Goal: Information Seeking & Learning: Learn about a topic

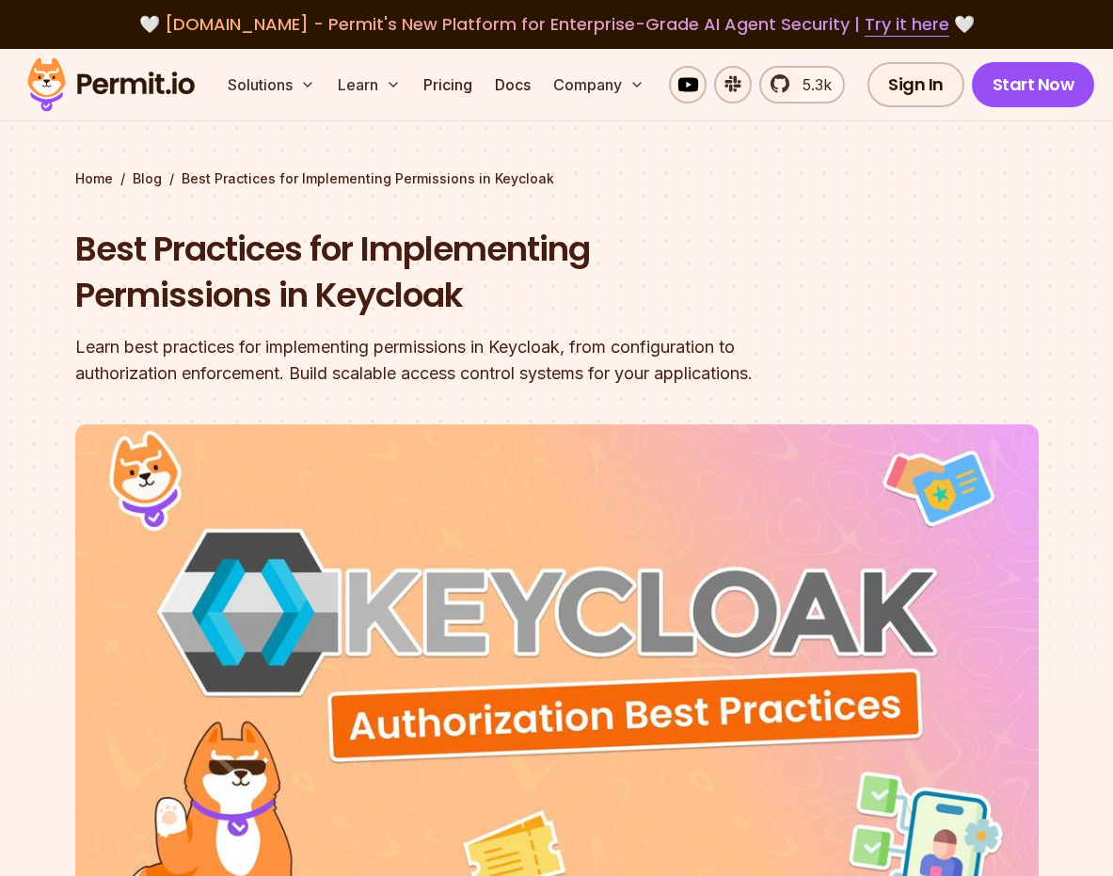
scroll to position [861, 0]
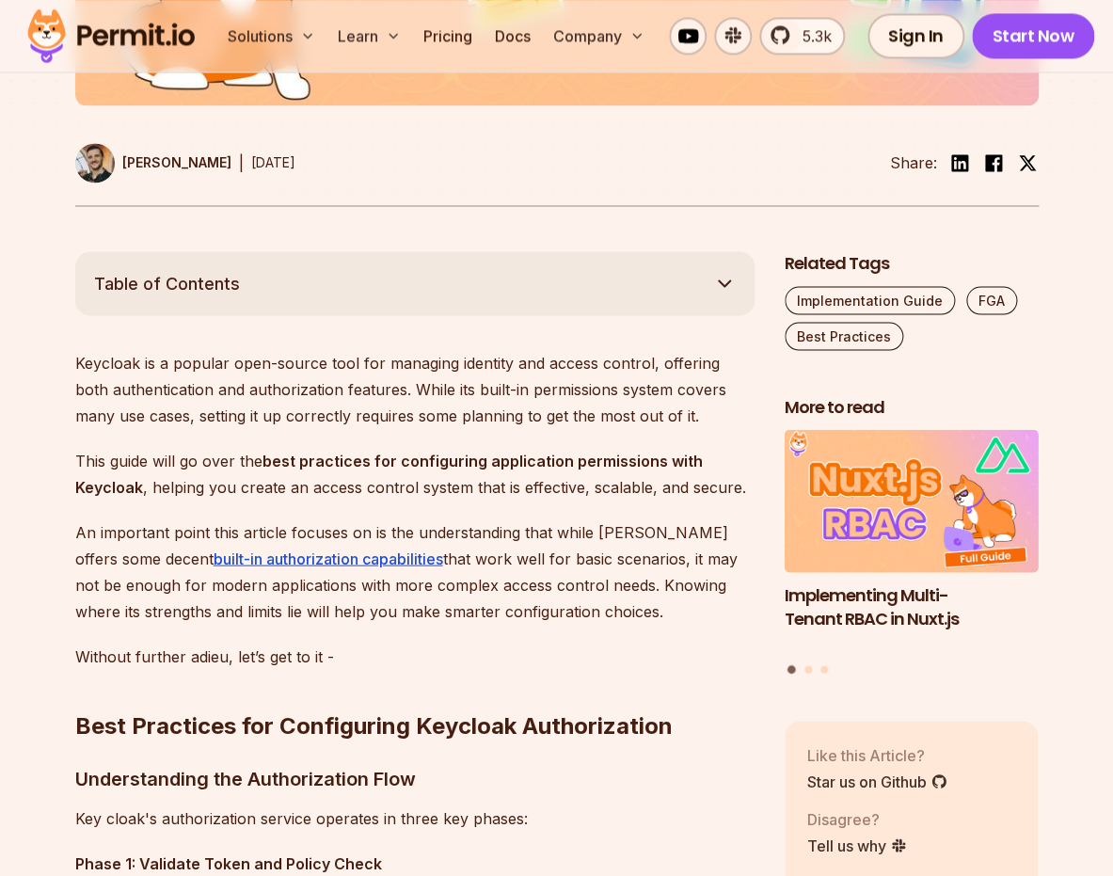
click at [539, 380] on p "Keycloak is a popular open-source tool for managing identity and access control…" at bounding box center [414, 388] width 679 height 79
click at [534, 465] on strong "best practices for configuring application permissions with Keycloak" at bounding box center [389, 473] width 628 height 45
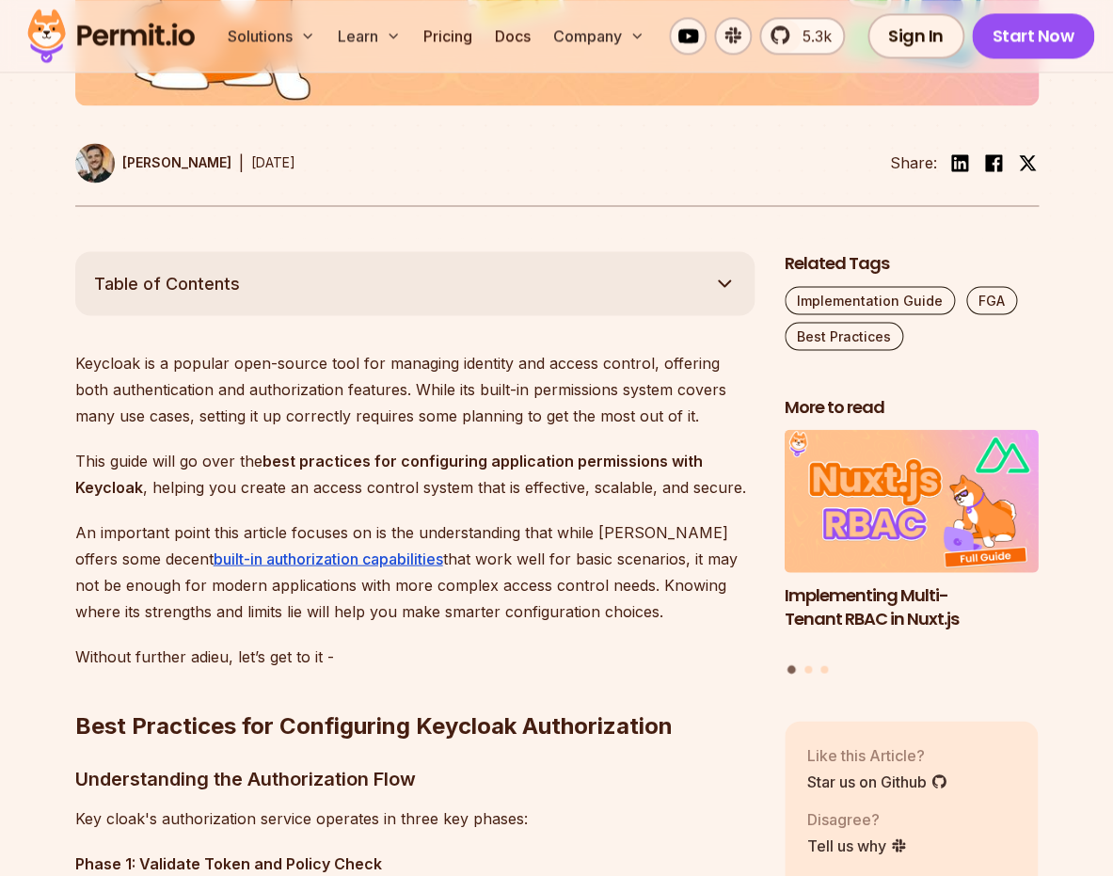
click at [534, 465] on strong "best practices for configuring application permissions with Keycloak" at bounding box center [389, 473] width 628 height 45
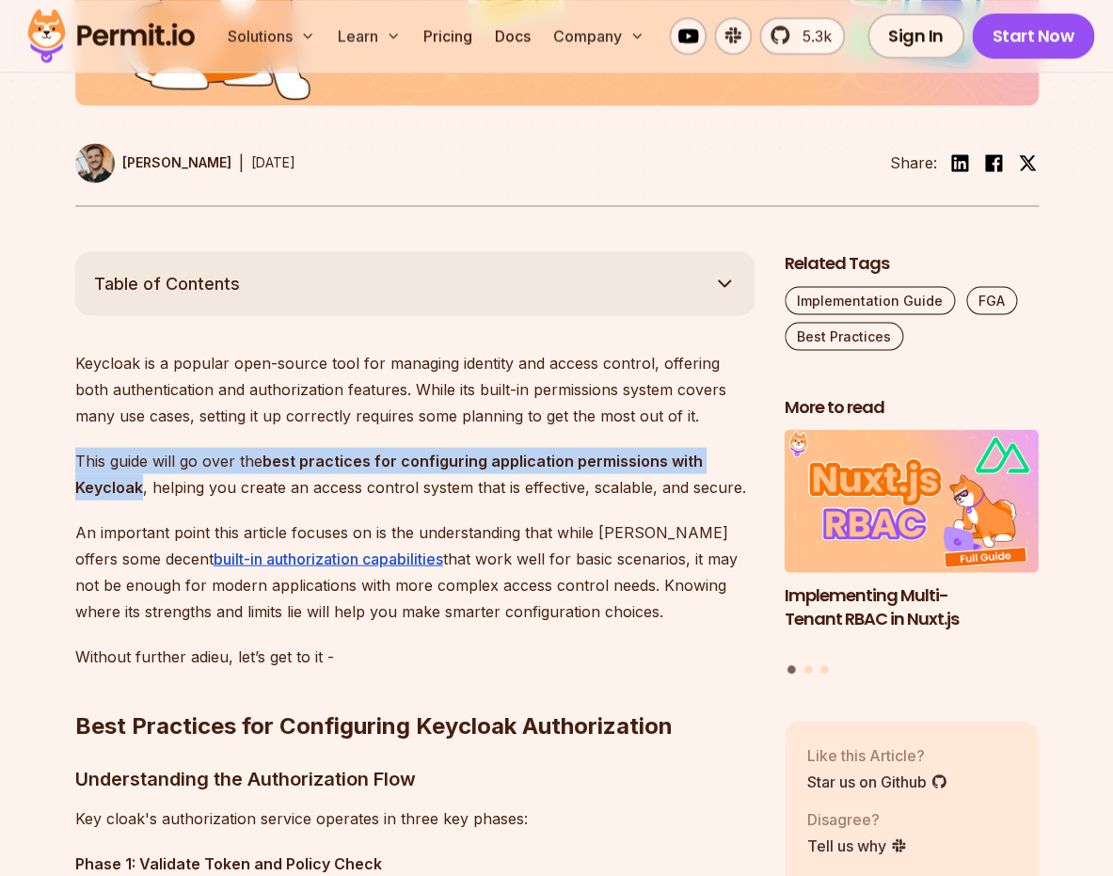
click at [542, 498] on p "This guide will go over the best practices for configuring application permissi…" at bounding box center [414, 473] width 679 height 53
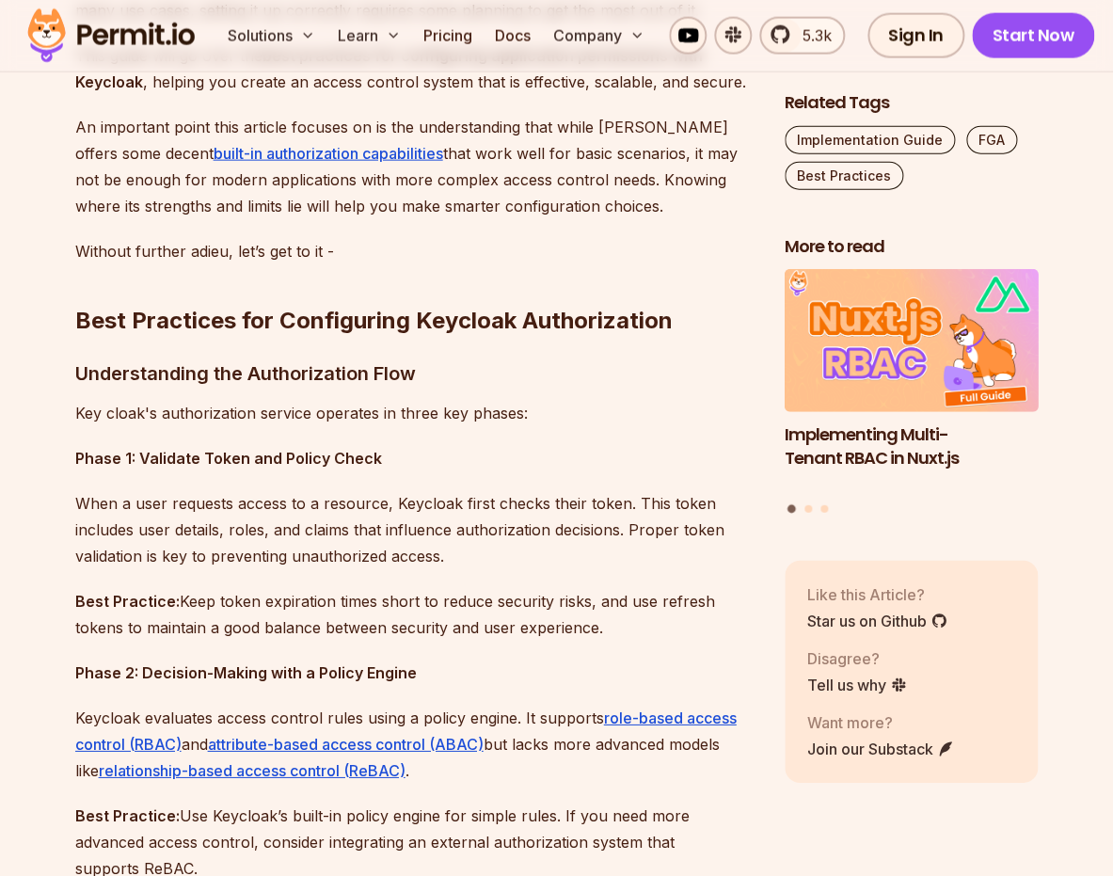
scroll to position [1279, 0]
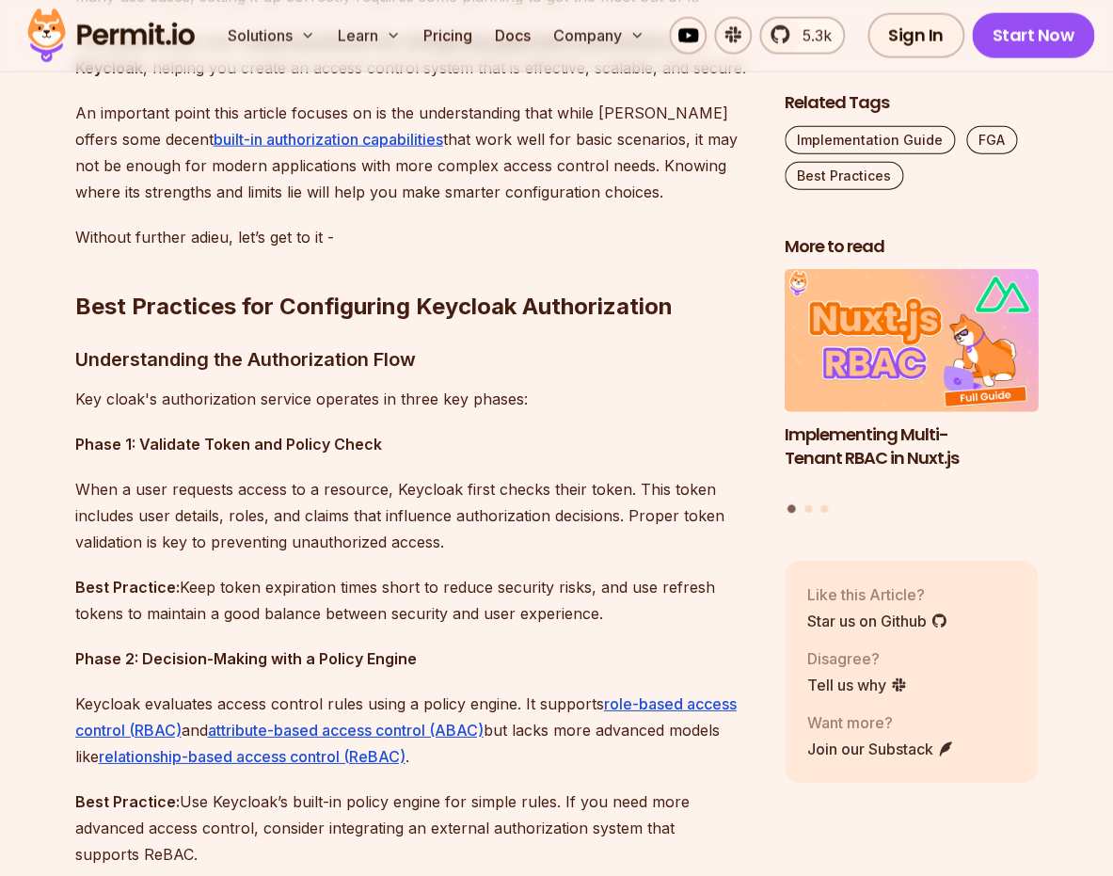
click at [546, 534] on p "When a user requests access to a resource, Keycloak first checks their token. T…" at bounding box center [414, 515] width 679 height 79
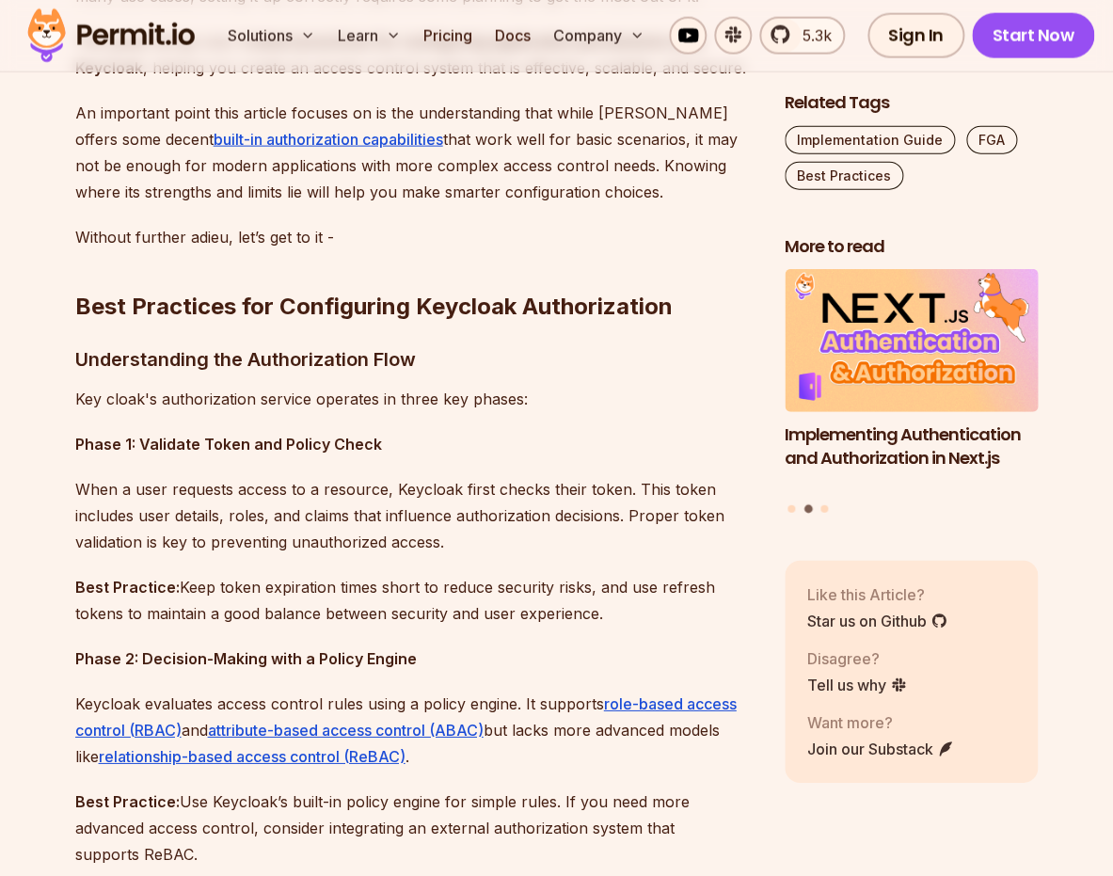
click at [546, 534] on p "When a user requests access to a resource, Keycloak first checks their token. T…" at bounding box center [414, 515] width 679 height 79
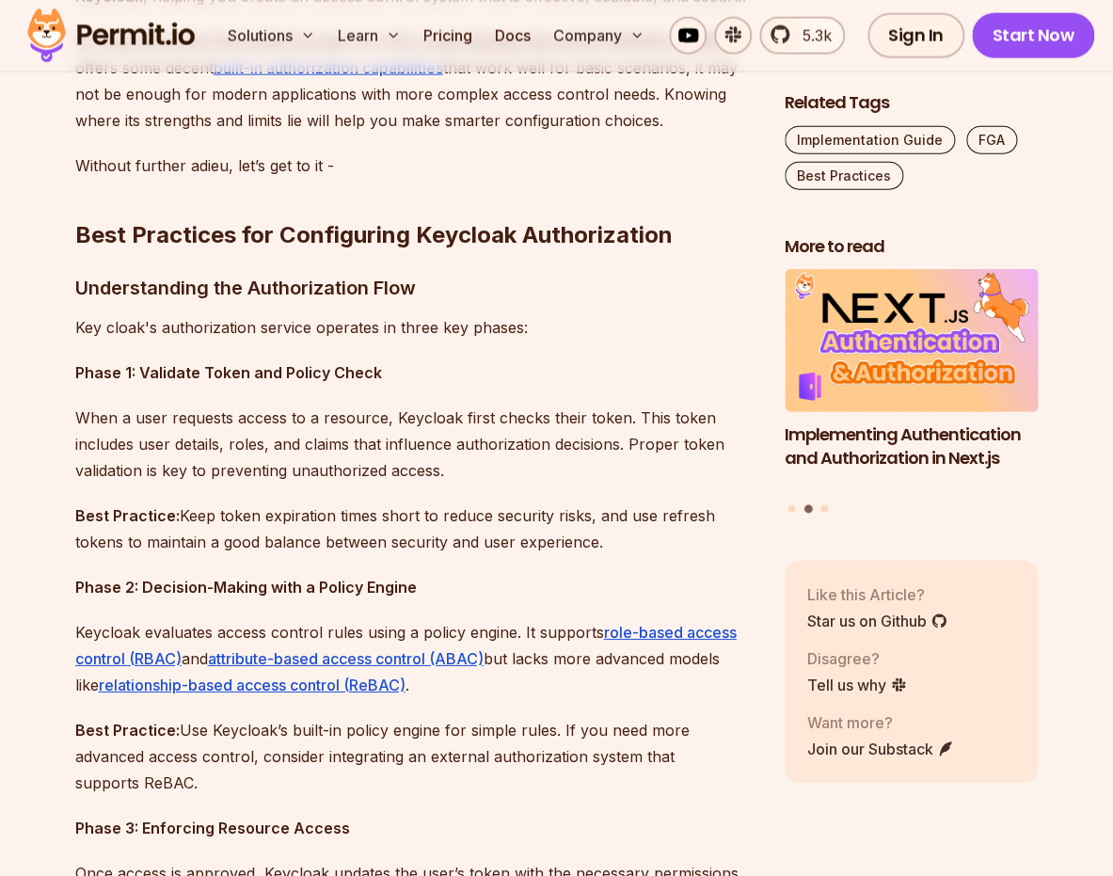
click at [546, 534] on p "Best Practice: Keep token expiration times short to reduce security risks, and …" at bounding box center [414, 528] width 679 height 53
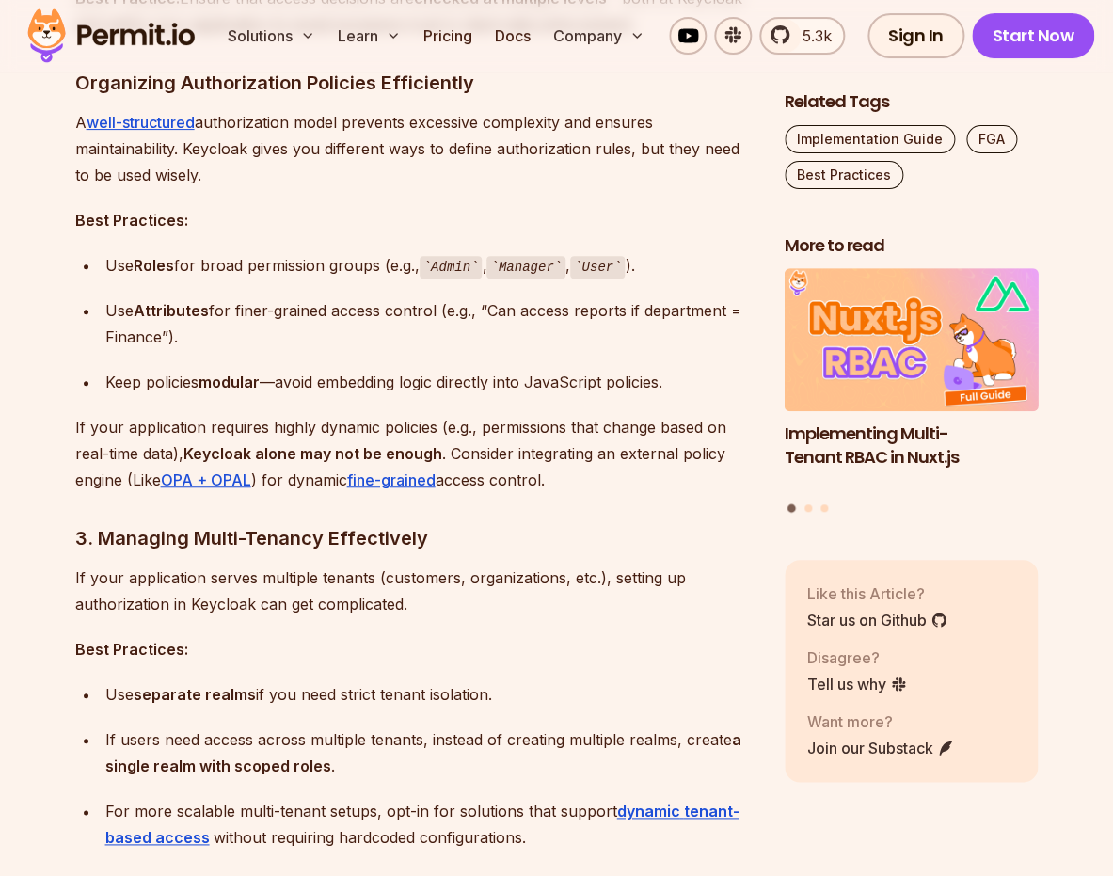
scroll to position [2357, 0]
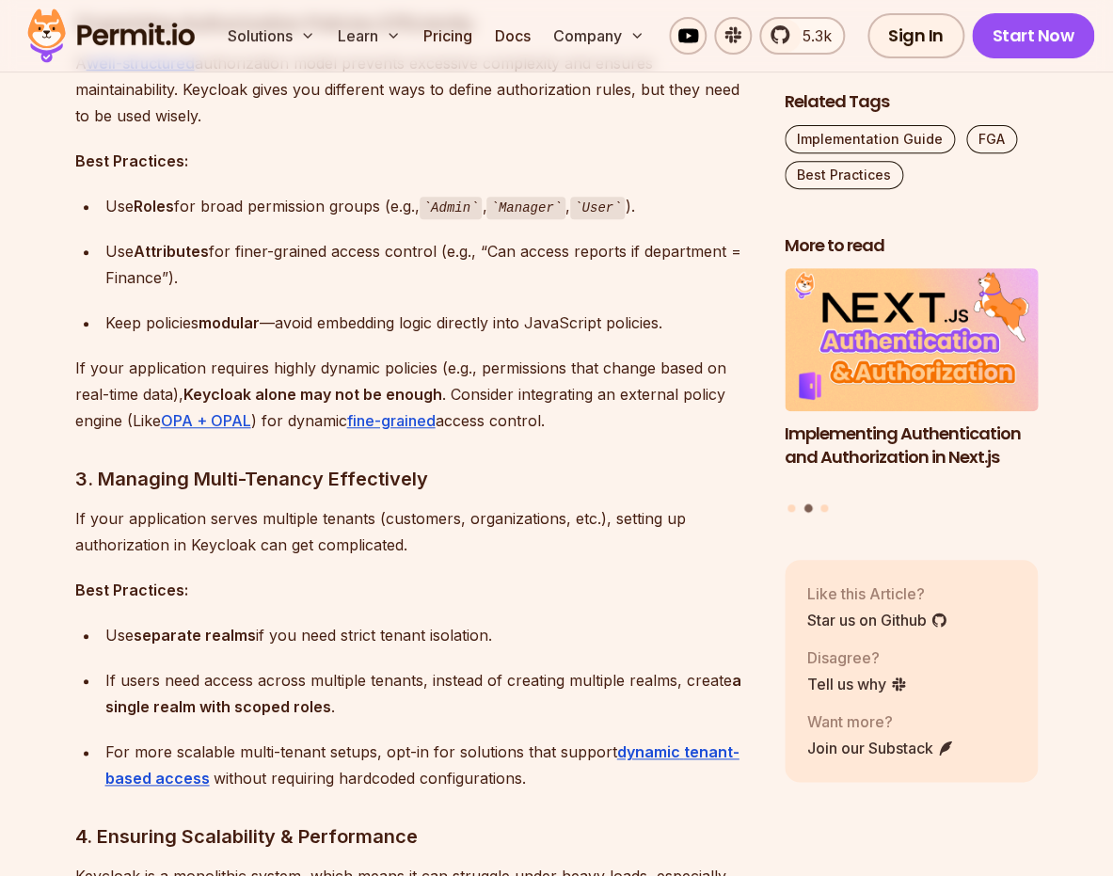
click at [517, 541] on p "If your application serves multiple tenants (customers, organizations, etc.), s…" at bounding box center [414, 531] width 679 height 53
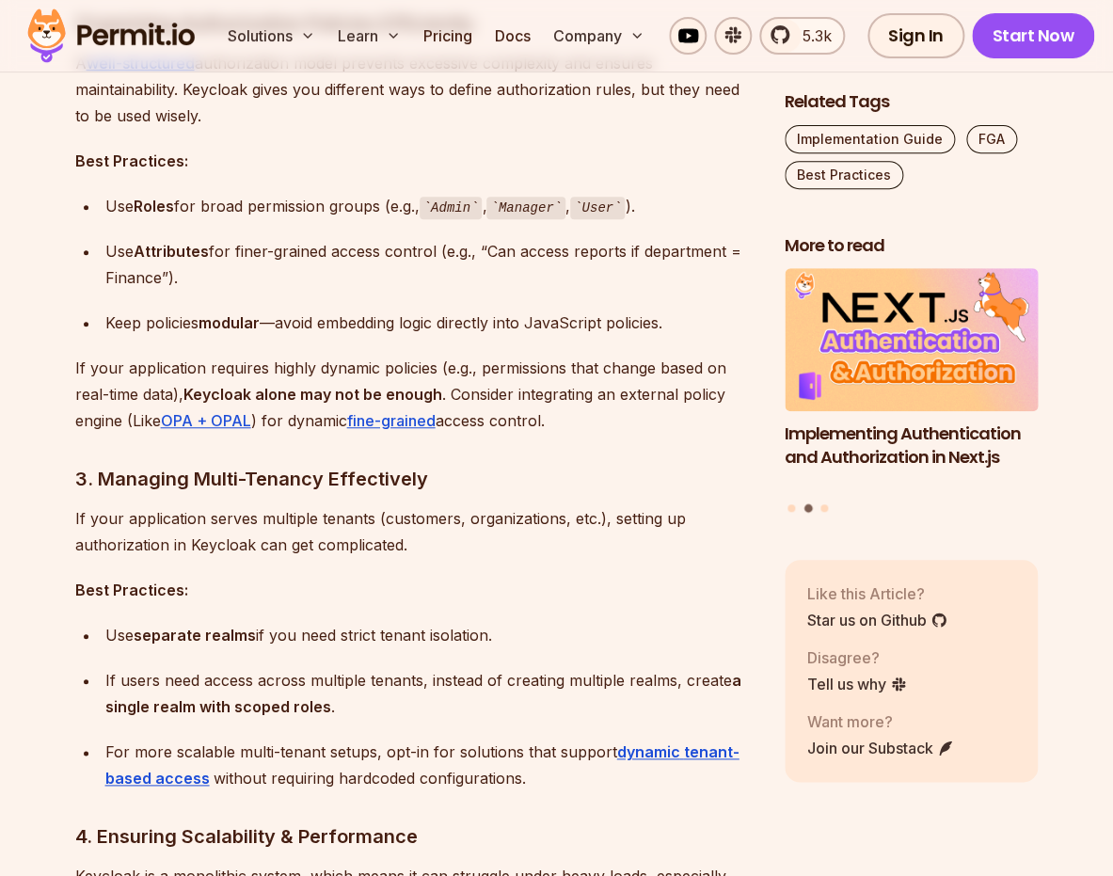
click at [517, 541] on p "If your application serves multiple tenants (customers, organizations, etc.), s…" at bounding box center [414, 531] width 679 height 53
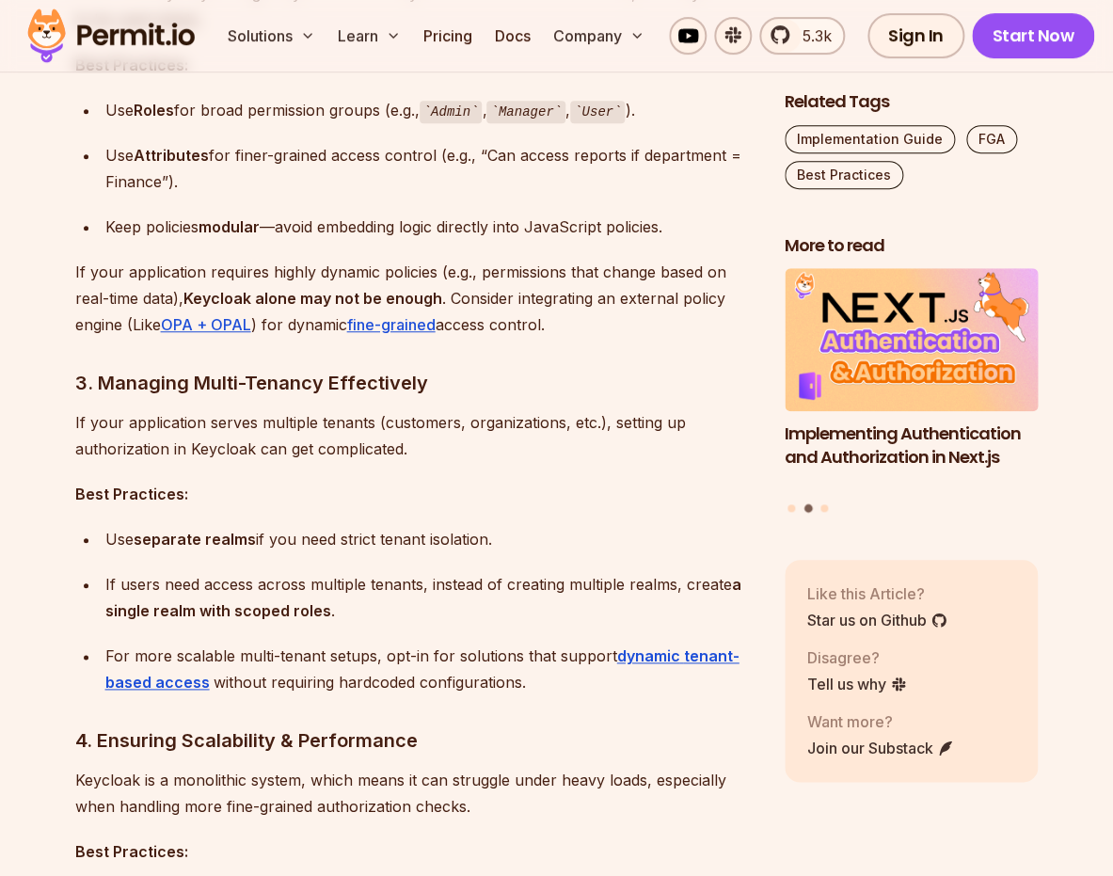
scroll to position [2519, 0]
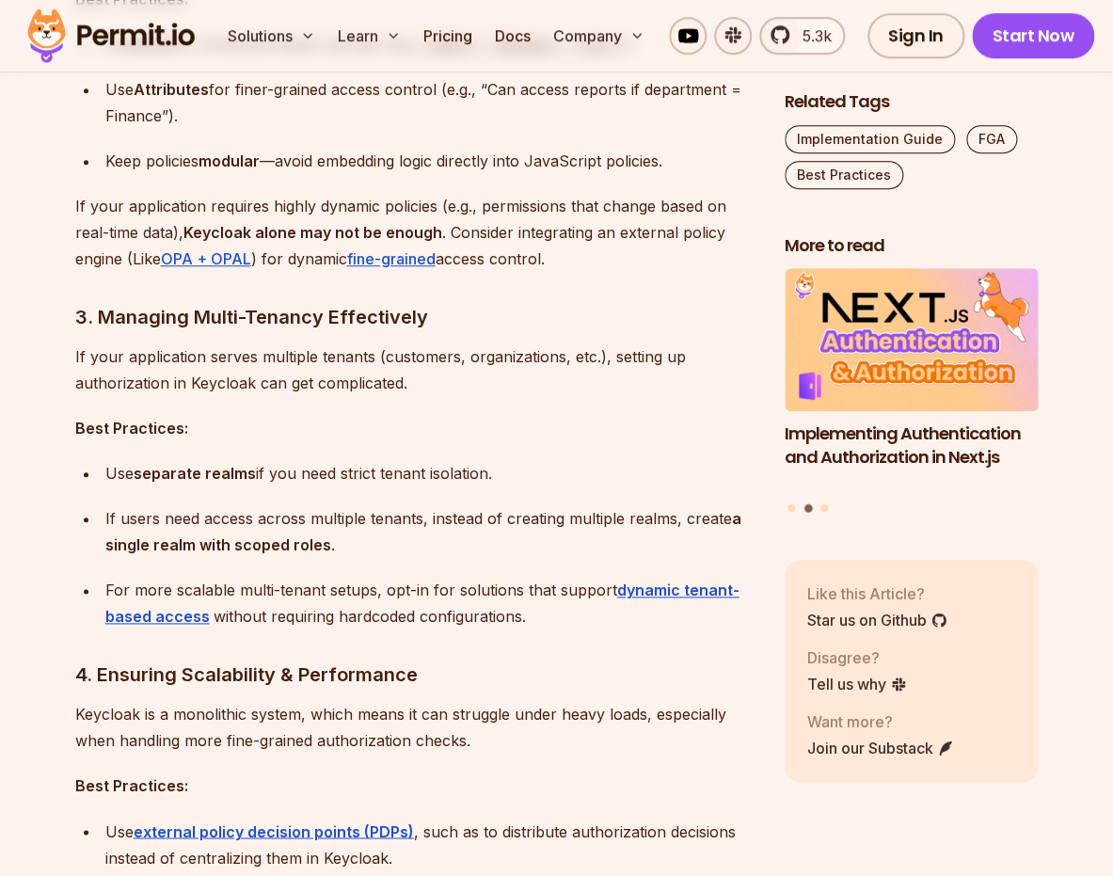
click at [390, 528] on div "If users need access across multiple tenants, instead of creating multiple real…" at bounding box center [429, 531] width 649 height 53
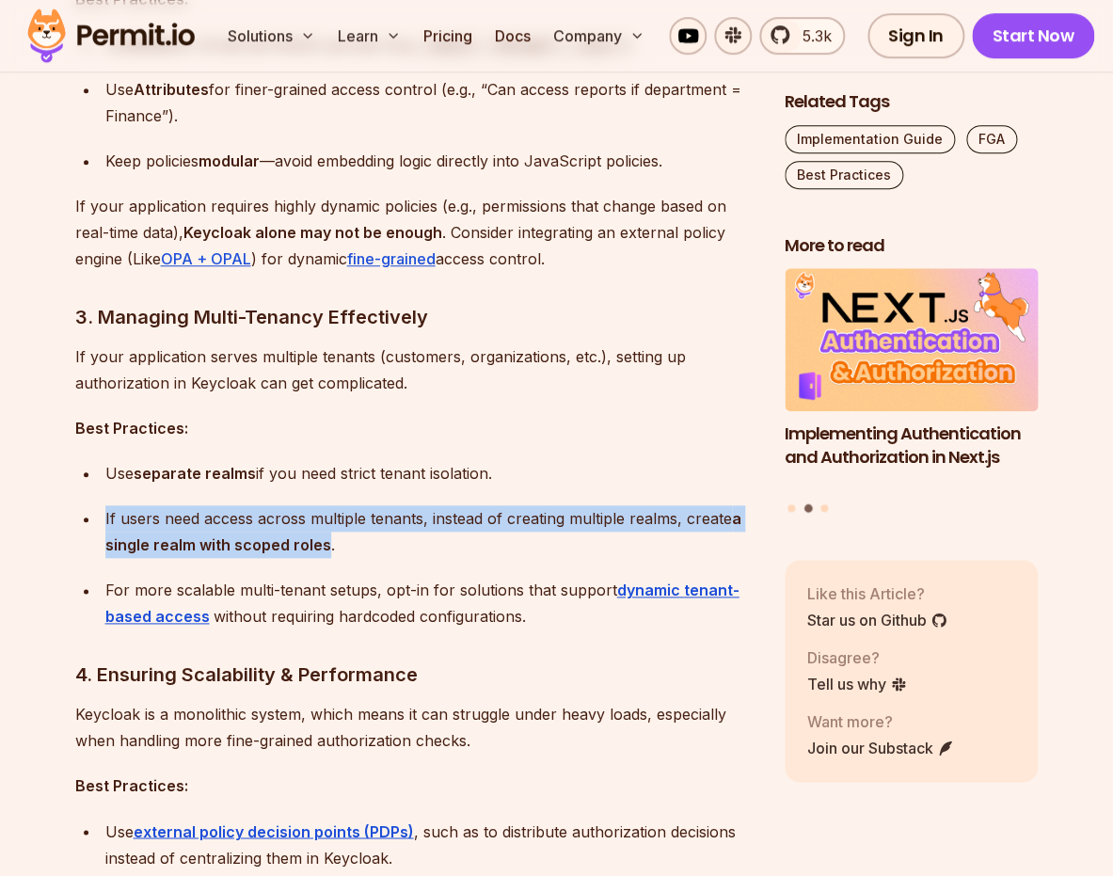
click at [408, 598] on div "For more scalable multi-tenant setups, opt-in for solutions that support dynami…" at bounding box center [429, 603] width 649 height 53
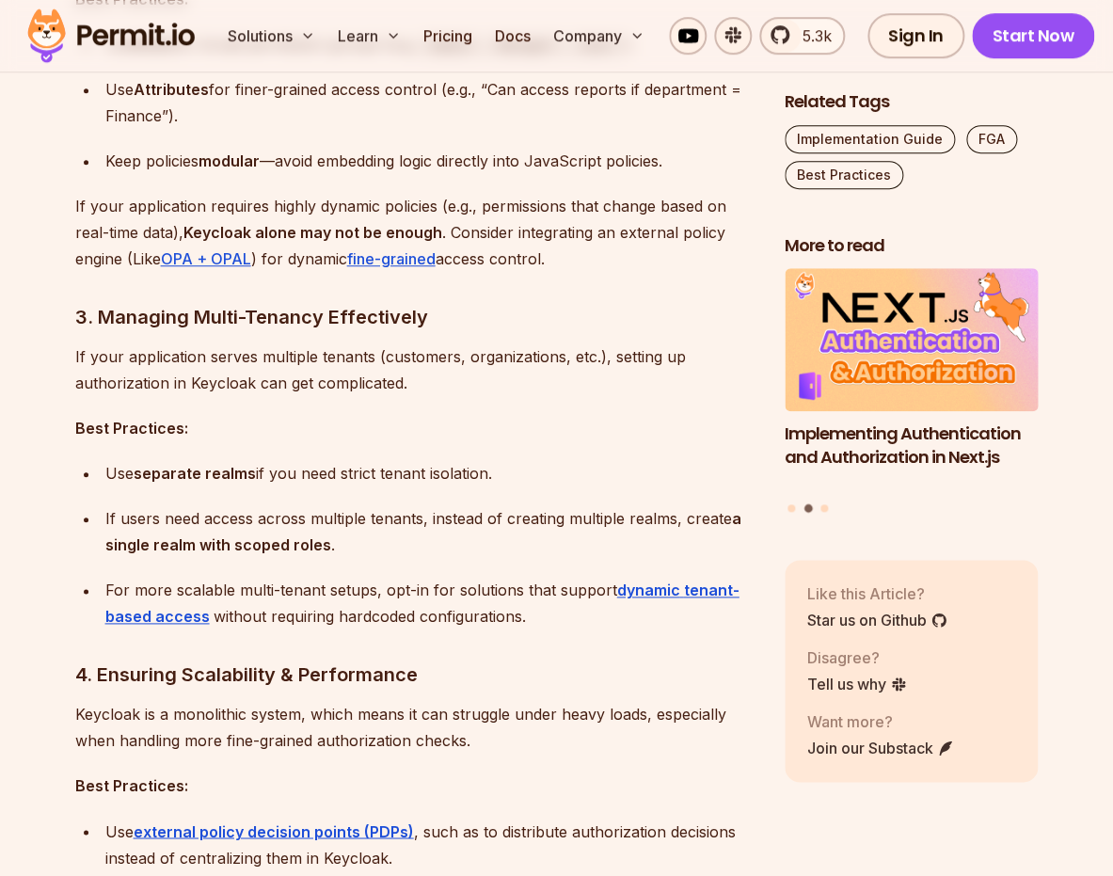
click at [408, 598] on div "For more scalable multi-tenant setups, opt-in for solutions that support dynami…" at bounding box center [429, 603] width 649 height 53
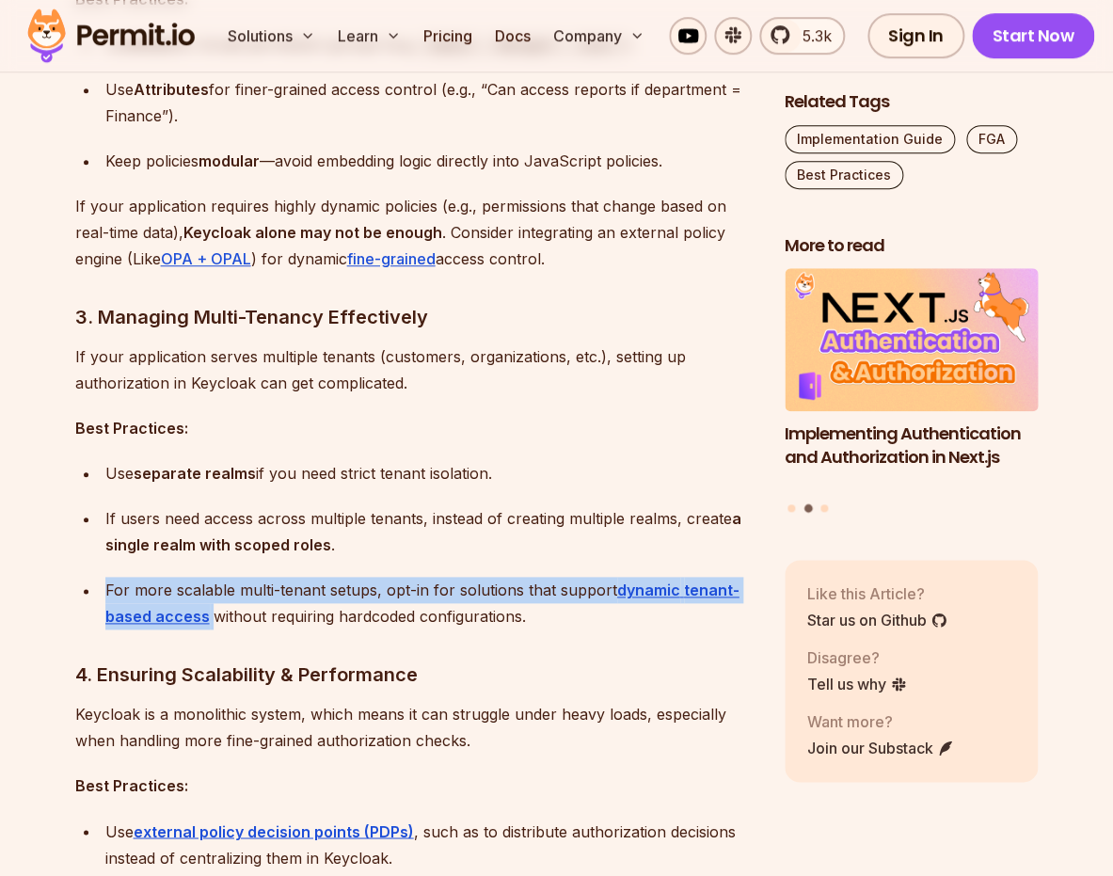
click at [376, 532] on div "If users need access across multiple tenants, instead of creating multiple real…" at bounding box center [429, 531] width 649 height 53
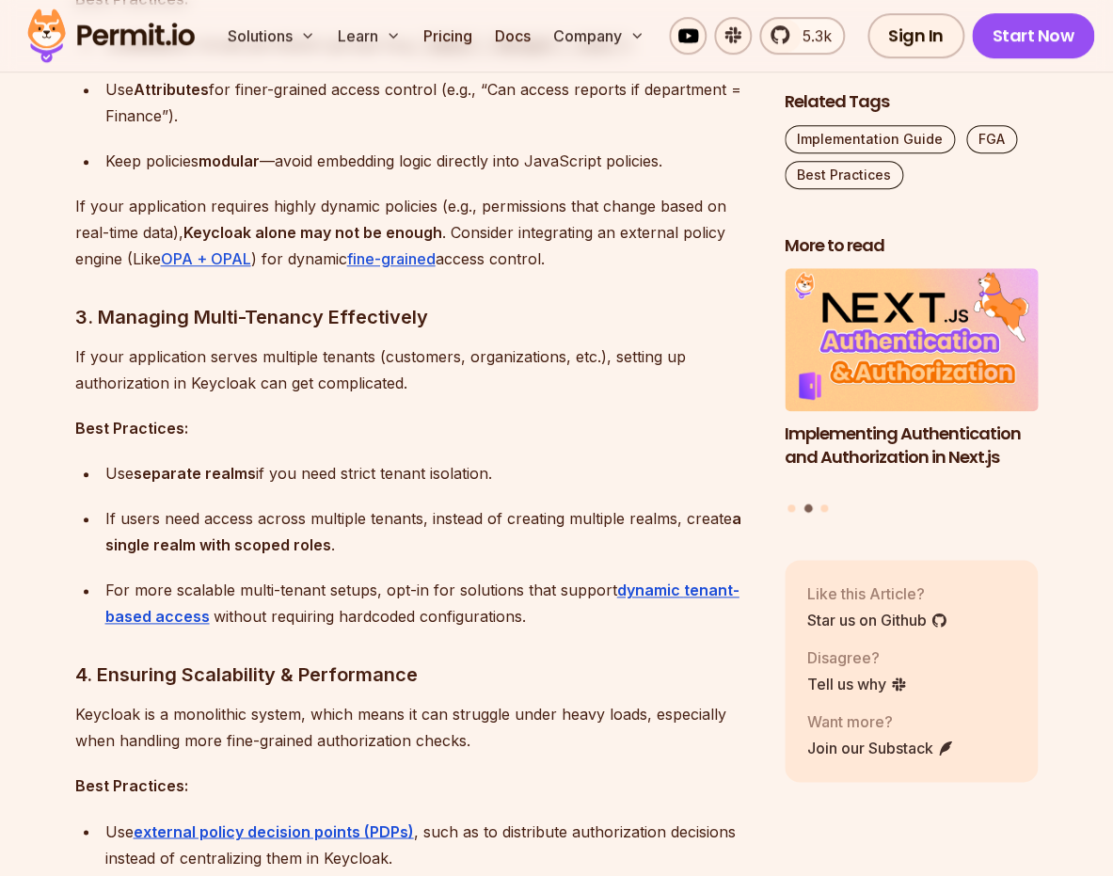
click at [376, 532] on div "If users need access across multiple tenants, instead of creating multiple real…" at bounding box center [429, 531] width 649 height 53
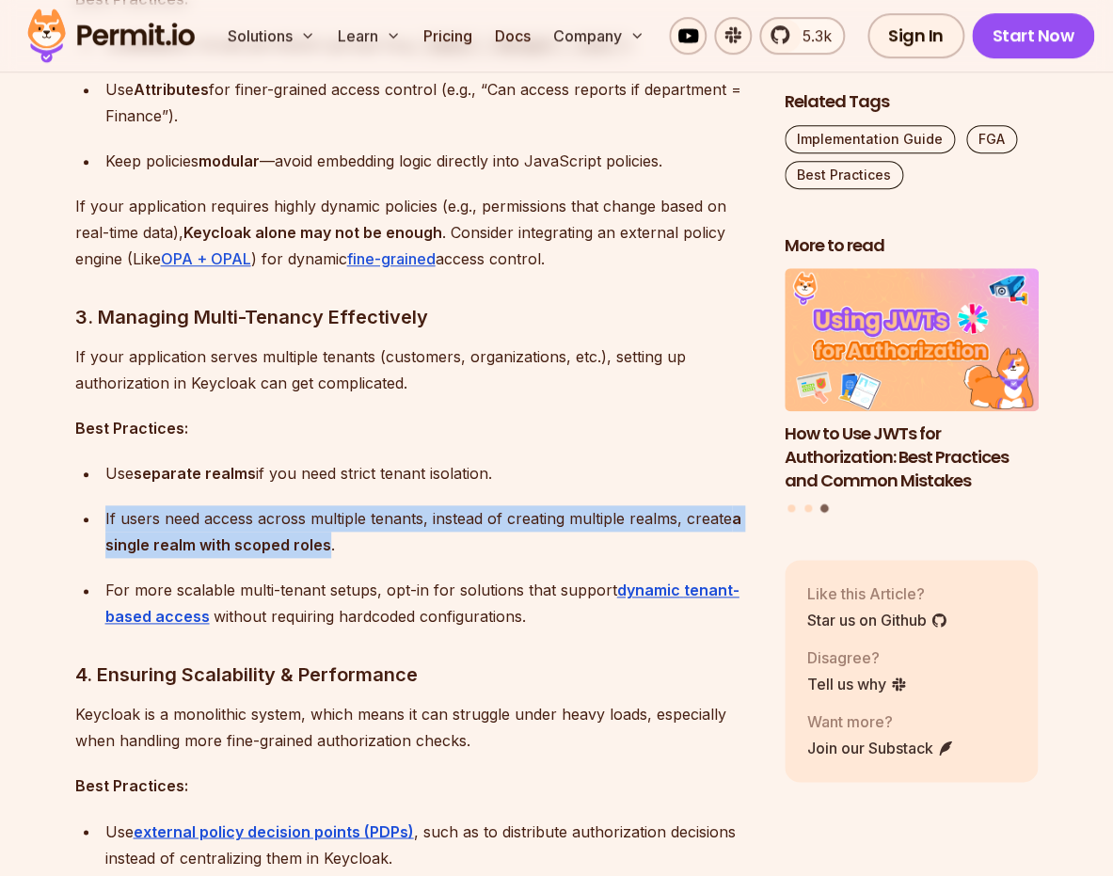
click at [376, 532] on div "If users need access across multiple tenants, instead of creating multiple real…" at bounding box center [429, 531] width 649 height 53
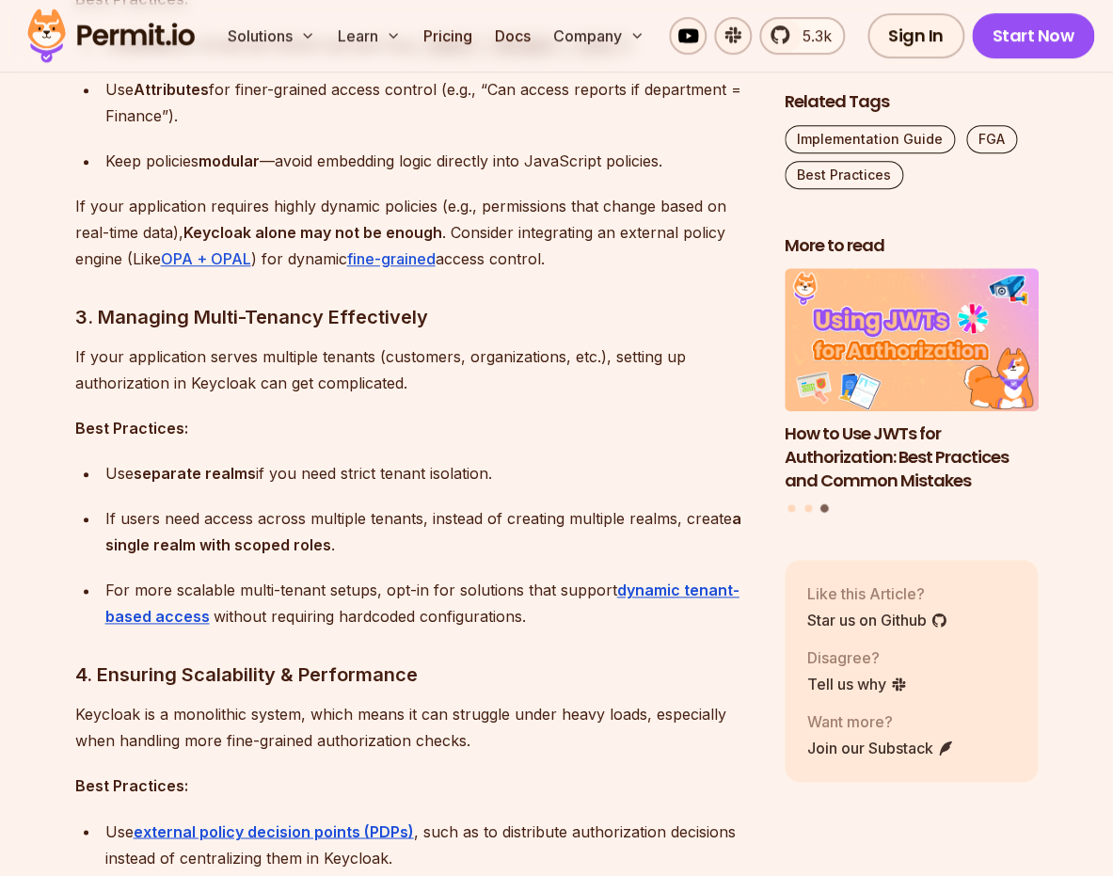
click at [376, 532] on div "If users need access across multiple tenants, instead of creating multiple real…" at bounding box center [429, 531] width 649 height 53
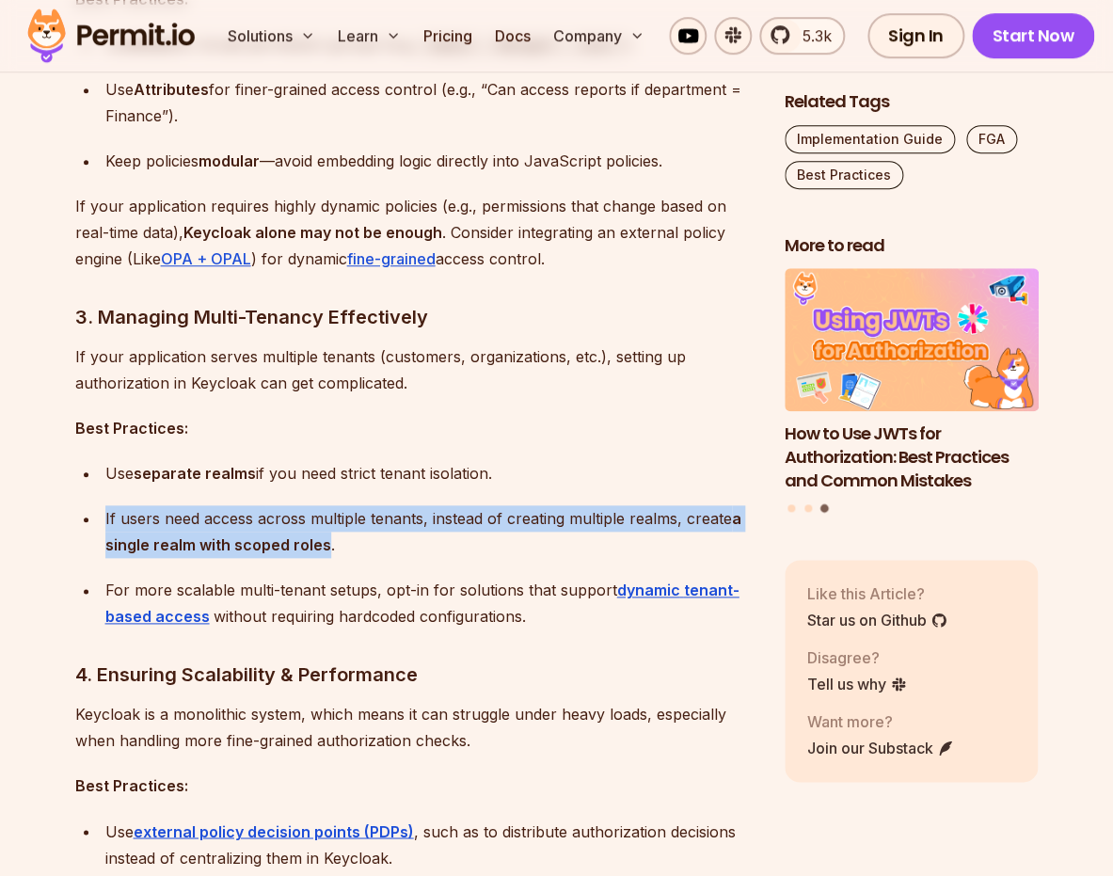
click at [376, 532] on div "If users need access across multiple tenants, instead of creating multiple real…" at bounding box center [429, 531] width 649 height 53
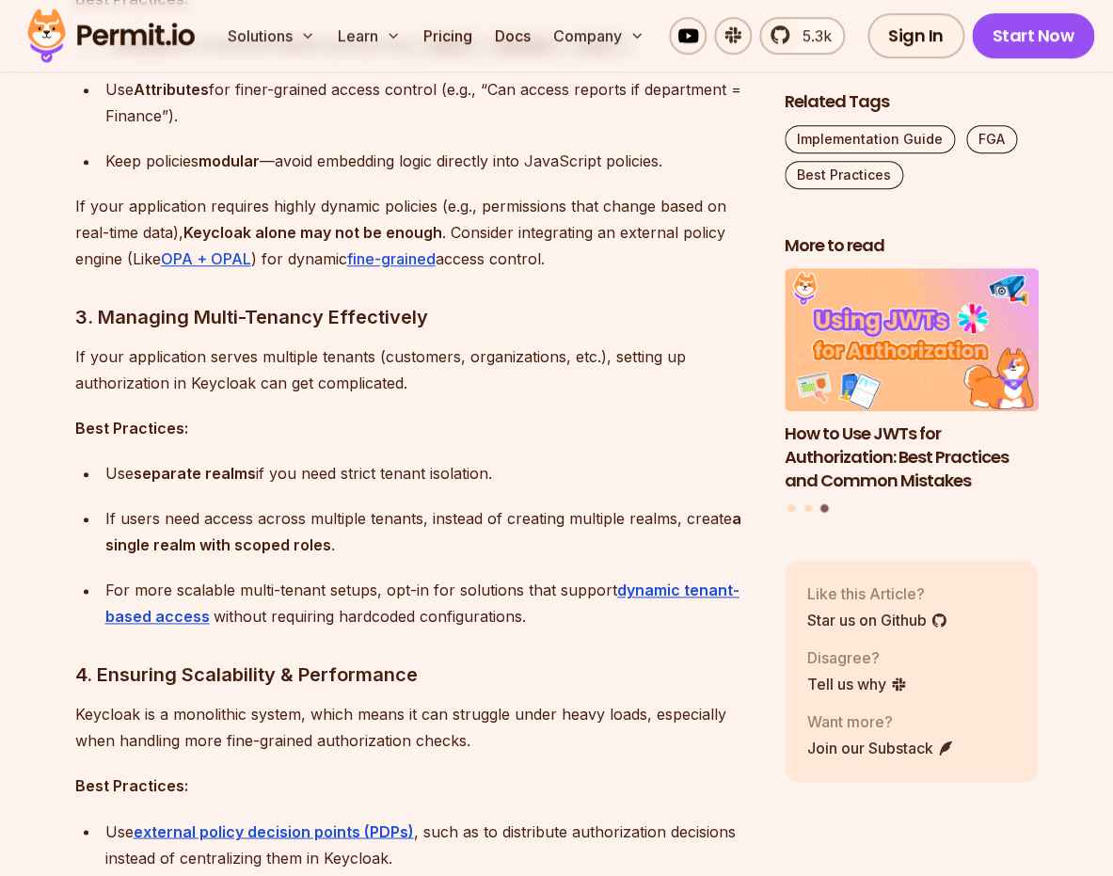
click at [376, 532] on div "If users need access across multiple tenants, instead of creating multiple real…" at bounding box center [429, 531] width 649 height 53
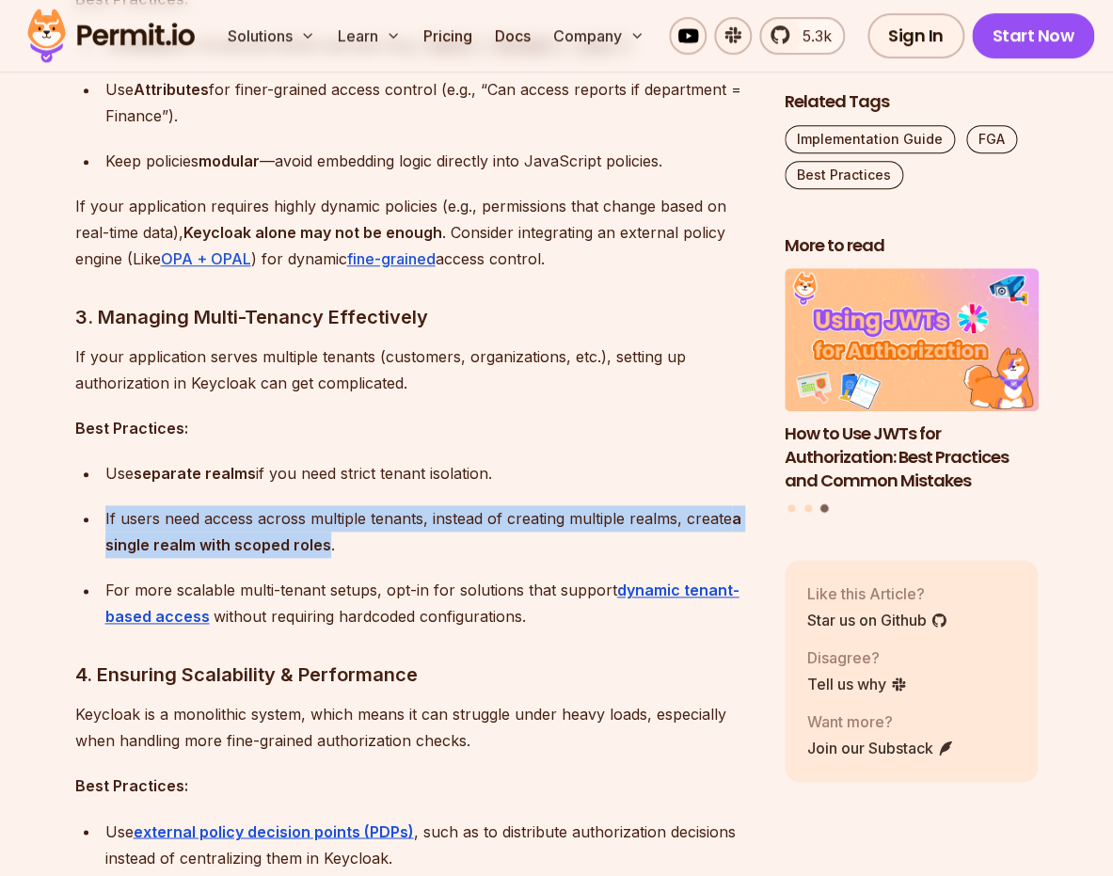
click at [408, 591] on div "For more scalable multi-tenant setups, opt-in for solutions that support dynami…" at bounding box center [429, 603] width 649 height 53
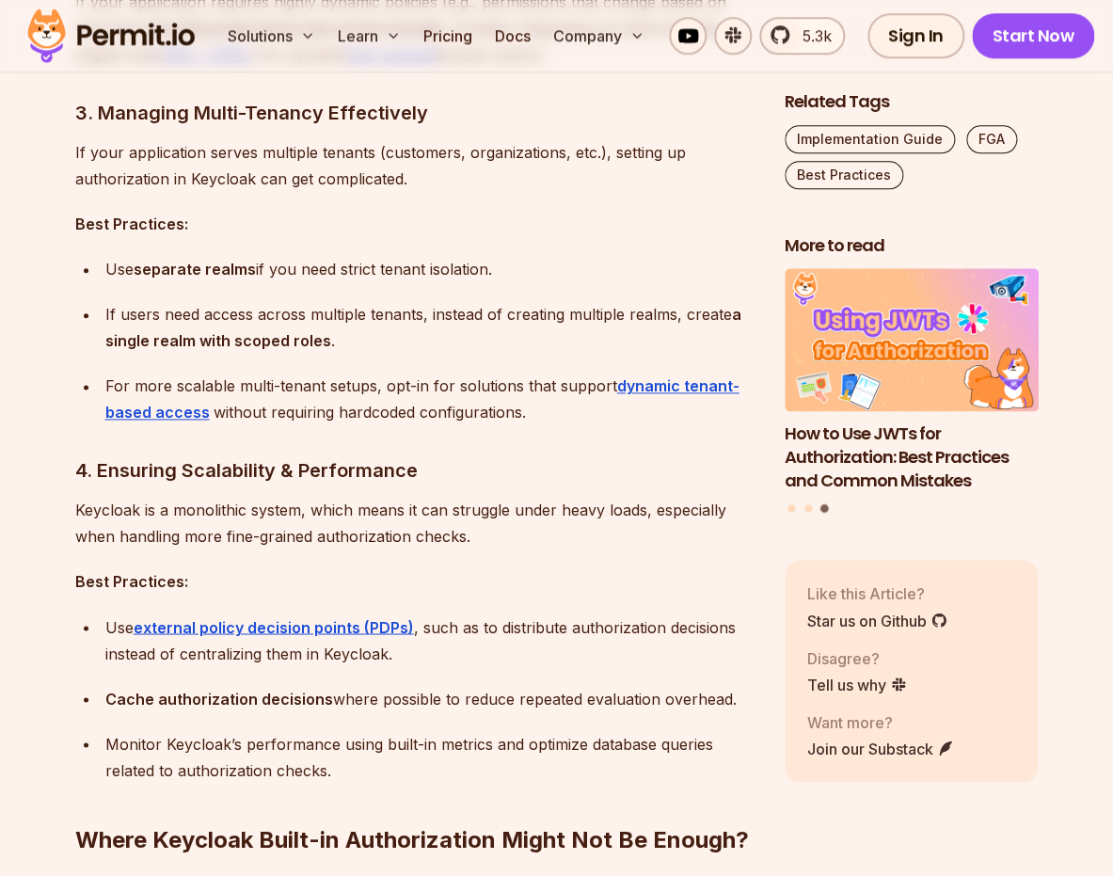
scroll to position [2748, 0]
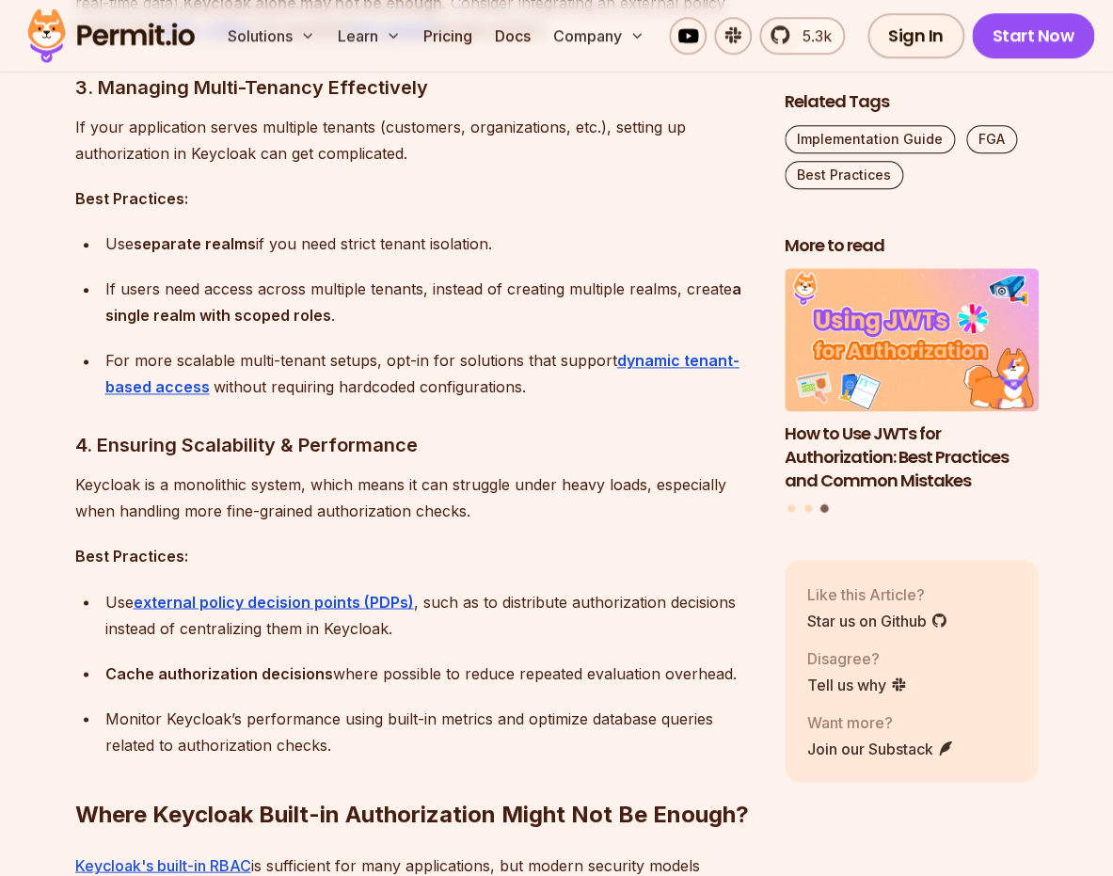
click at [378, 508] on p "Keycloak is a monolithic system, which means it can struggle under heavy loads,…" at bounding box center [414, 497] width 679 height 53
click at [406, 517] on p "Keycloak is a monolithic system, which means it can struggle under heavy loads,…" at bounding box center [414, 497] width 679 height 53
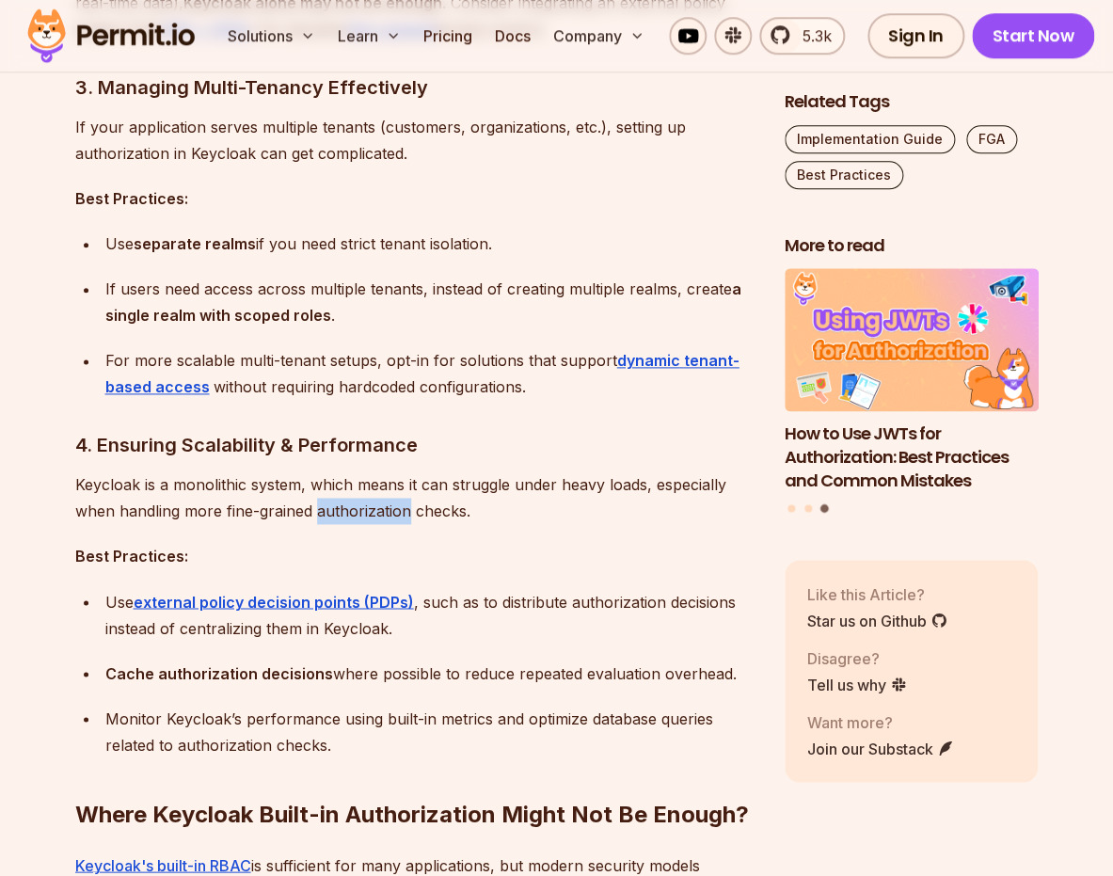
click at [406, 517] on p "Keycloak is a monolithic system, which means it can struggle under heavy loads,…" at bounding box center [414, 497] width 679 height 53
click at [417, 560] on p "Best Practices:" at bounding box center [414, 556] width 679 height 26
click at [385, 497] on p "Keycloak is a monolithic system, which means it can struggle under heavy loads,…" at bounding box center [414, 497] width 679 height 53
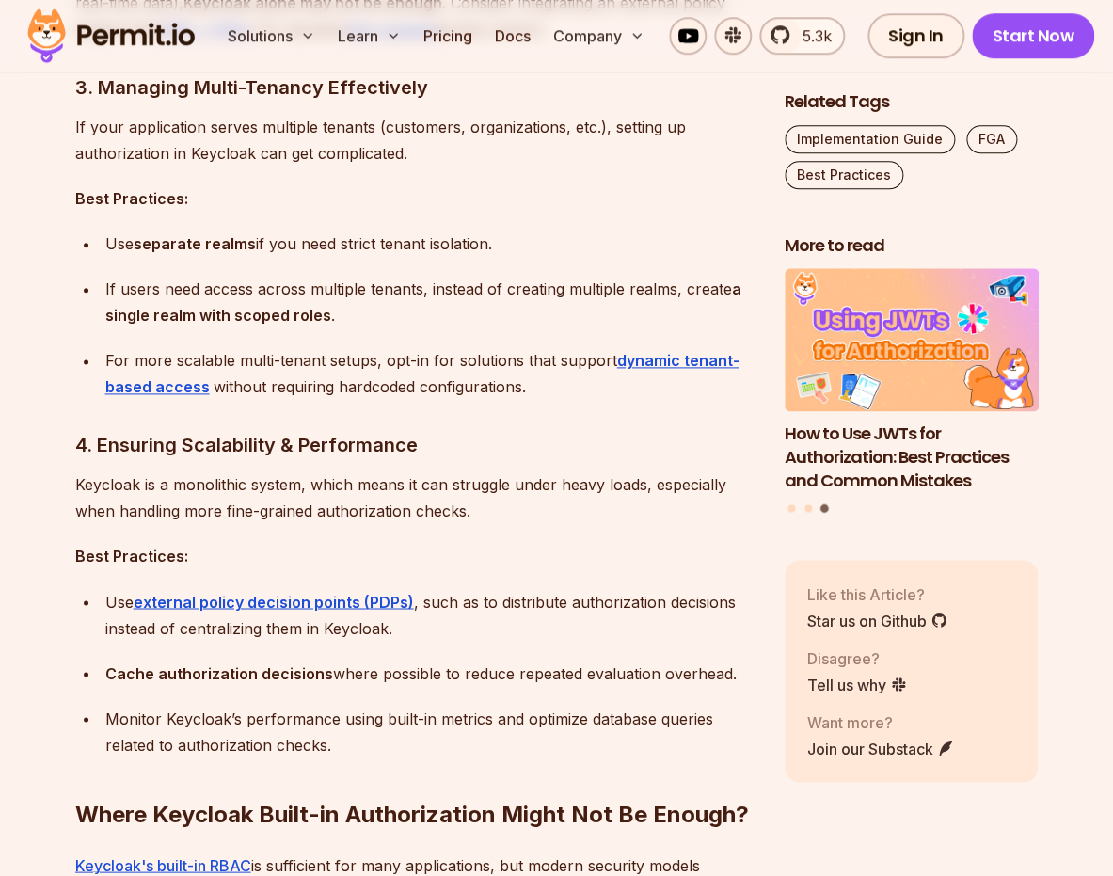
click at [409, 515] on p "Keycloak is a monolithic system, which means it can struggle under heavy loads,…" at bounding box center [414, 497] width 679 height 53
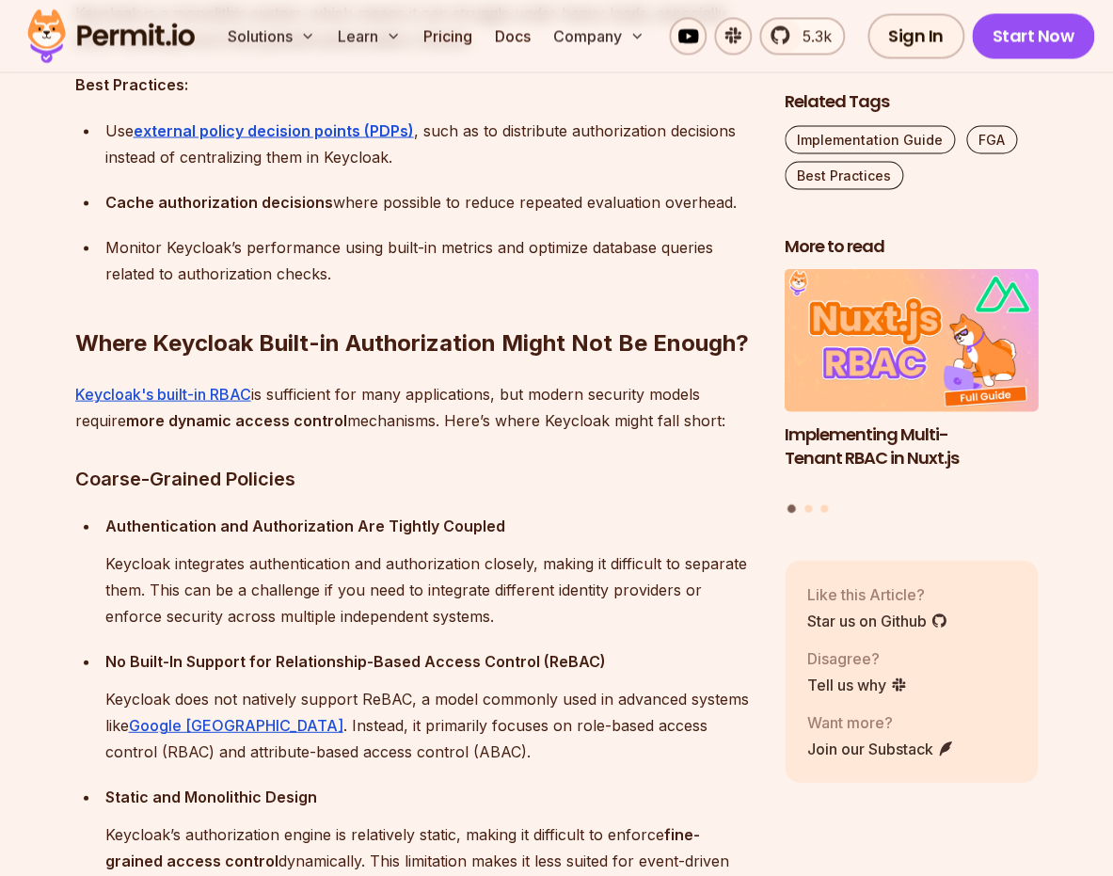
scroll to position [3245, 0]
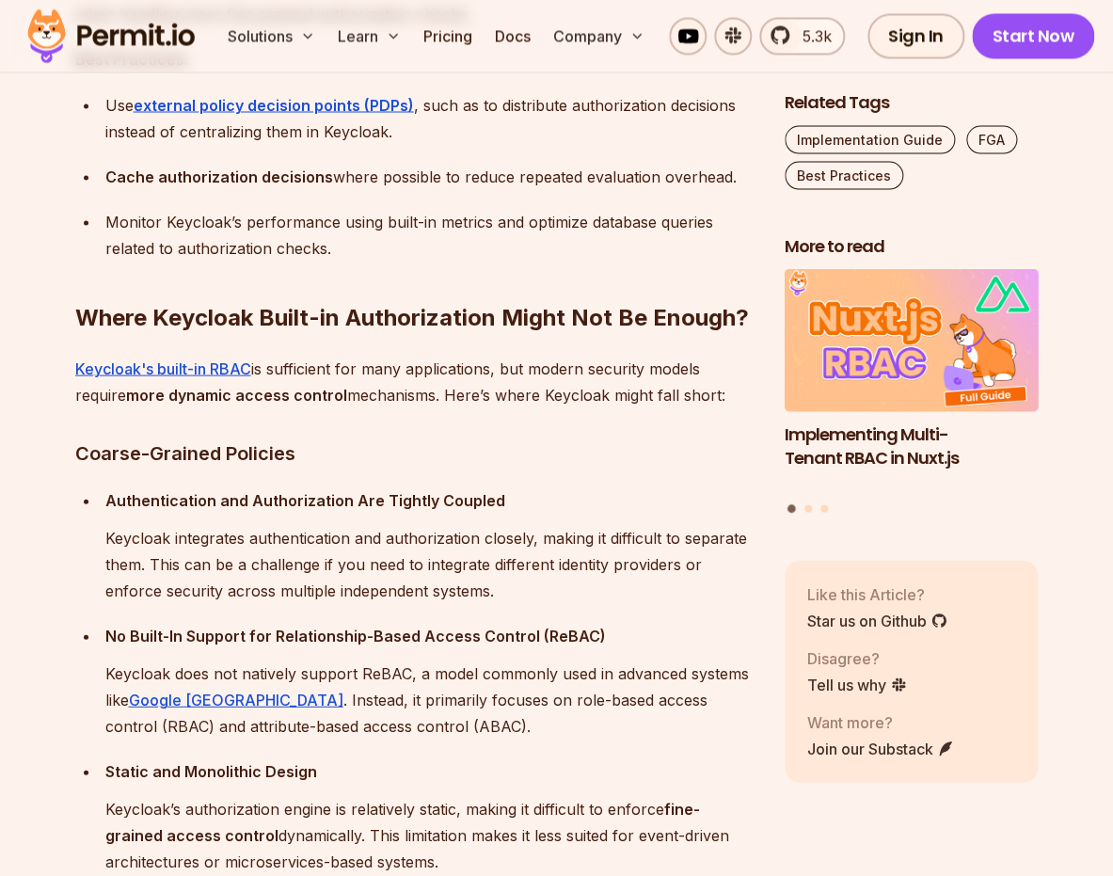
click at [484, 571] on p "Keycloak integrates authentication and authorization closely, making it difficu…" at bounding box center [429, 563] width 649 height 79
click at [493, 587] on p "Keycloak integrates authentication and authorization closely, making it difficu…" at bounding box center [429, 563] width 649 height 79
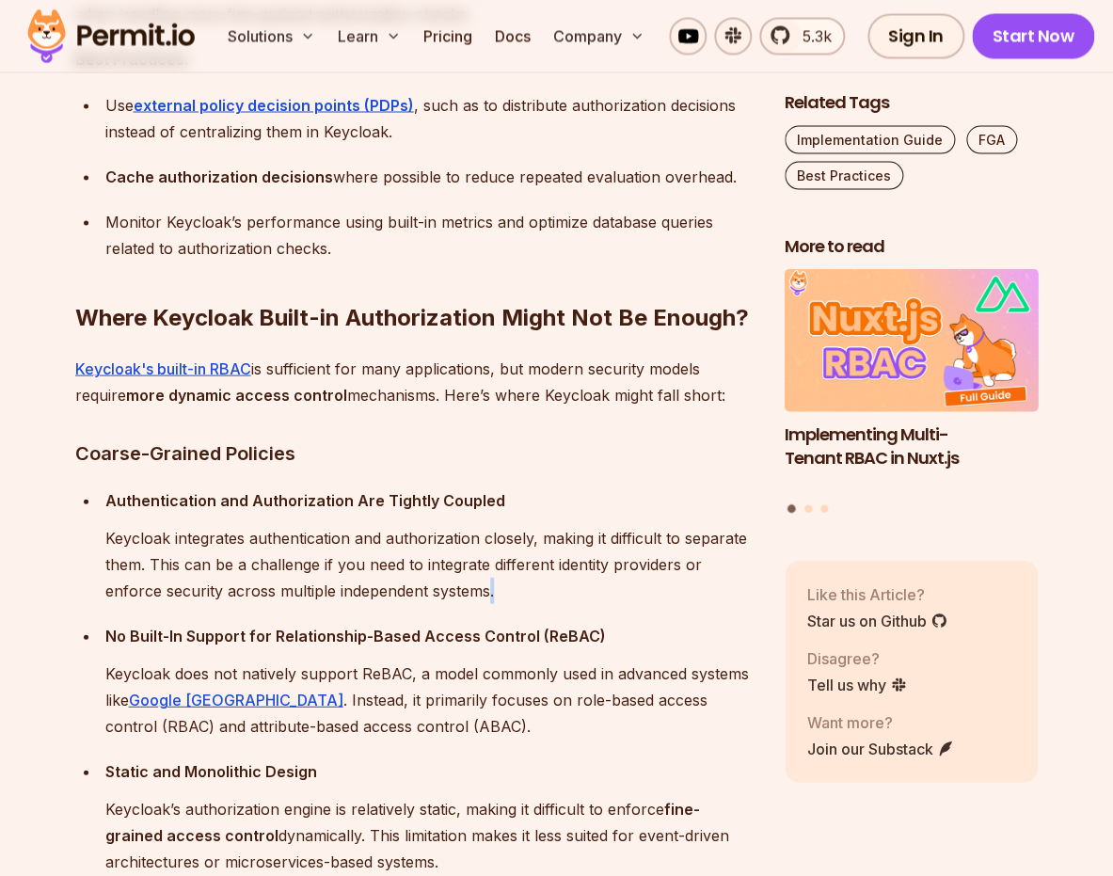
click at [493, 587] on p "Keycloak integrates authentication and authorization closely, making it difficu…" at bounding box center [429, 563] width 649 height 79
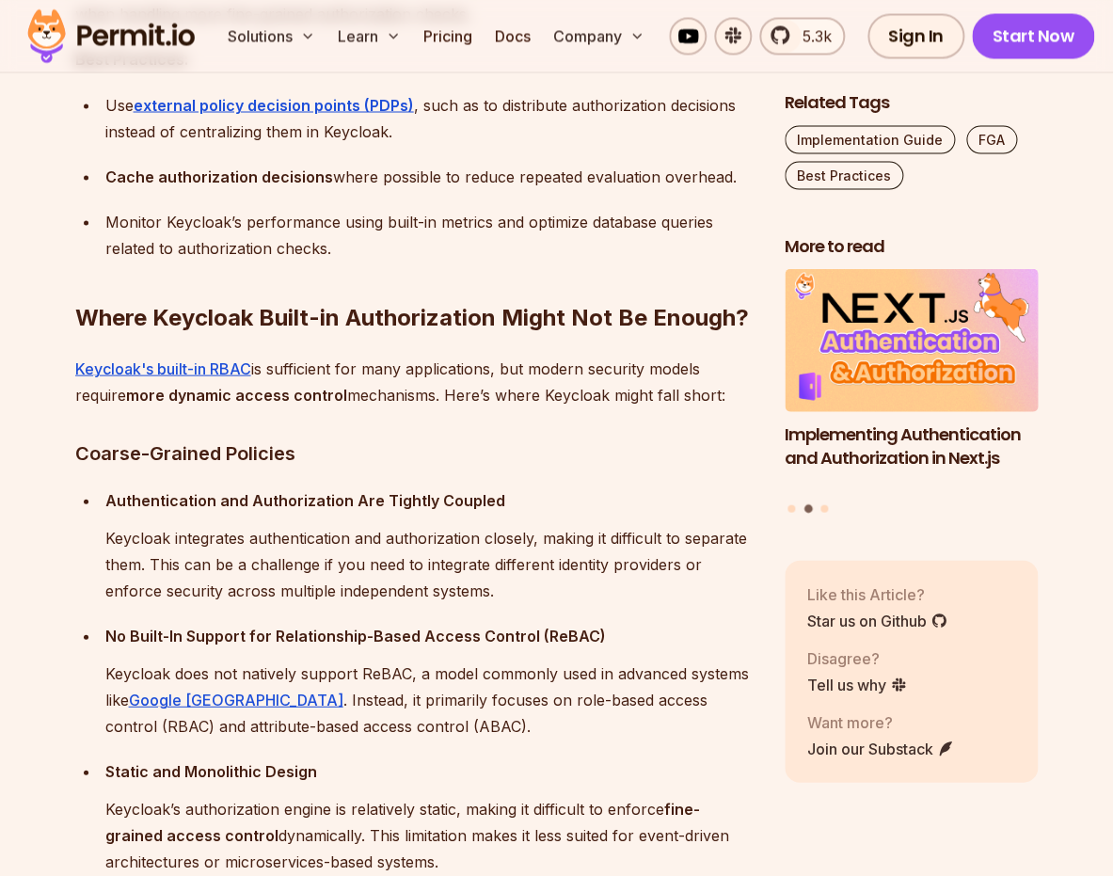
click at [493, 587] on p "Keycloak integrates authentication and authorization closely, making it difficu…" at bounding box center [429, 563] width 649 height 79
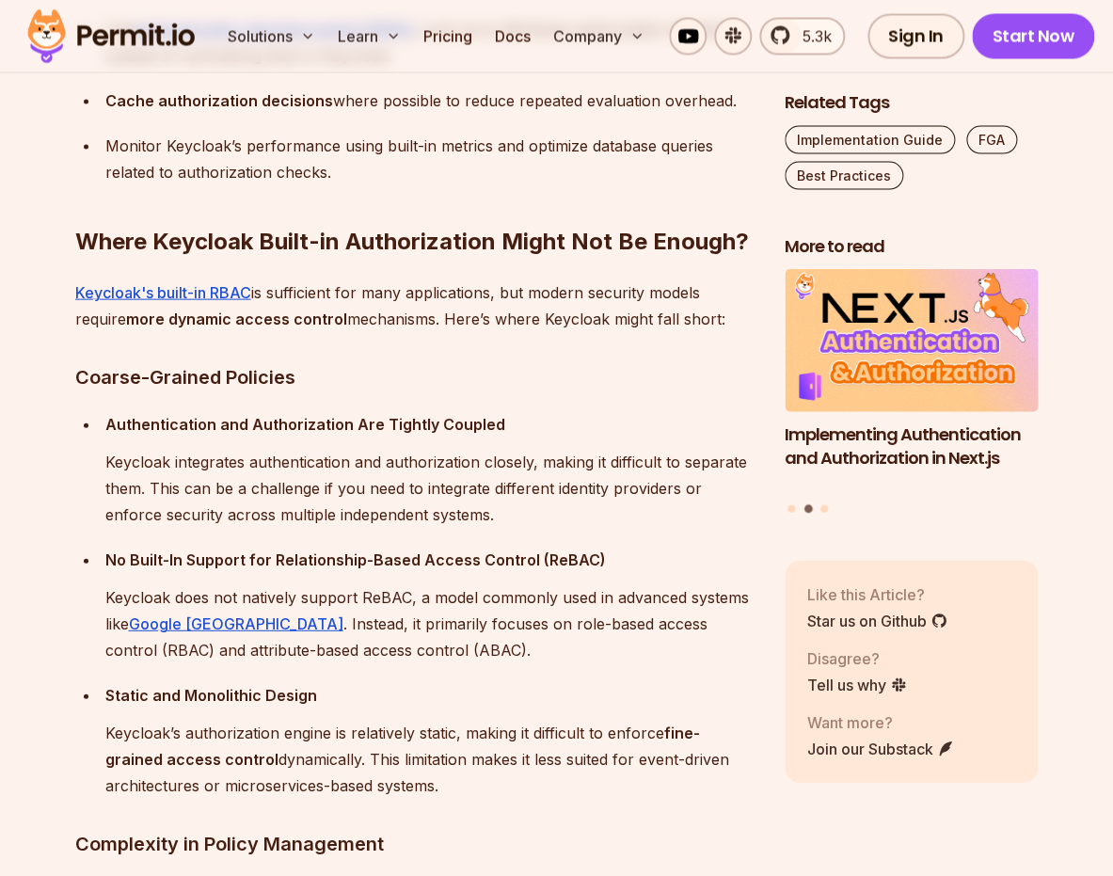
scroll to position [3358, 0]
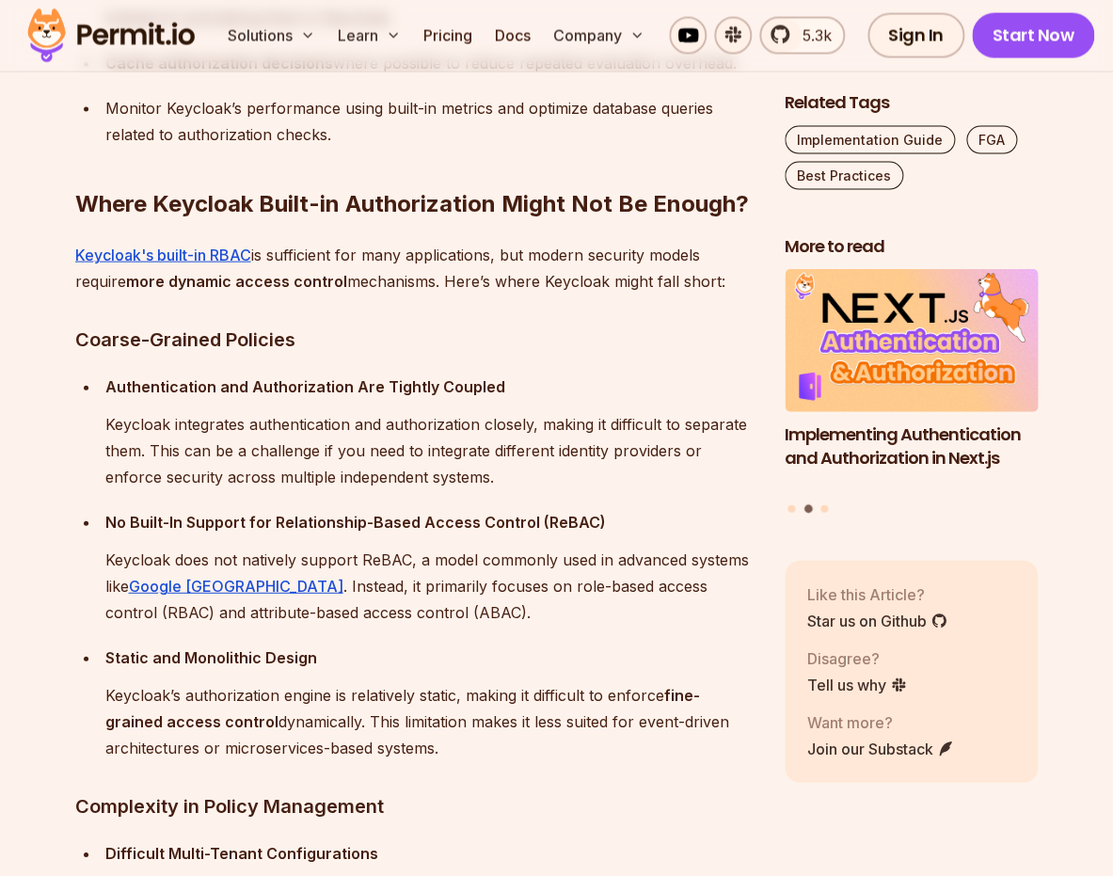
click at [493, 587] on p "Keycloak does not natively support ReBAC, a model commonly used in advanced sys…" at bounding box center [429, 586] width 649 height 79
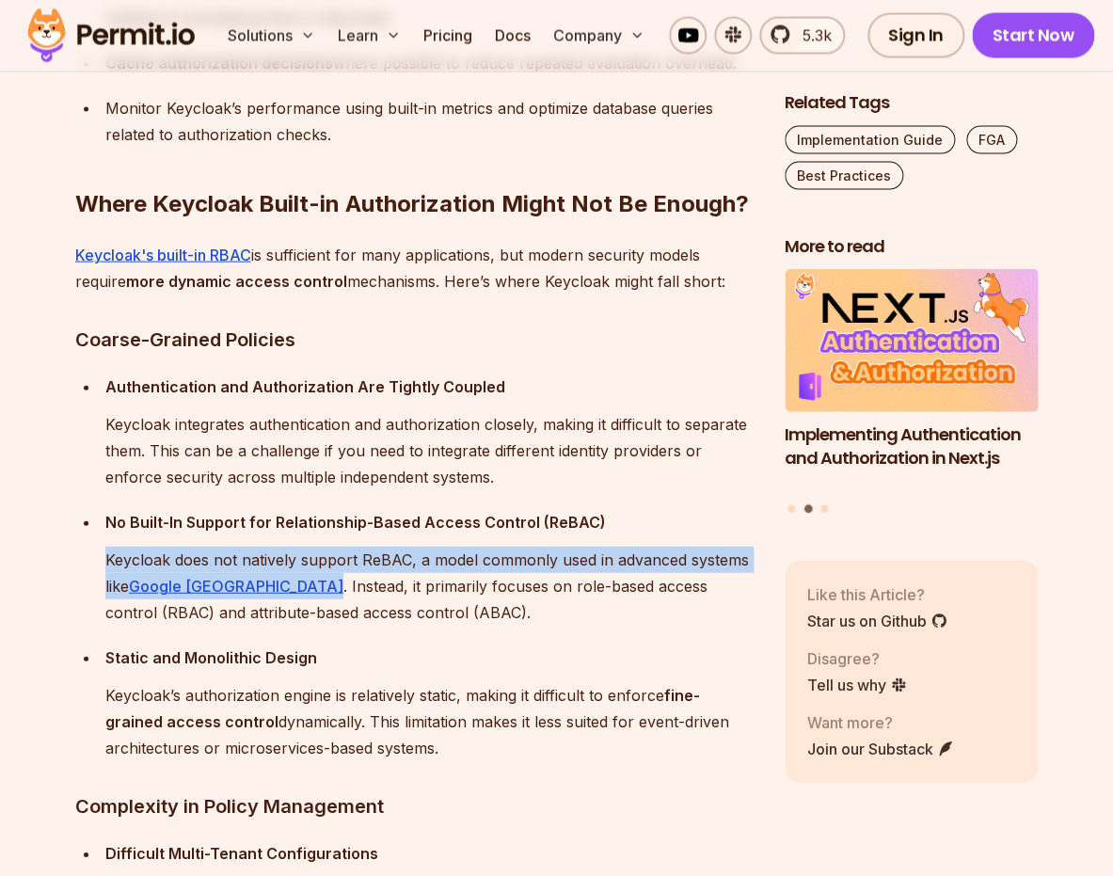
click at [502, 626] on p "Keycloak does not natively support ReBAC, a model commonly used in advanced sys…" at bounding box center [429, 586] width 649 height 79
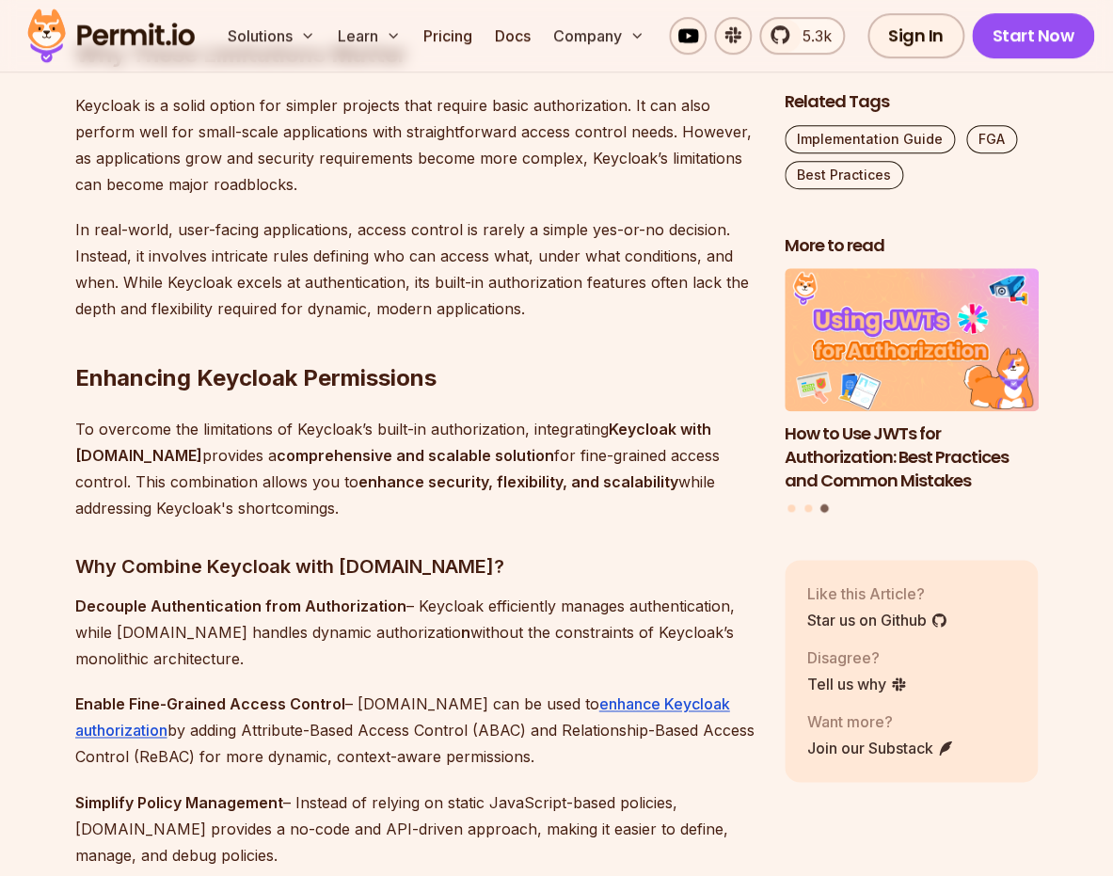
scroll to position [4788, 0]
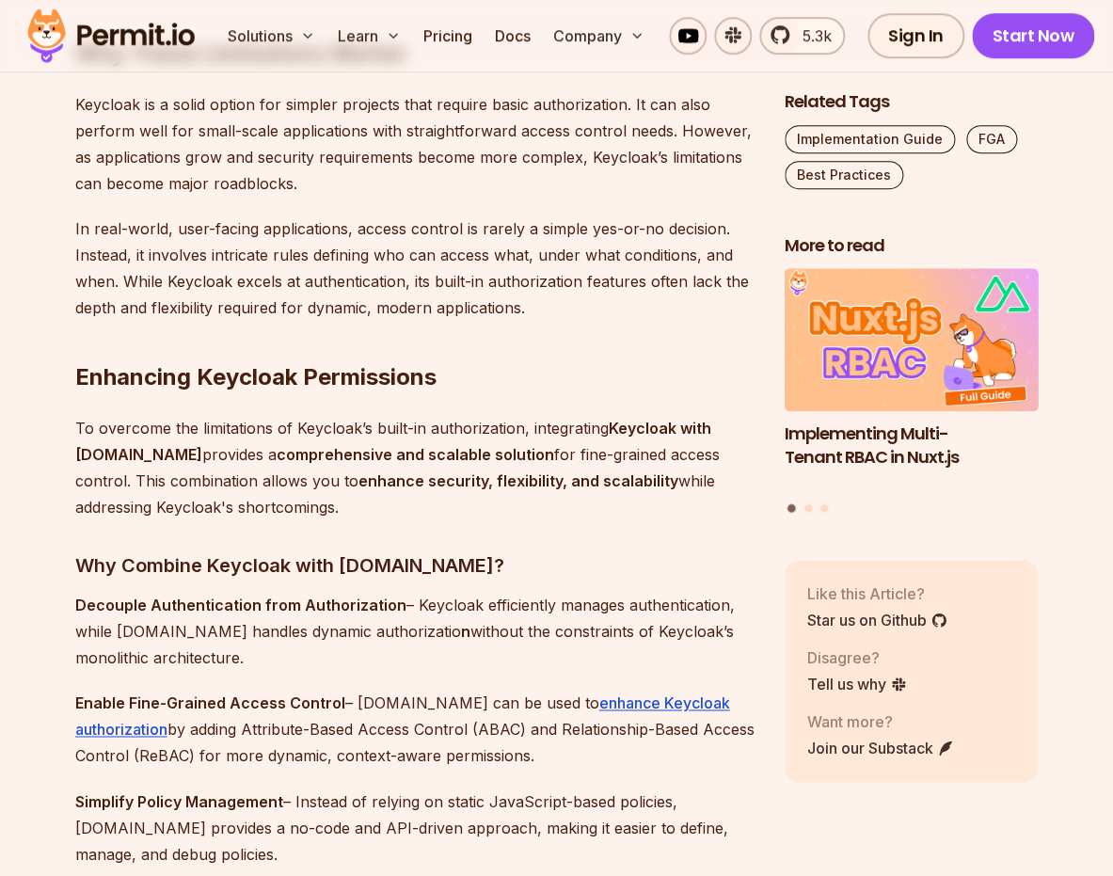
click at [502, 626] on p "Decouple Authentication from Authorization – Keycloak efficiently manages authe…" at bounding box center [414, 631] width 679 height 79
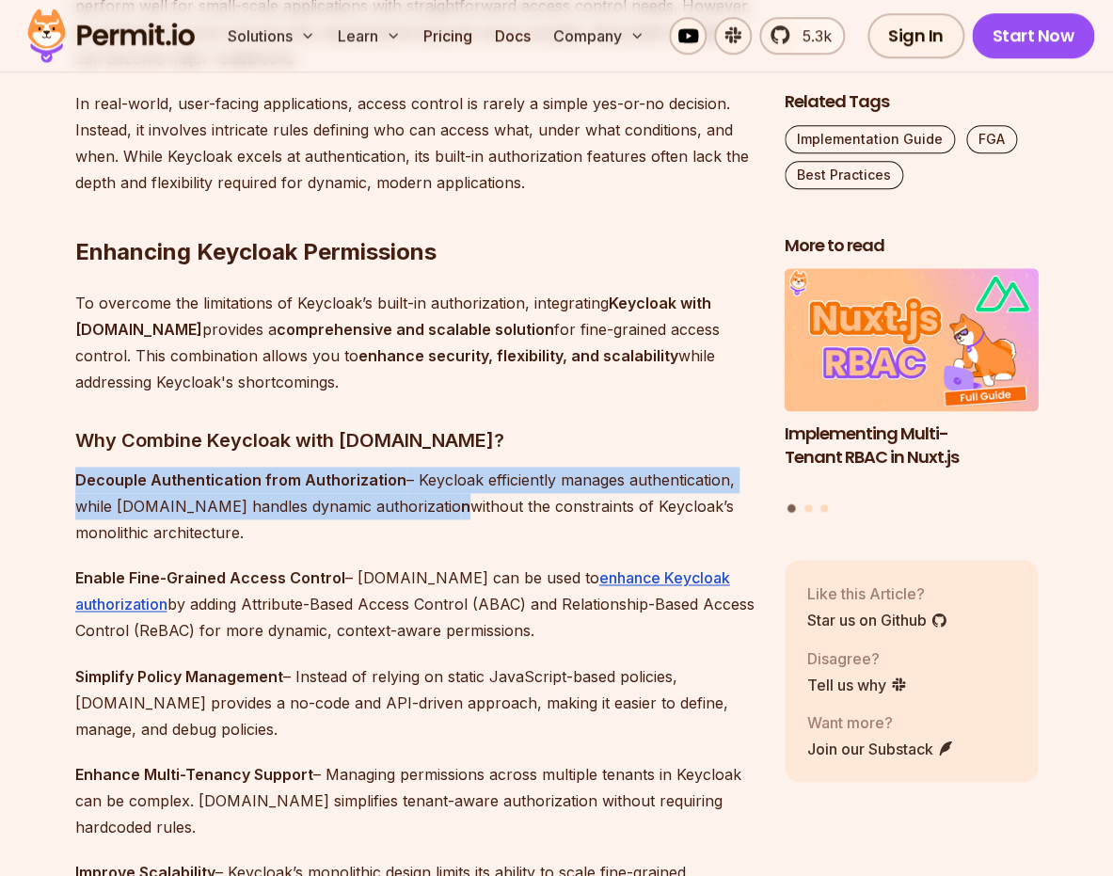
scroll to position [5023, 0]
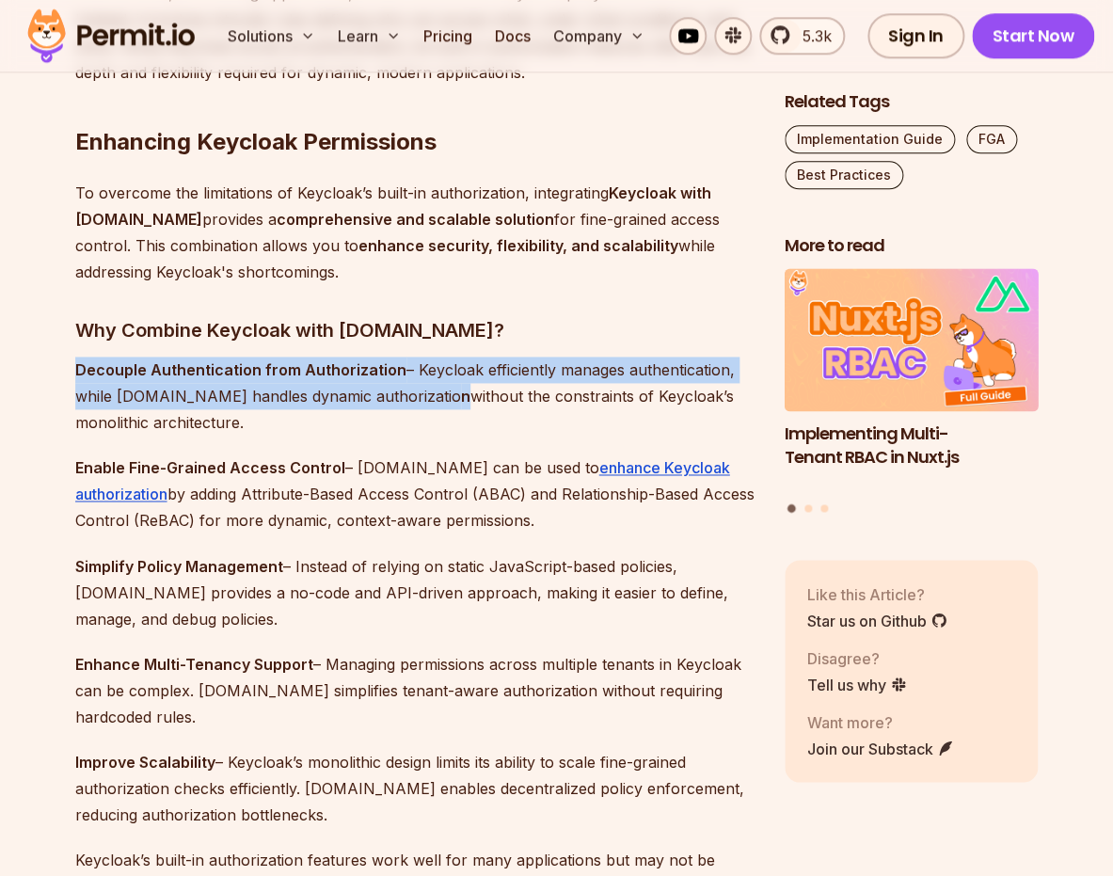
click at [479, 506] on p "Enable Fine-Grained Access Control – [DOMAIN_NAME] can be used to enhance Keycl…" at bounding box center [414, 493] width 679 height 79
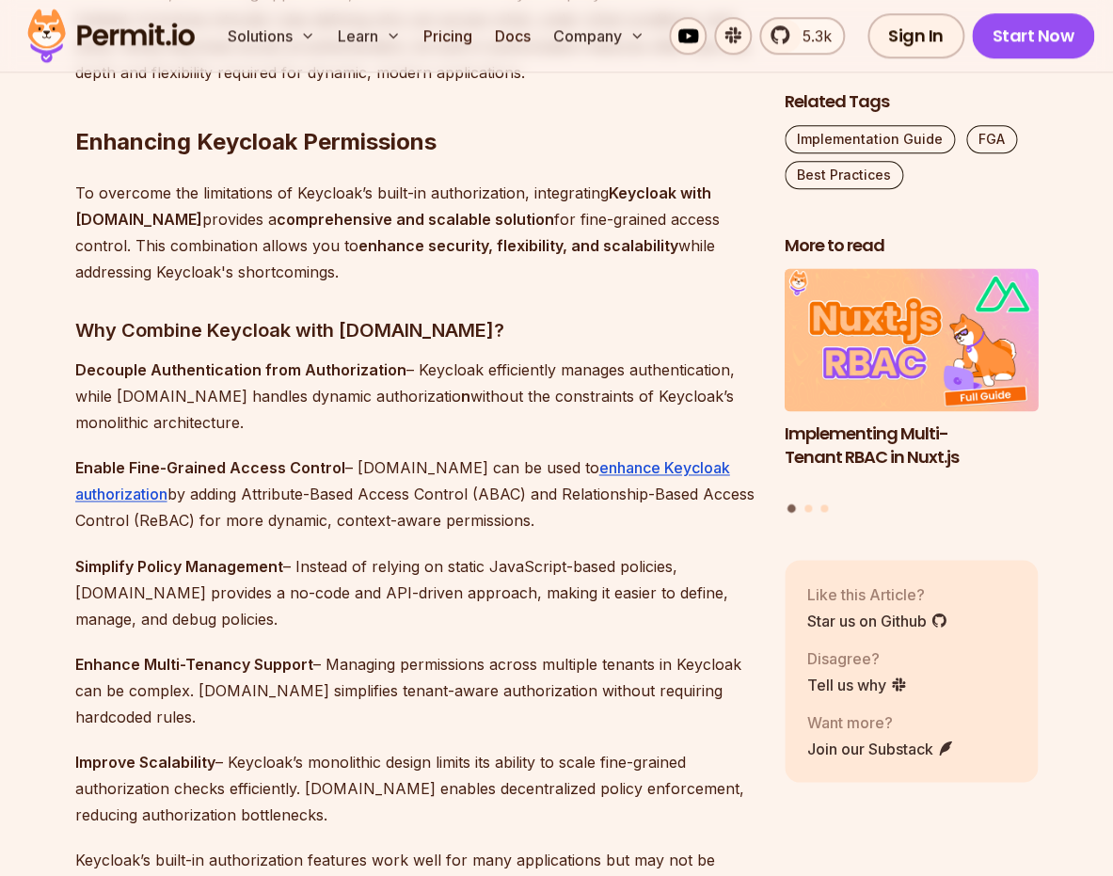
click at [479, 506] on p "Enable Fine-Grained Access Control – [DOMAIN_NAME] can be used to enhance Keycl…" at bounding box center [414, 493] width 679 height 79
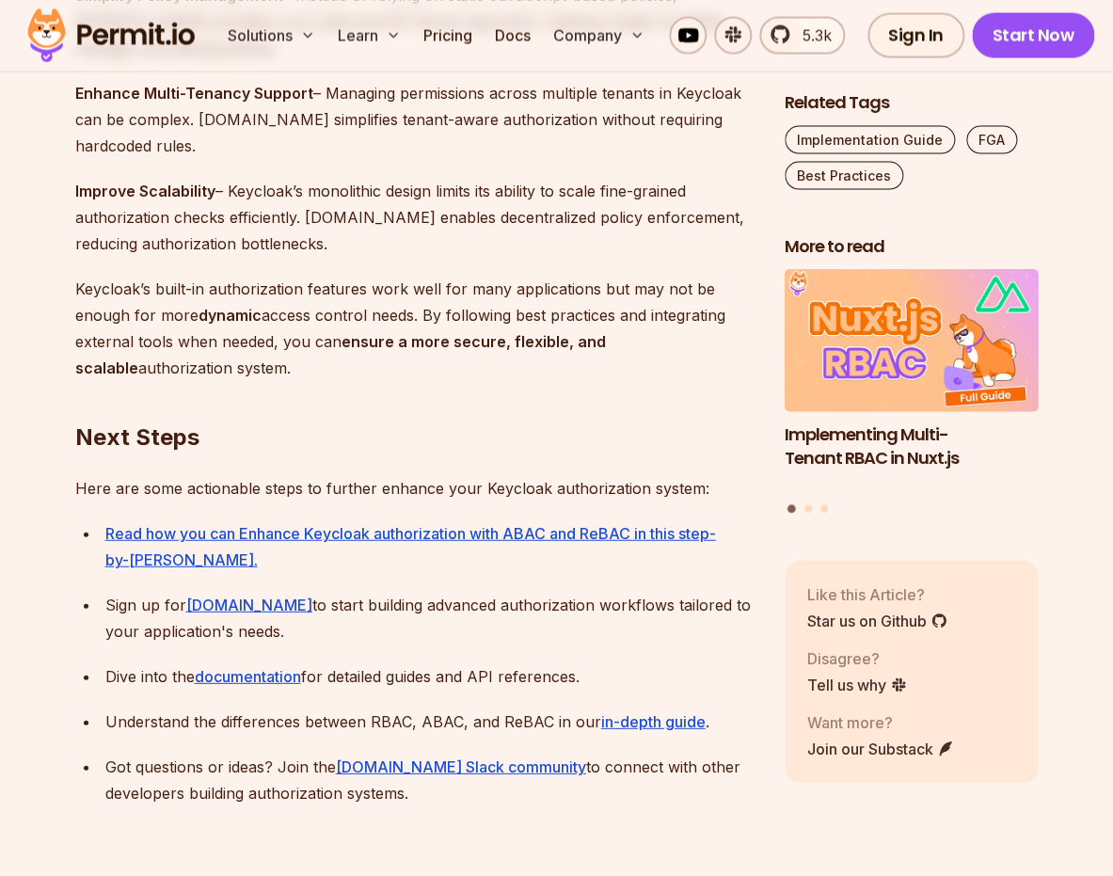
scroll to position [5599, 0]
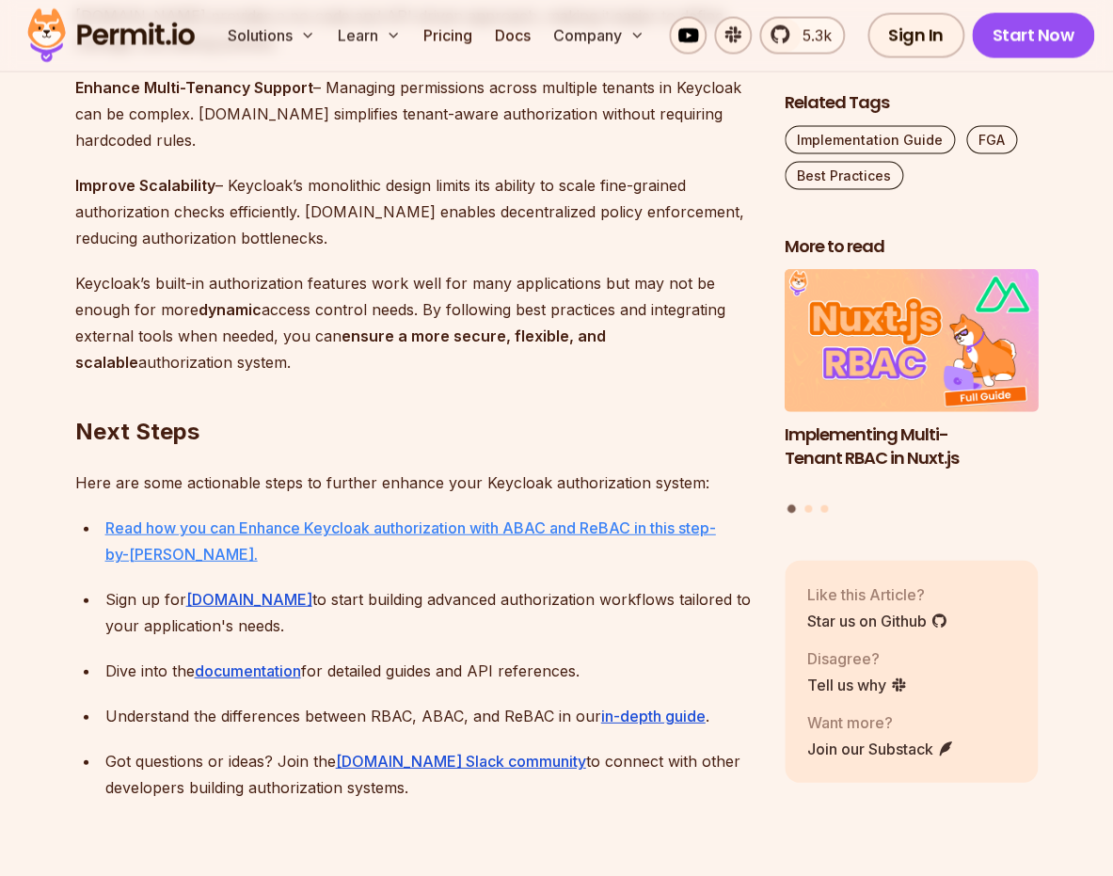
click at [481, 536] on link "Read how you can Enhance Keycloak authorization with ABAC and ReBAC in this ste…" at bounding box center [410, 540] width 611 height 45
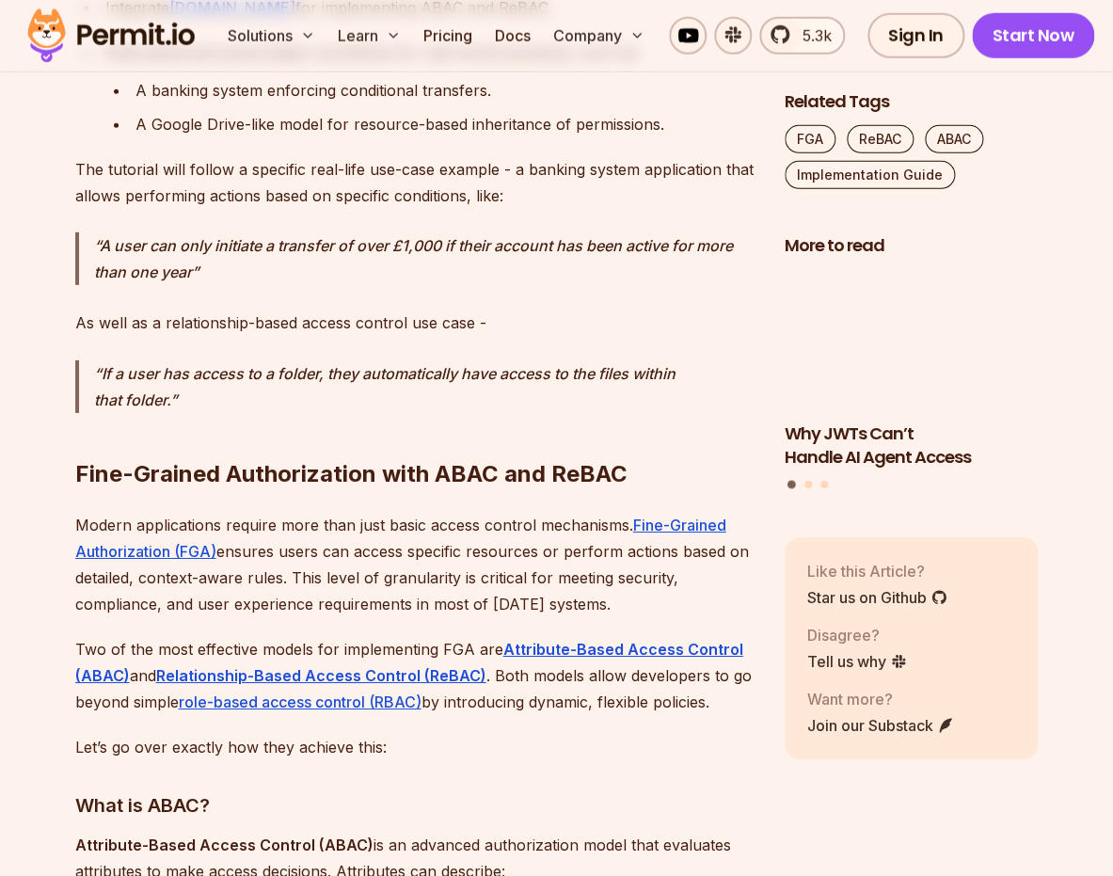
scroll to position [1614, 0]
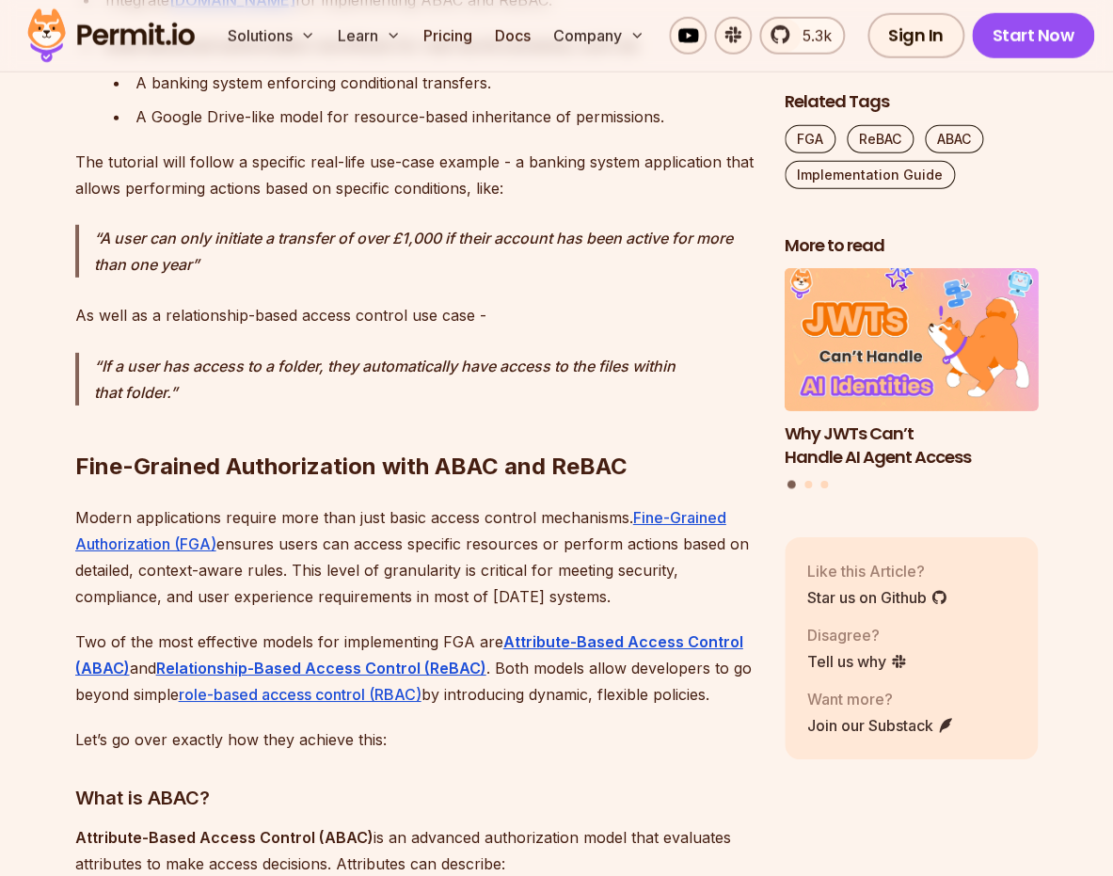
click at [471, 583] on p "Modern applications require more than just basic access control mechanisms. Fin…" at bounding box center [414, 556] width 679 height 105
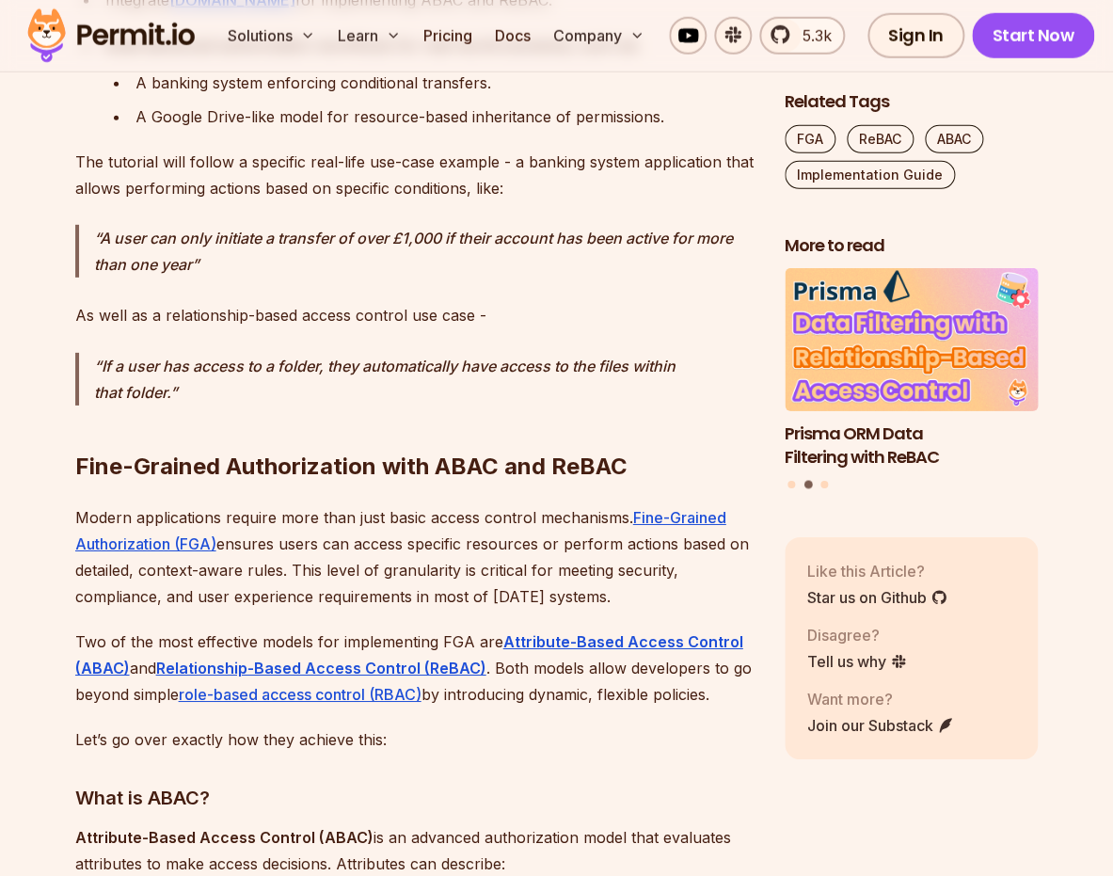
click at [471, 583] on p "Modern applications require more than just basic access control mechanisms. Fin…" at bounding box center [414, 556] width 679 height 105
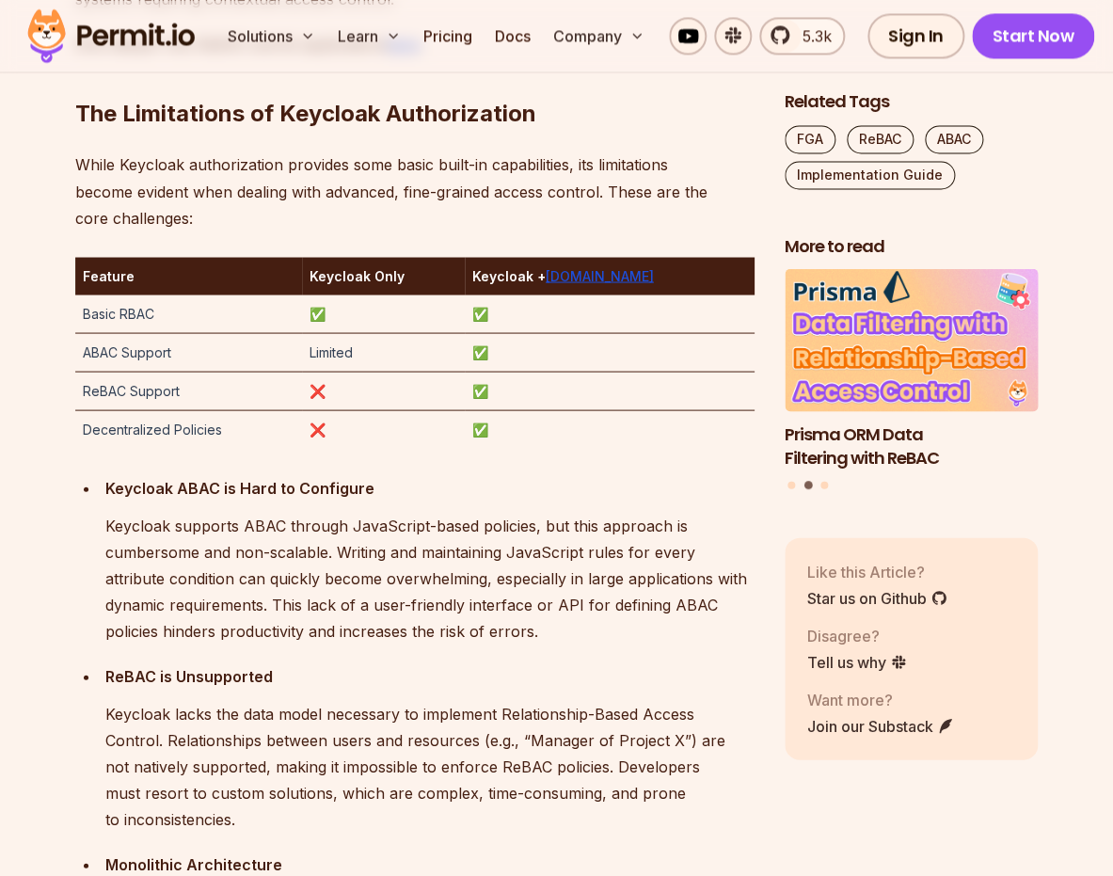
scroll to position [3168, 0]
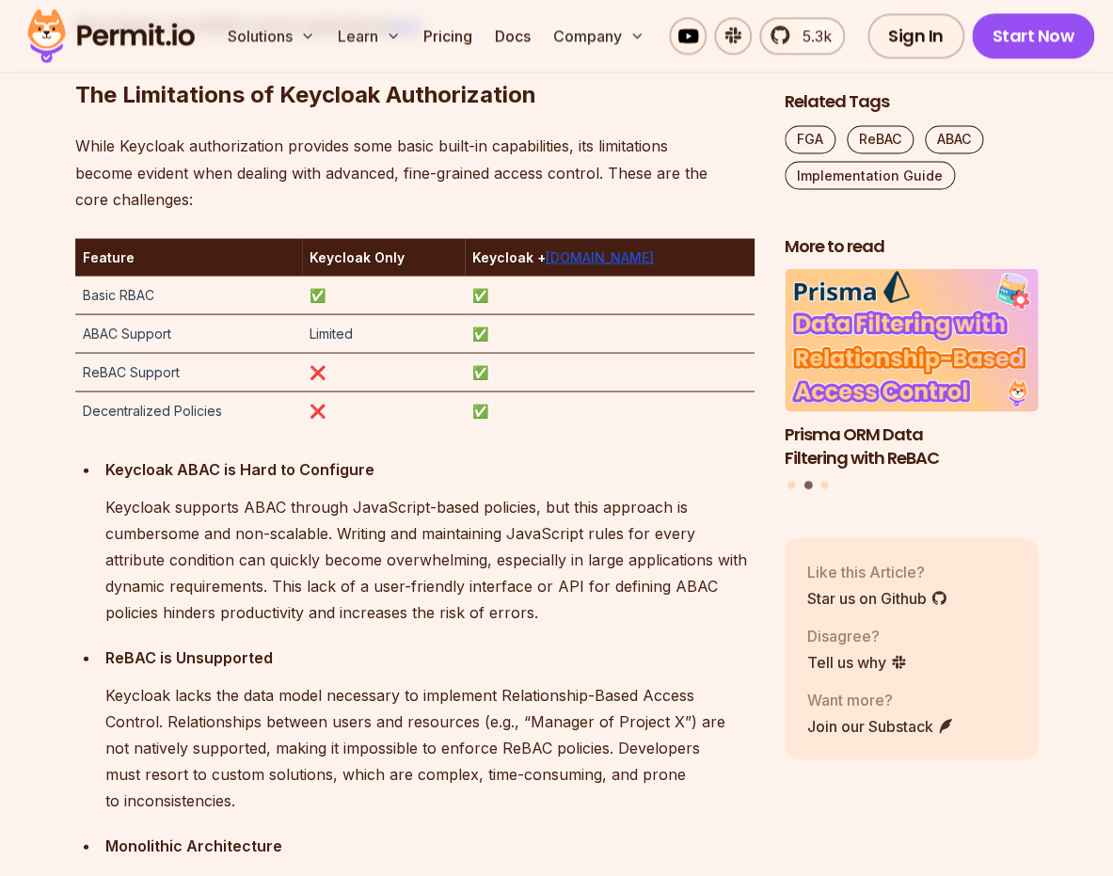
click at [471, 583] on p "Keycloak supports ABAC through JavaScript-based policies, but this approach is …" at bounding box center [429, 559] width 649 height 132
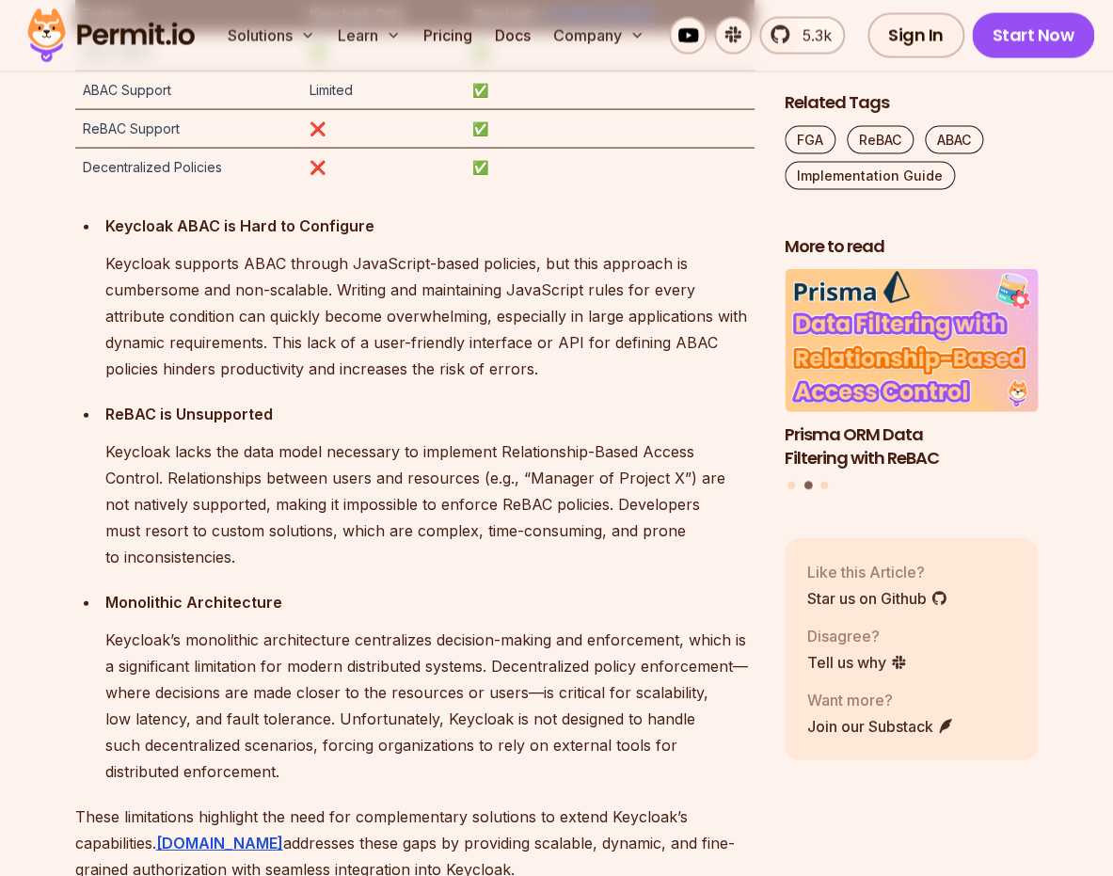
click at [471, 589] on p "Monolithic Architecture" at bounding box center [429, 602] width 649 height 26
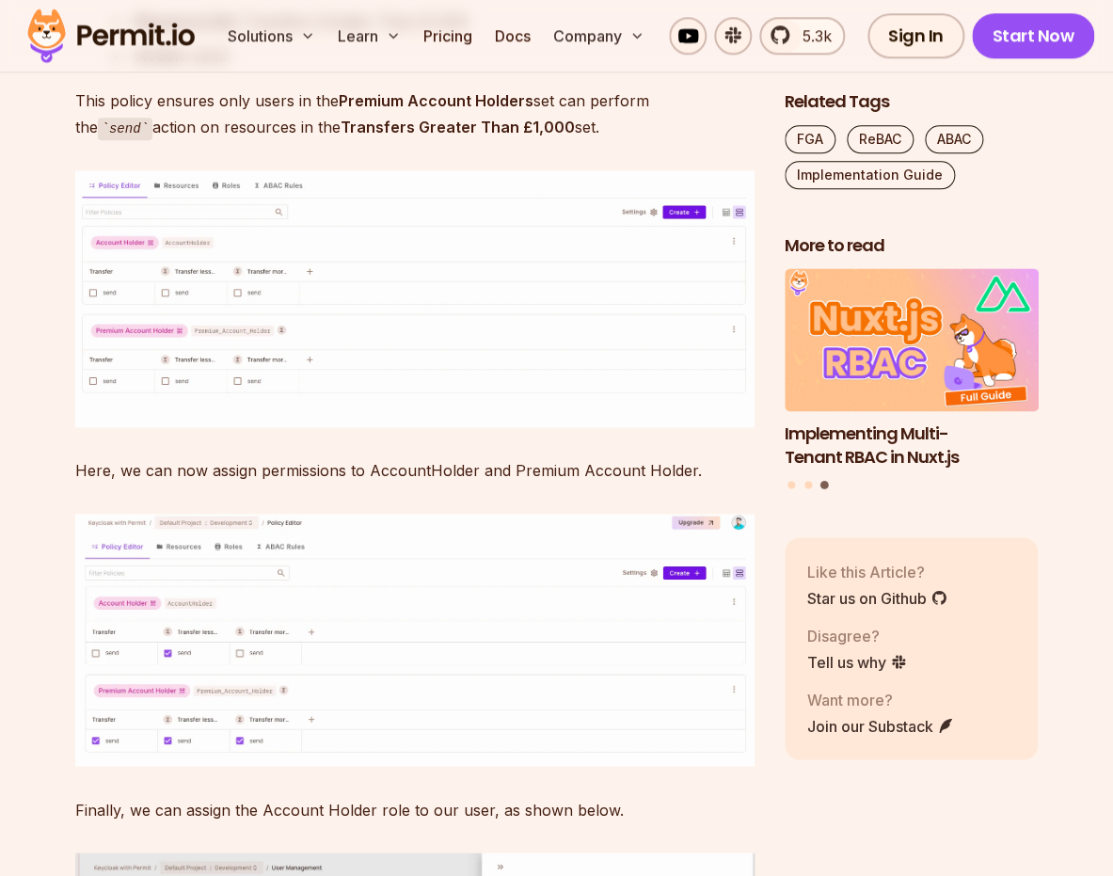
scroll to position [11958, 0]
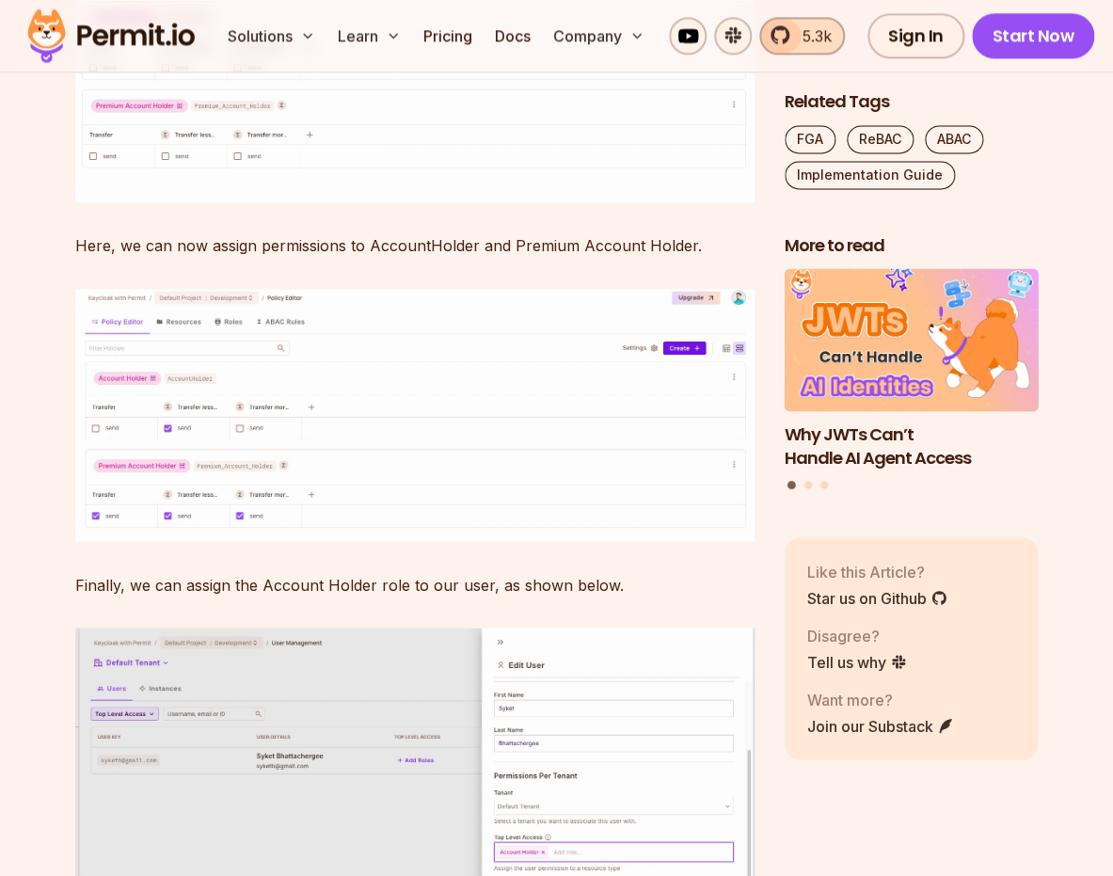
click at [808, 30] on span "5.3k" at bounding box center [811, 35] width 40 height 23
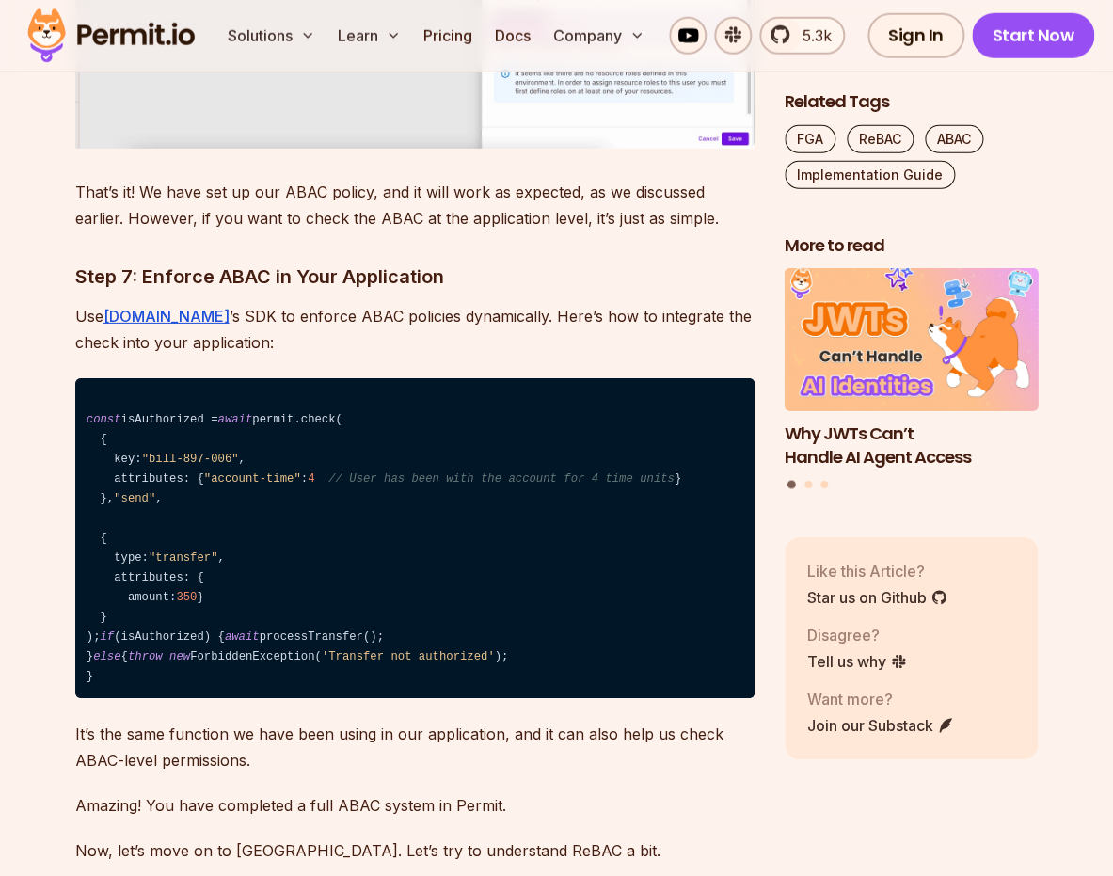
scroll to position [13489, 0]
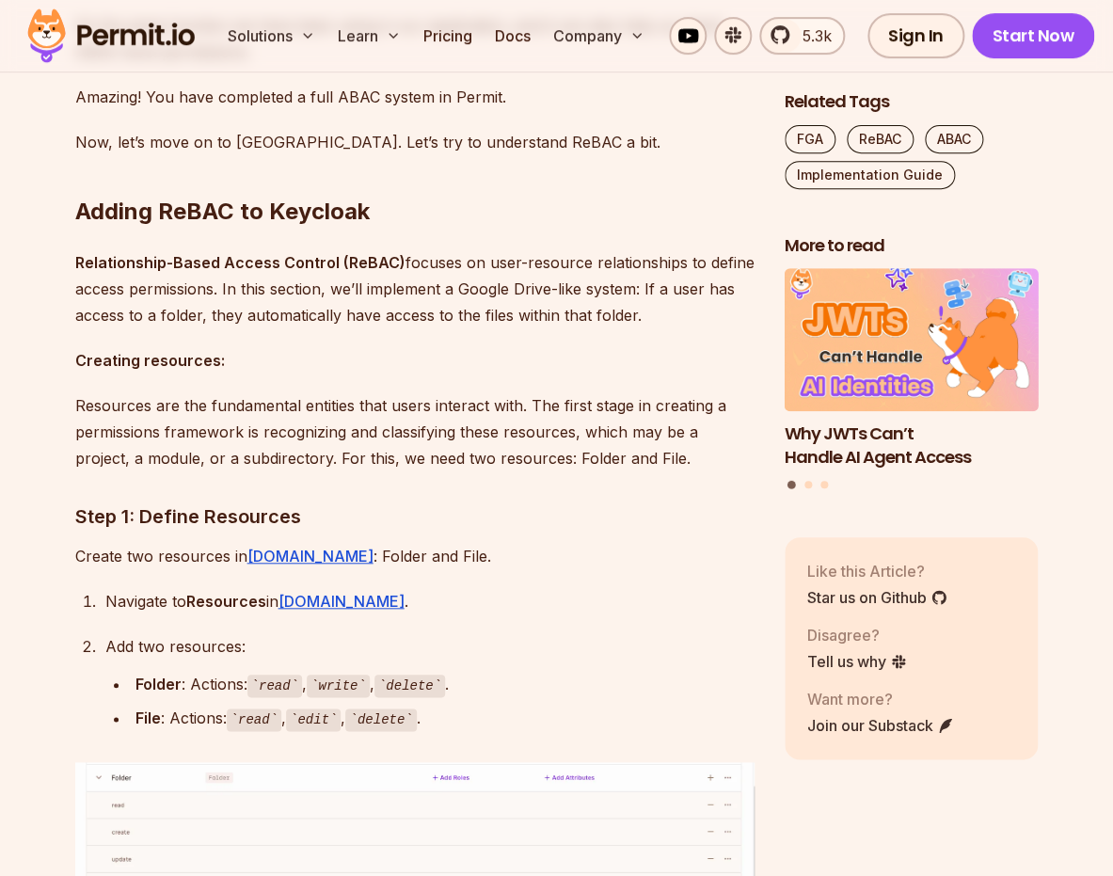
click at [257, 328] on p "Relationship-Based Access Control (ReBAC) focuses on user-resource relationship…" at bounding box center [414, 288] width 679 height 79
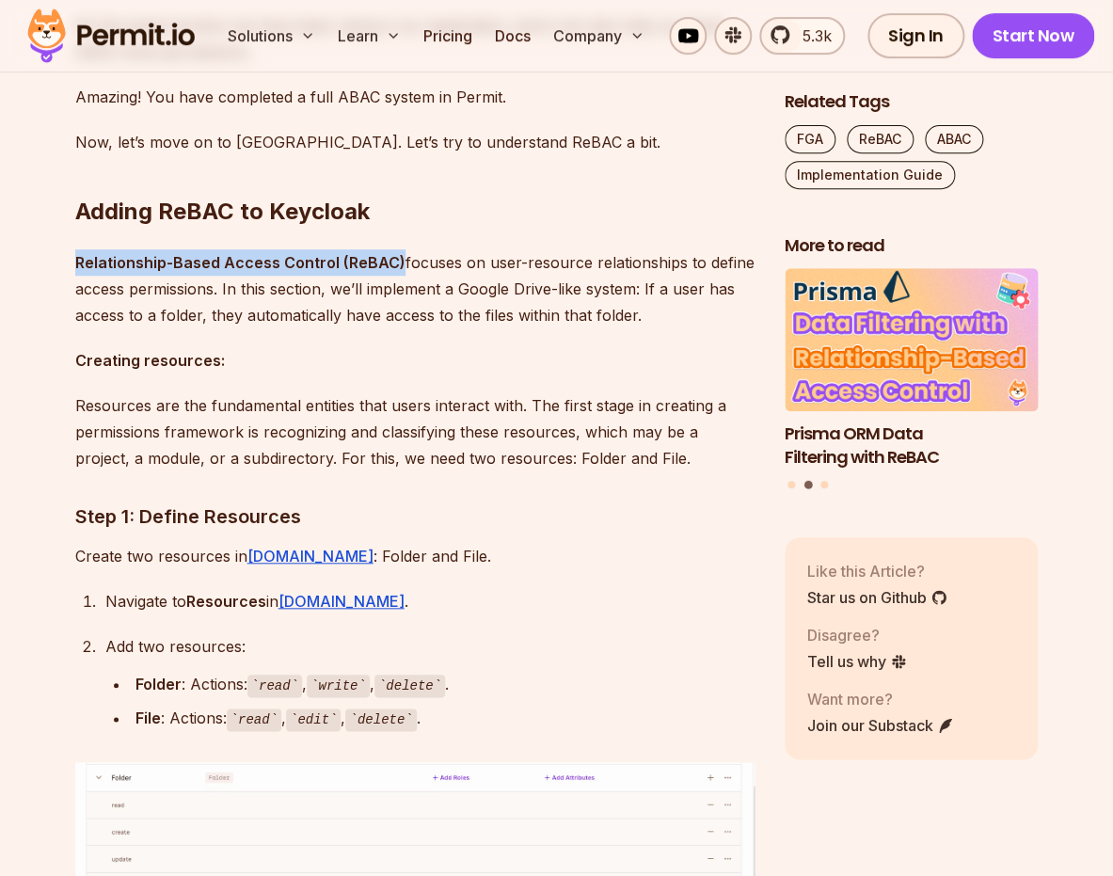
click at [310, 373] on p "Creating resources:" at bounding box center [414, 360] width 679 height 26
click at [324, 471] on p "Resources are the fundamental entities that users interact with. The first stag…" at bounding box center [414, 431] width 679 height 79
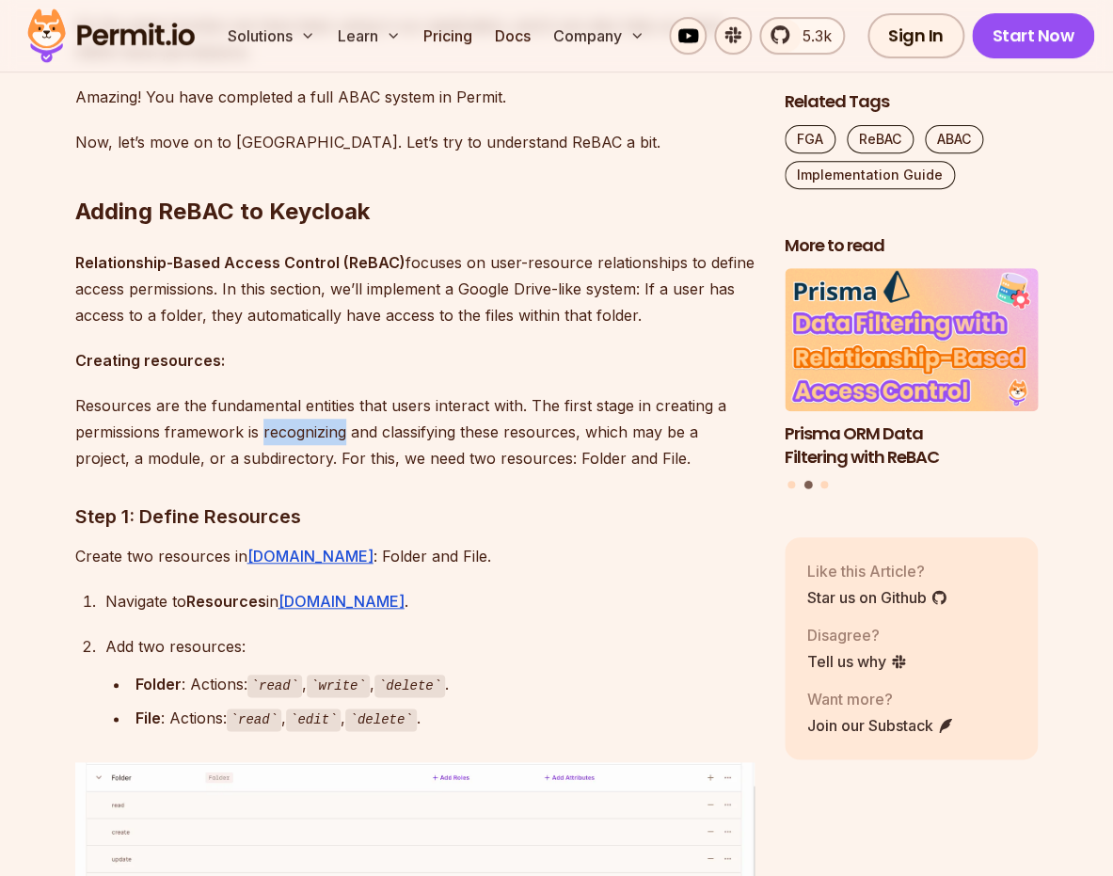
click at [324, 471] on p "Resources are the fundamental entities that users interact with. The first stag…" at bounding box center [414, 431] width 679 height 79
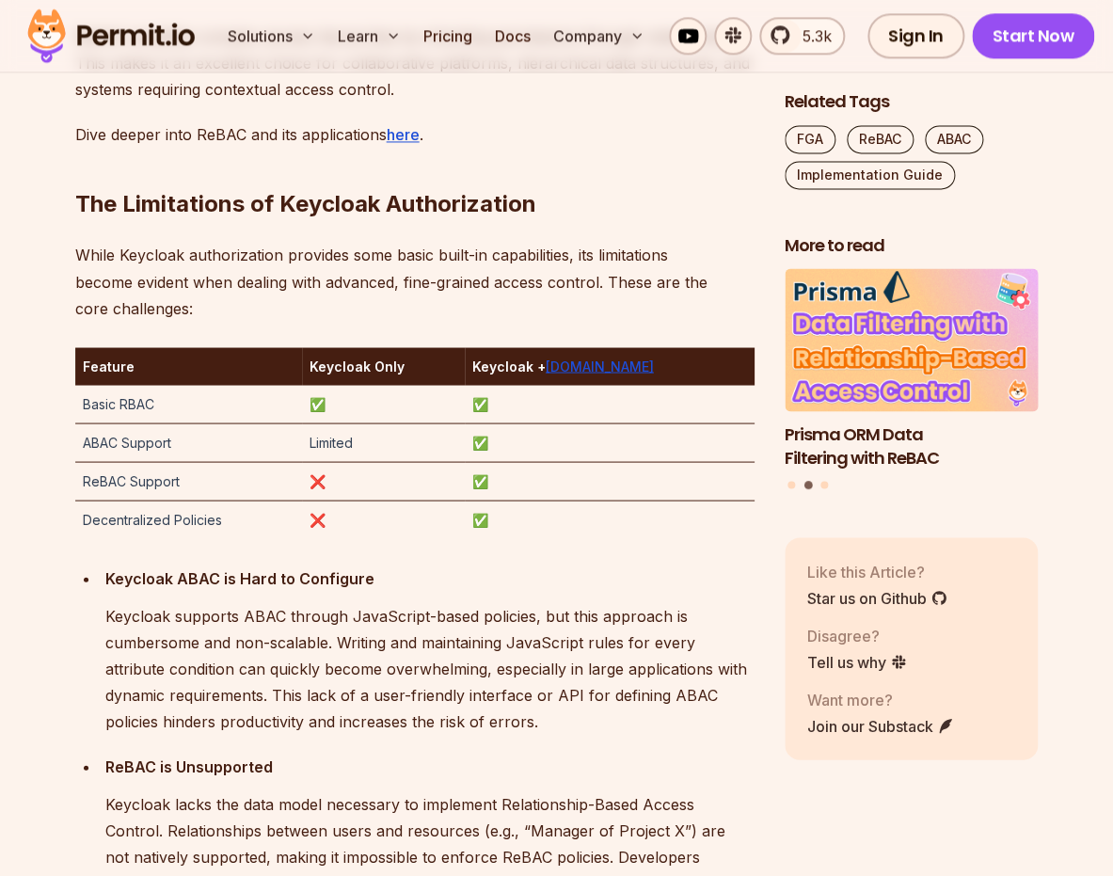
scroll to position [3096, 0]
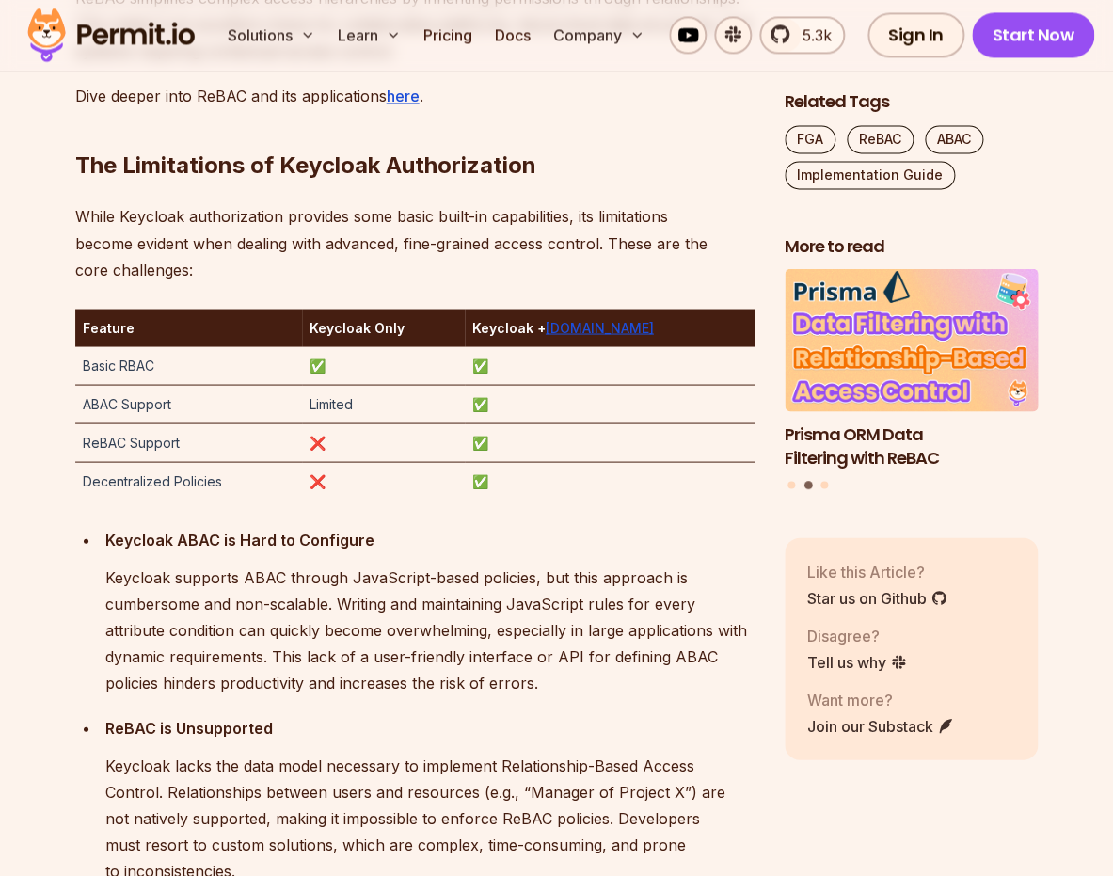
click at [145, 604] on p "Keycloak supports ABAC through JavaScript-based policies, but this approach is …" at bounding box center [429, 630] width 649 height 132
click at [154, 630] on p "Keycloak supports ABAC through JavaScript-based policies, but this approach is …" at bounding box center [429, 630] width 649 height 132
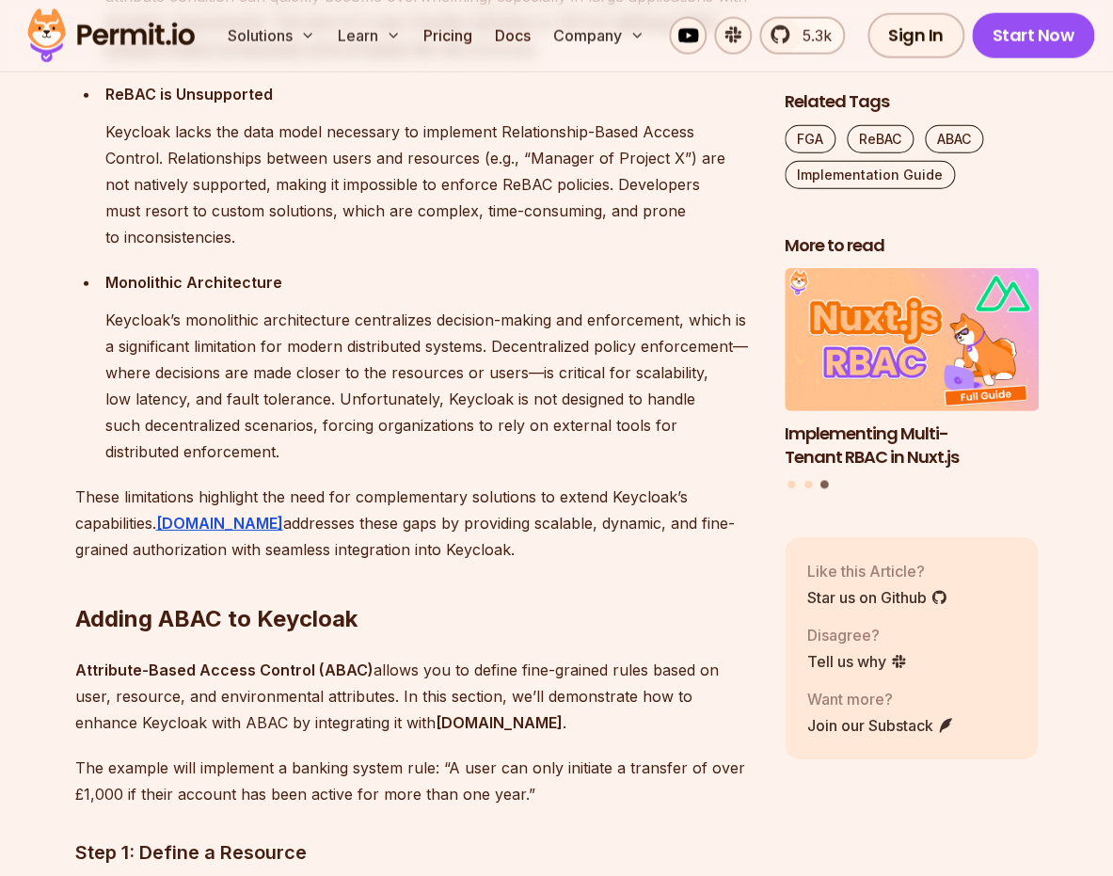
scroll to position [3775, 0]
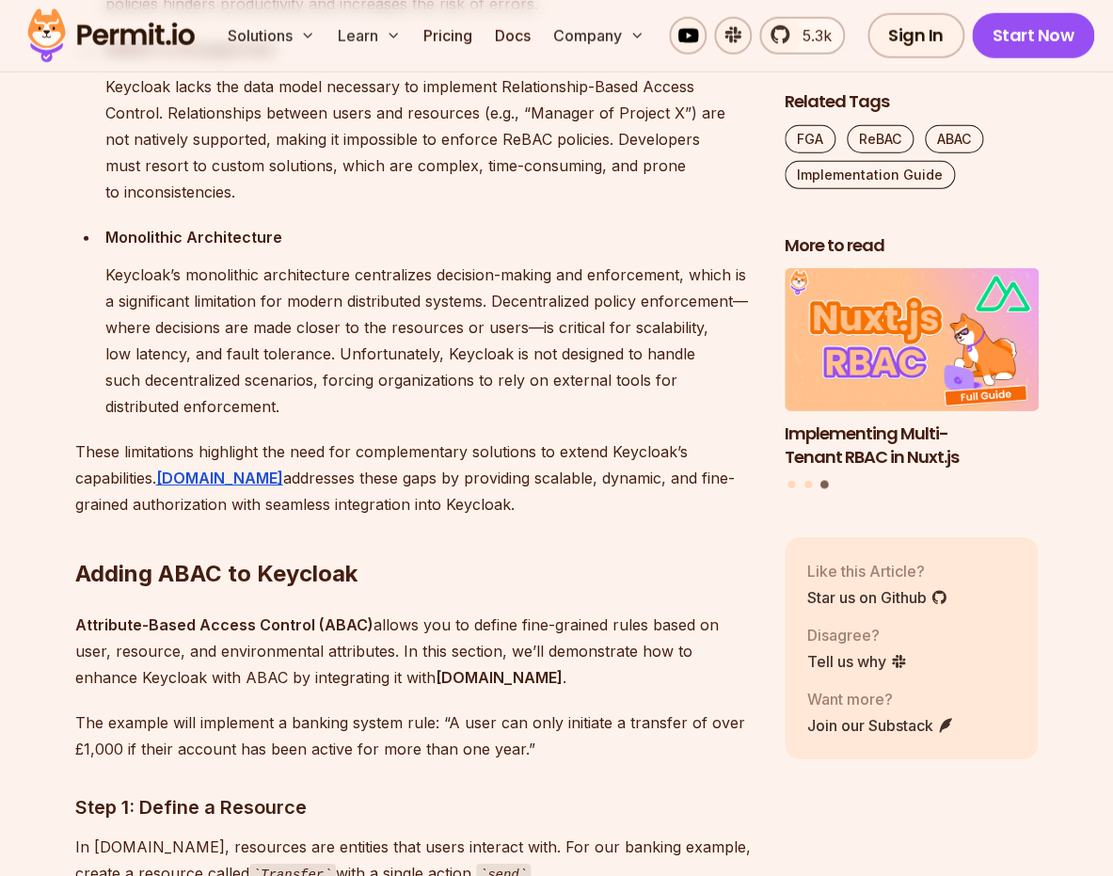
click at [75, 663] on p "Attribute-Based Access Control (ABAC) allows you to define fine-grained rules b…" at bounding box center [414, 651] width 679 height 79
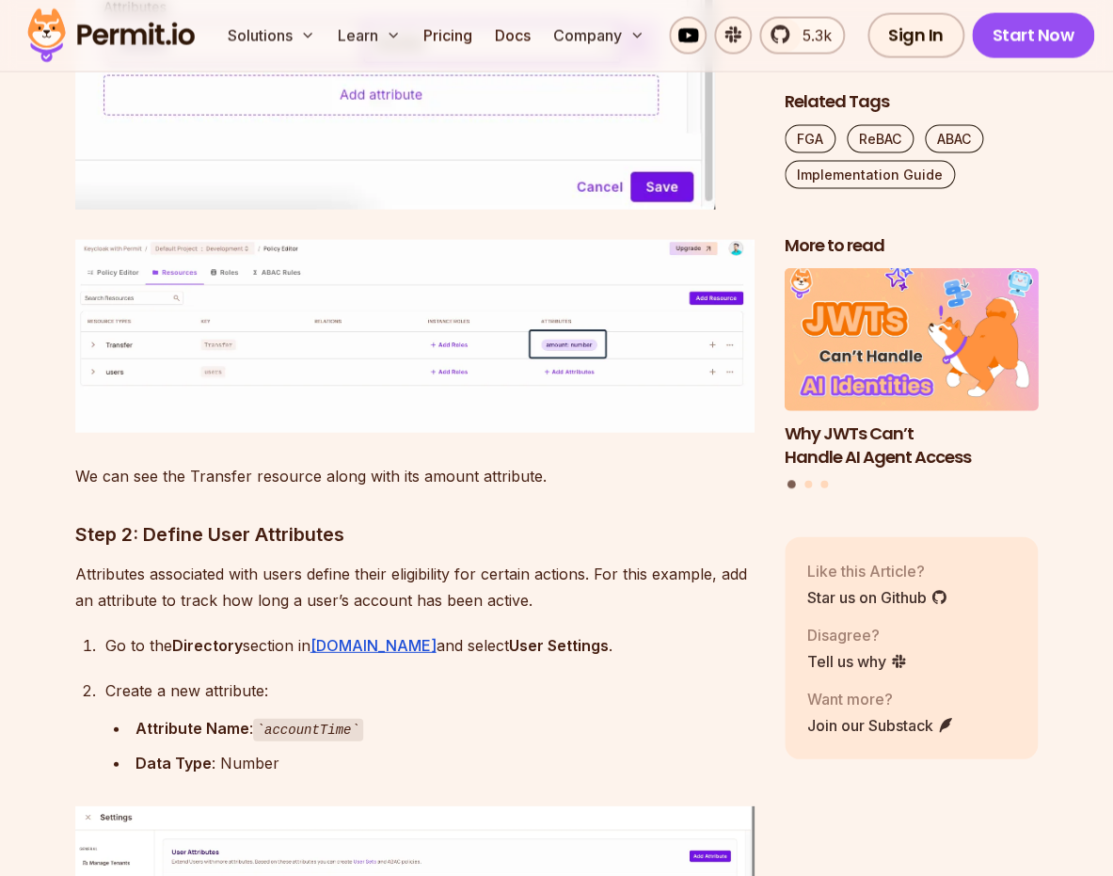
scroll to position [5643, 0]
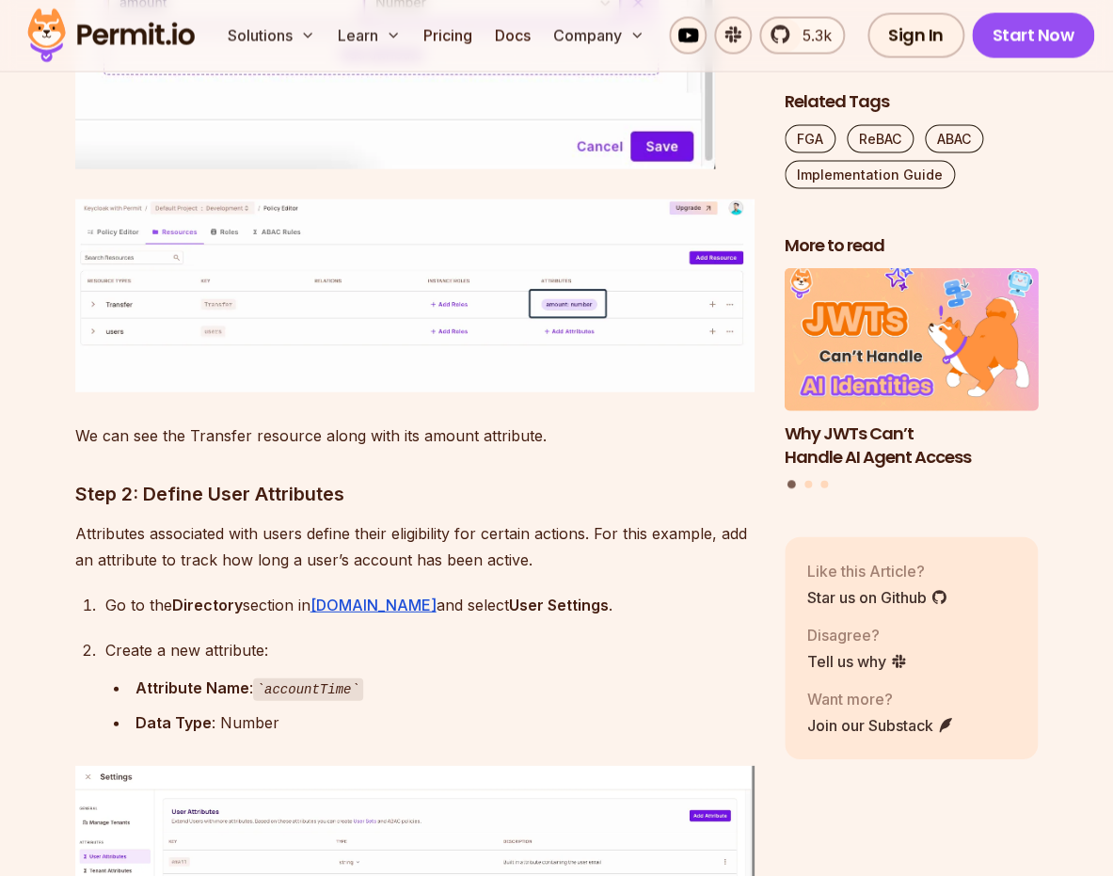
click at [158, 536] on p "Attributes associated with users define their eligibility for certain actions. …" at bounding box center [414, 546] width 679 height 53
click at [106, 528] on p "Attributes associated with users define their eligibility for certain actions. …" at bounding box center [414, 546] width 679 height 53
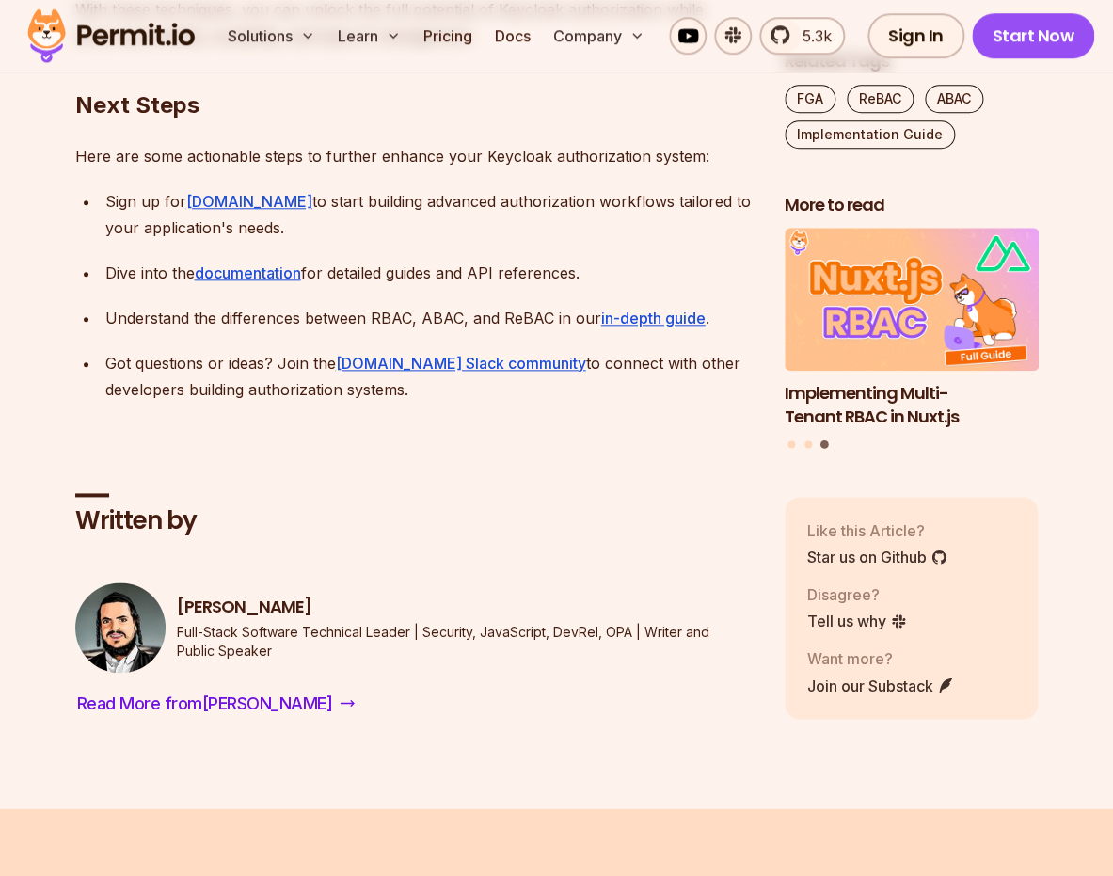
scroll to position [18141, 0]
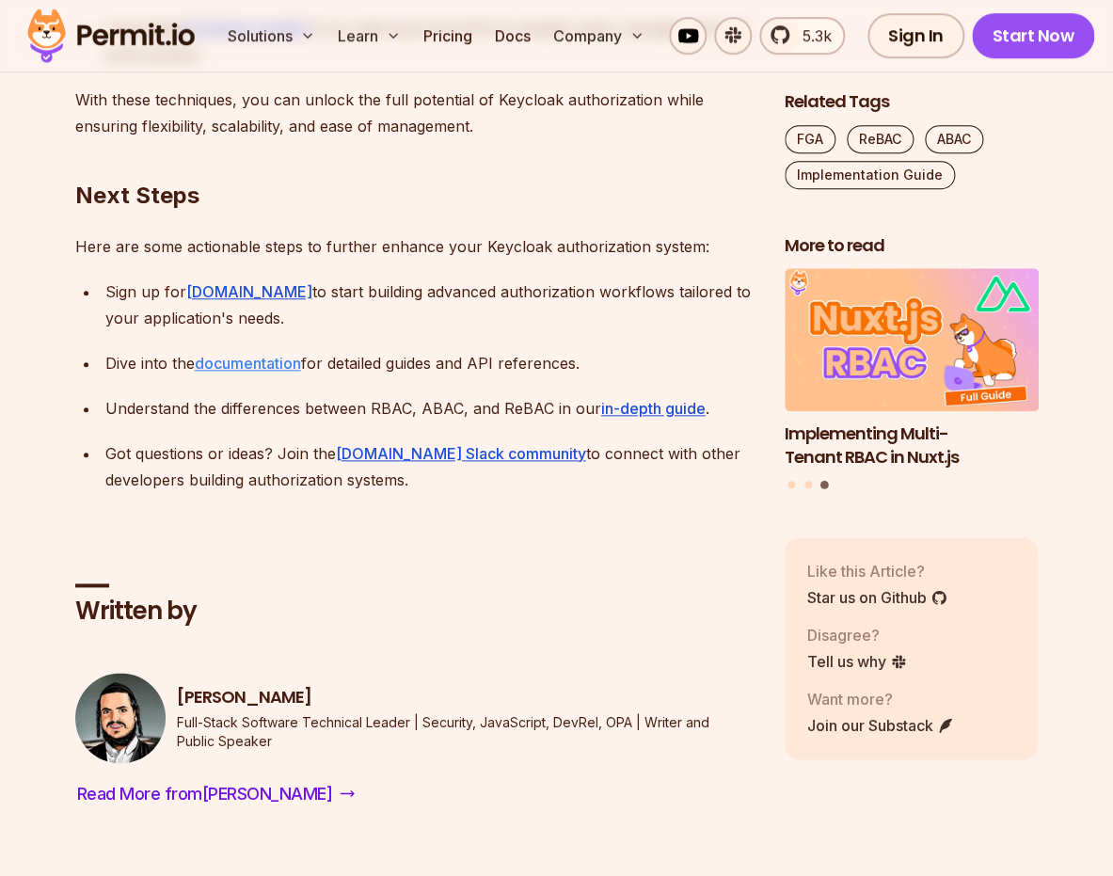
click at [288, 373] on link "documentation" at bounding box center [248, 363] width 106 height 19
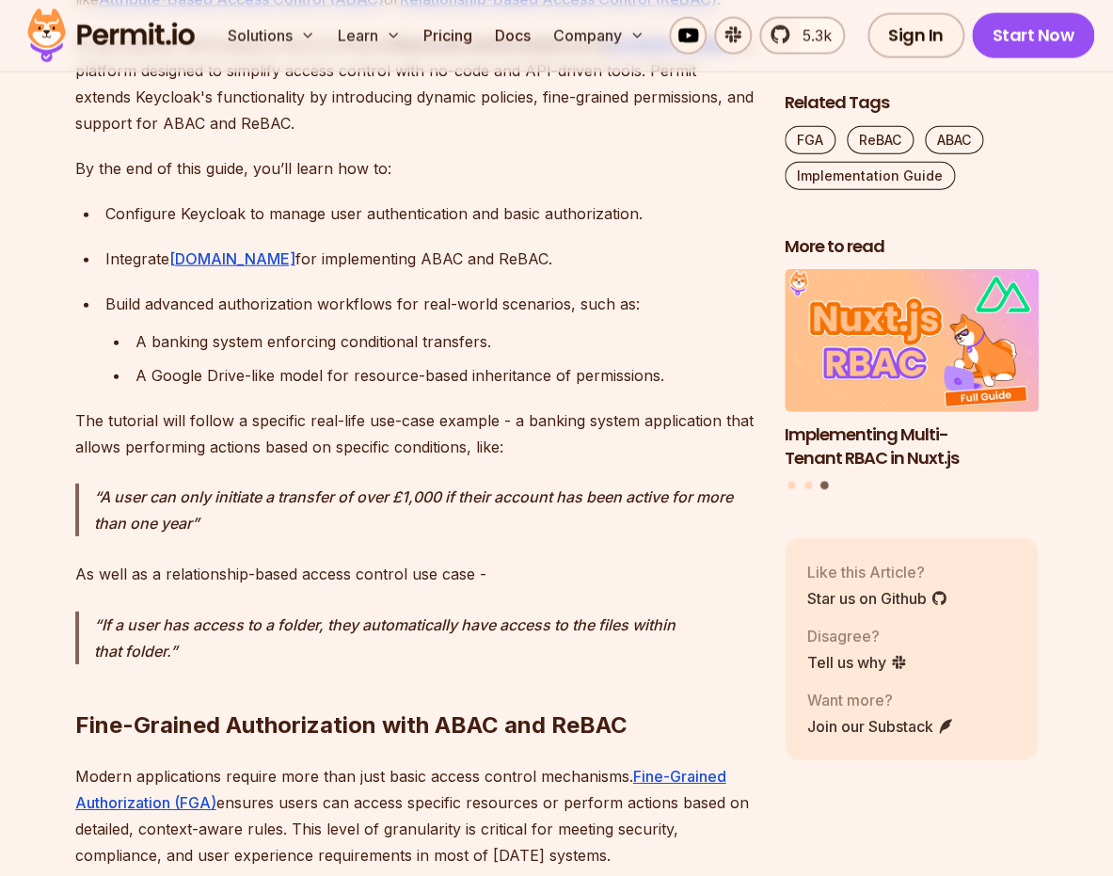
scroll to position [1446, 0]
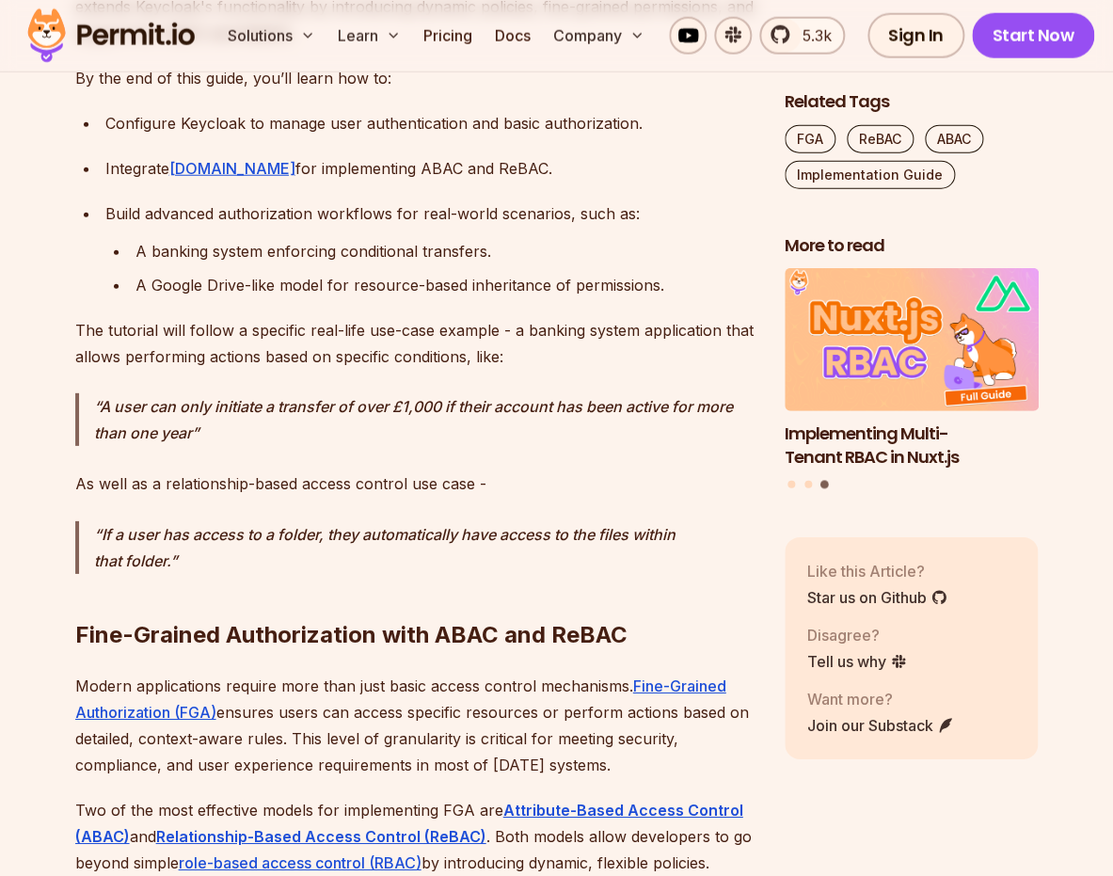
click at [319, 348] on p "The tutorial will follow a specific real-life use-case example - a banking syst…" at bounding box center [414, 343] width 679 height 53
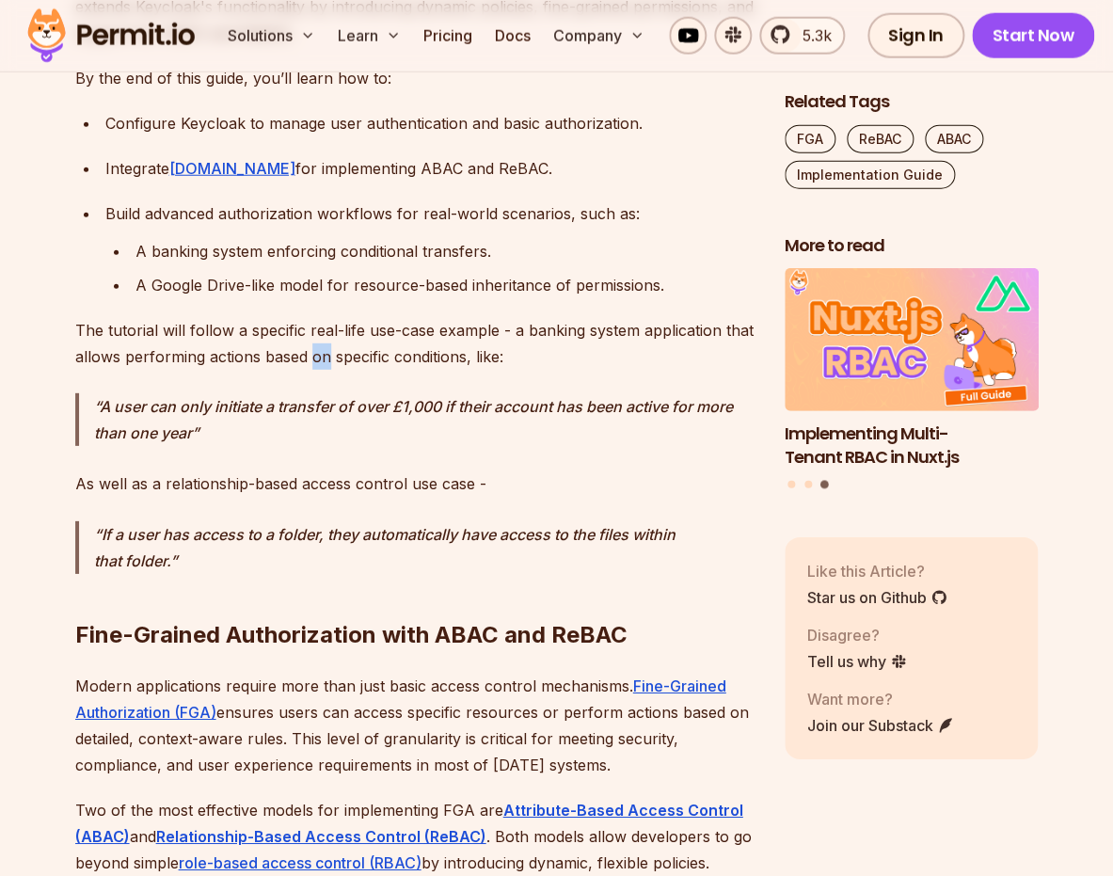
click at [319, 348] on p "The tutorial will follow a specific real-life use-case example - a banking syst…" at bounding box center [414, 343] width 679 height 53
click at [336, 423] on p "A user can only initiate a transfer of over £1,000 if their account has been ac…" at bounding box center [424, 419] width 660 height 53
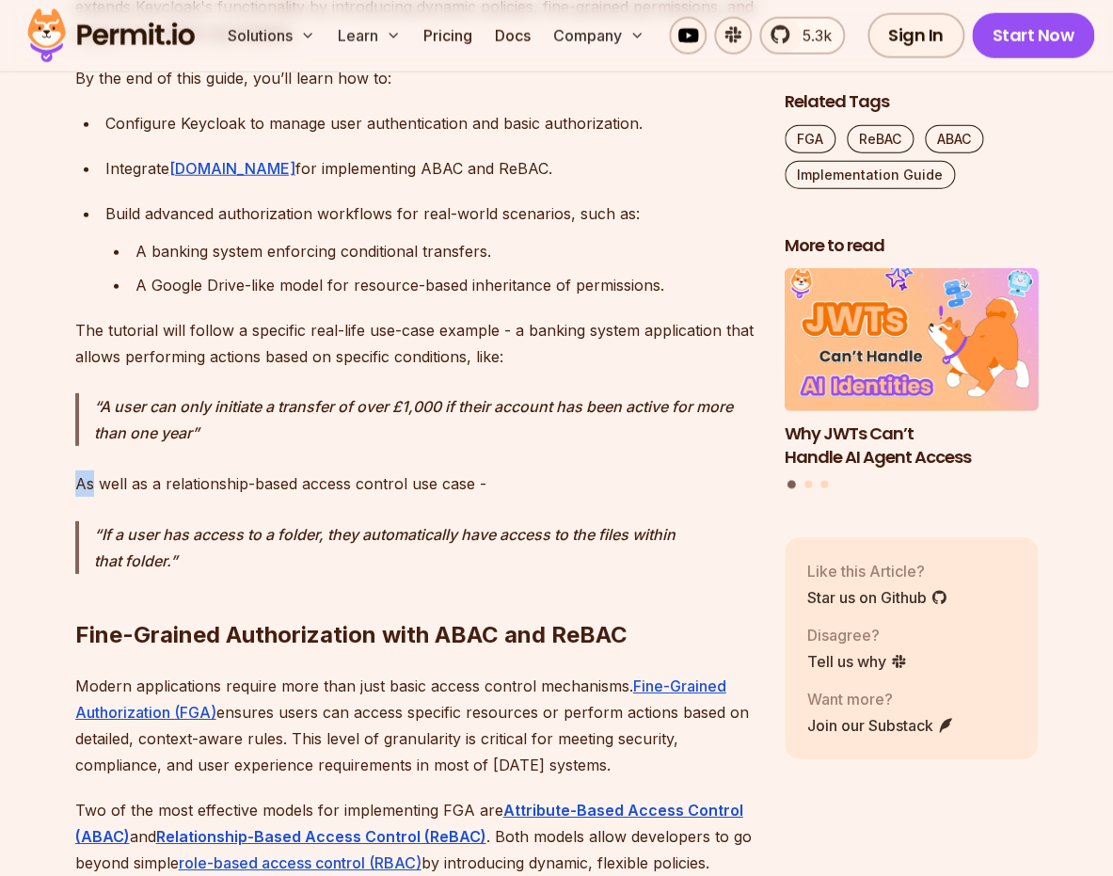
click at [336, 423] on p "A user can only initiate a transfer of over £1,000 if their account has been ac…" at bounding box center [424, 419] width 660 height 53
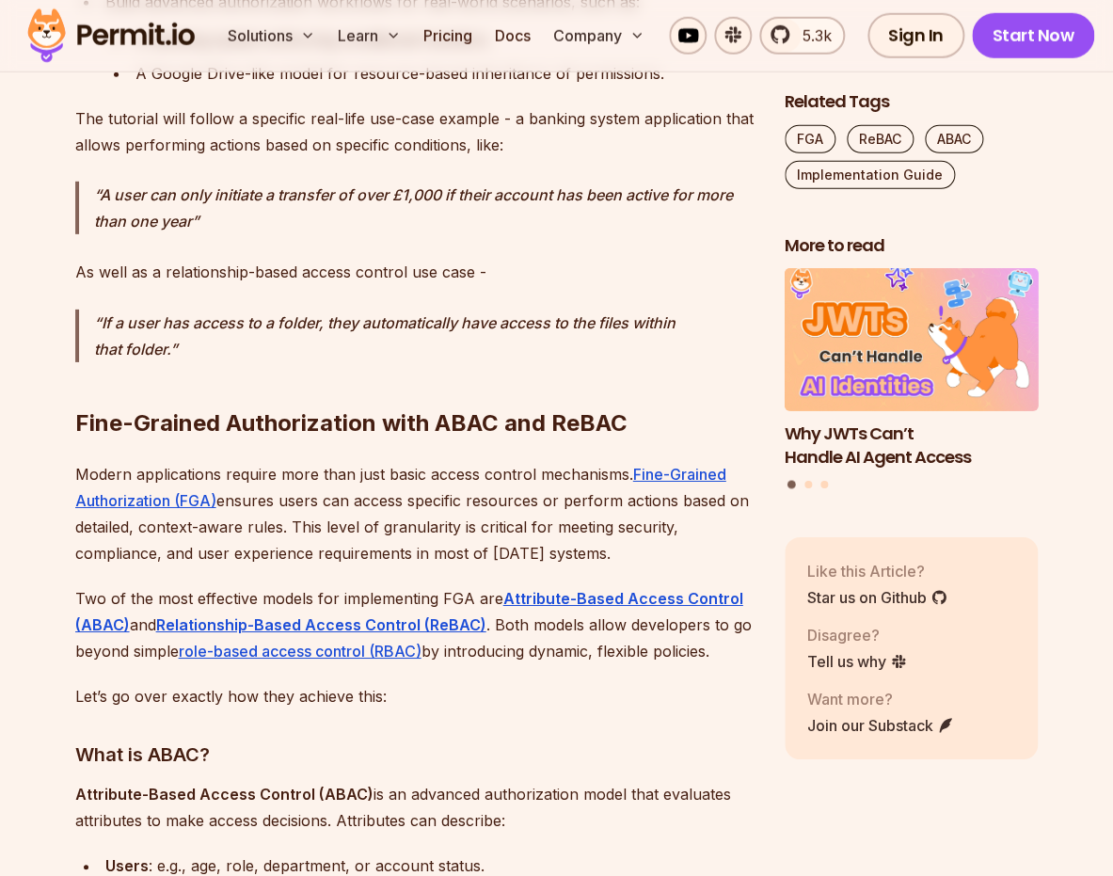
scroll to position [1714, 0]
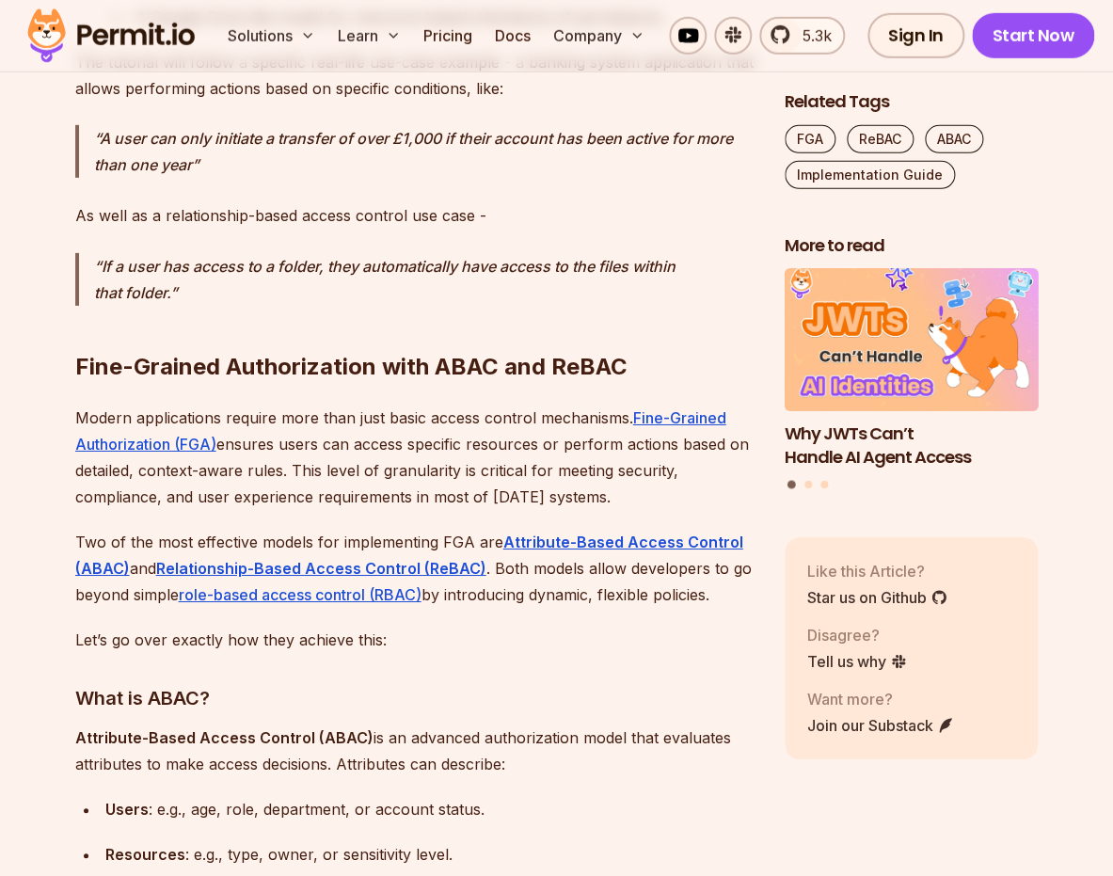
click at [340, 508] on p "Modern applications require more than just basic access control mechanisms. Fin…" at bounding box center [414, 457] width 679 height 105
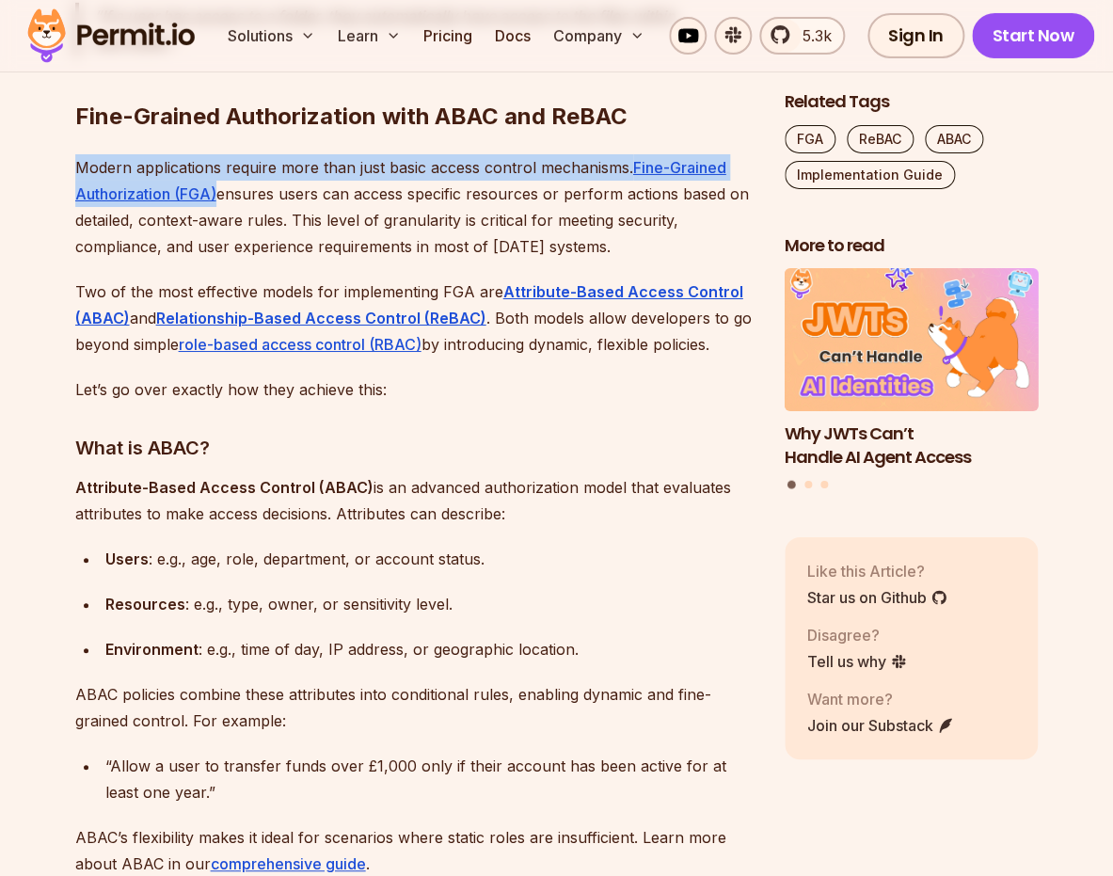
scroll to position [2121, 0]
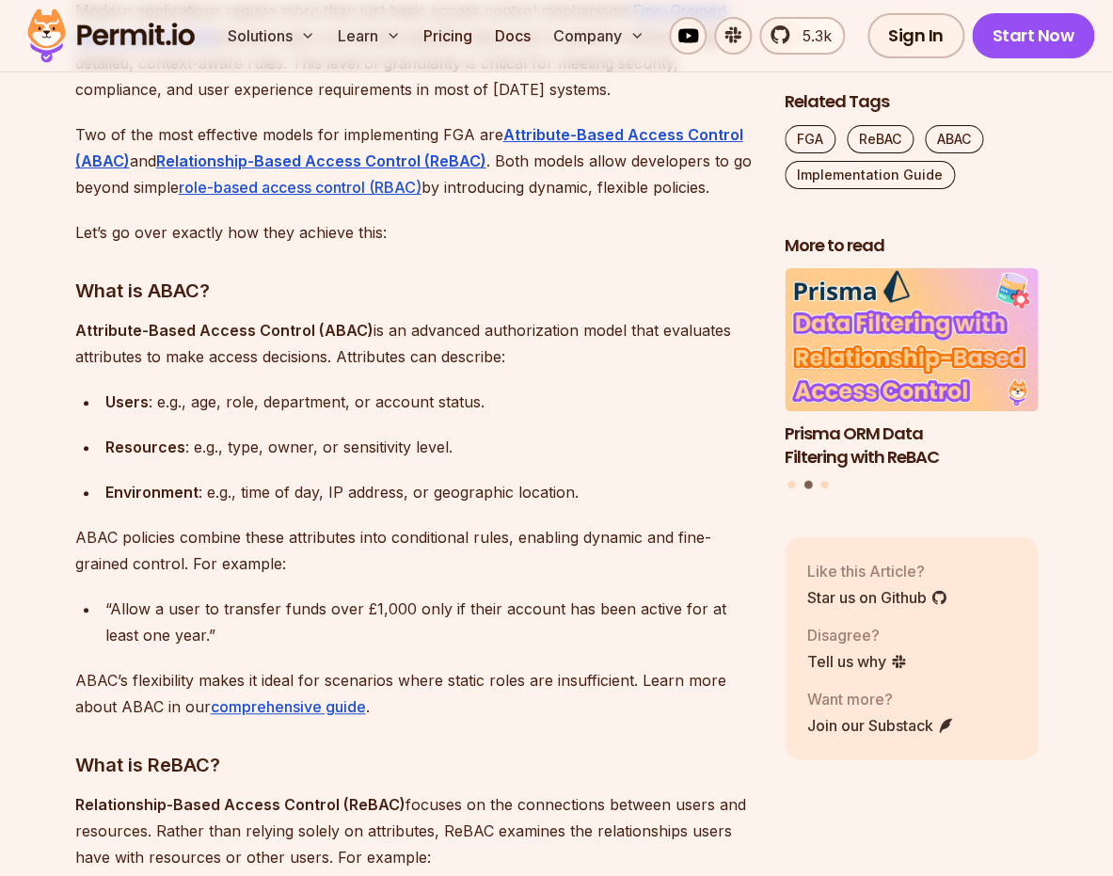
click at [317, 526] on p "ABAC policies combine these attributes into conditional rules, enabling dynamic…" at bounding box center [414, 550] width 679 height 53
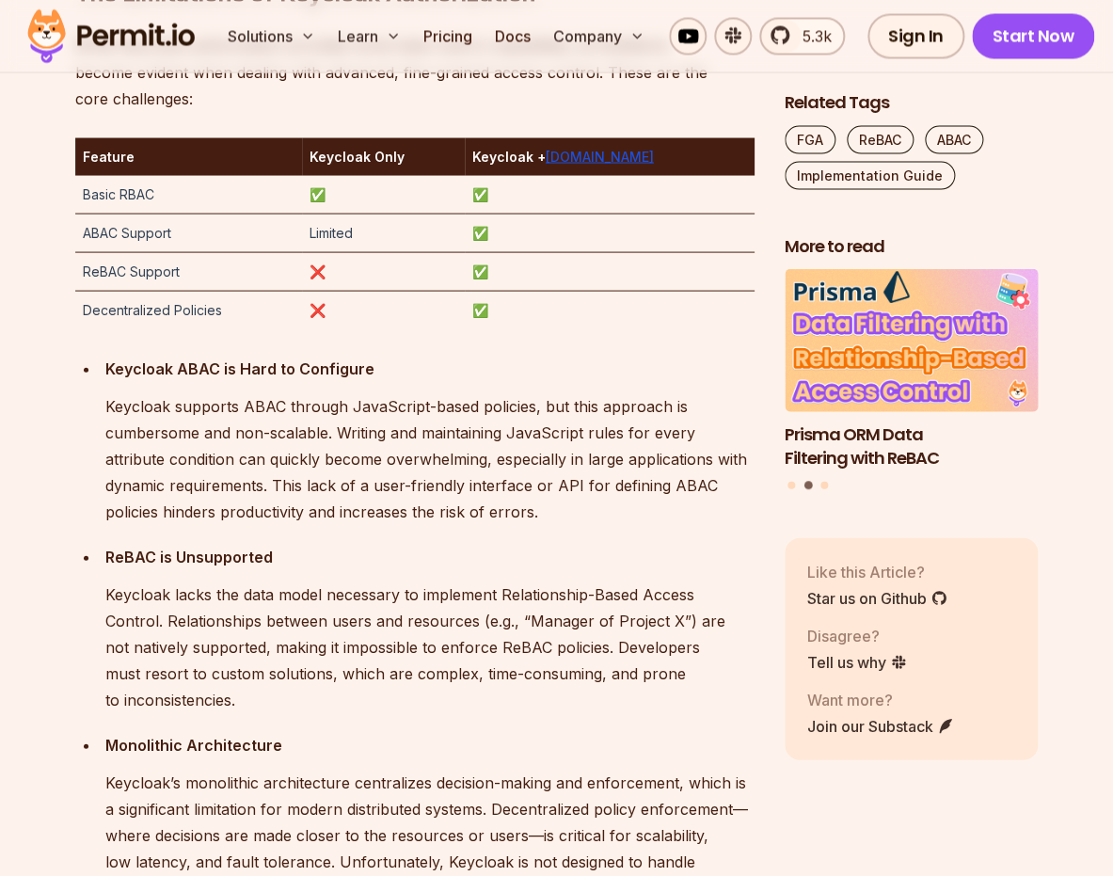
scroll to position [3231, 0]
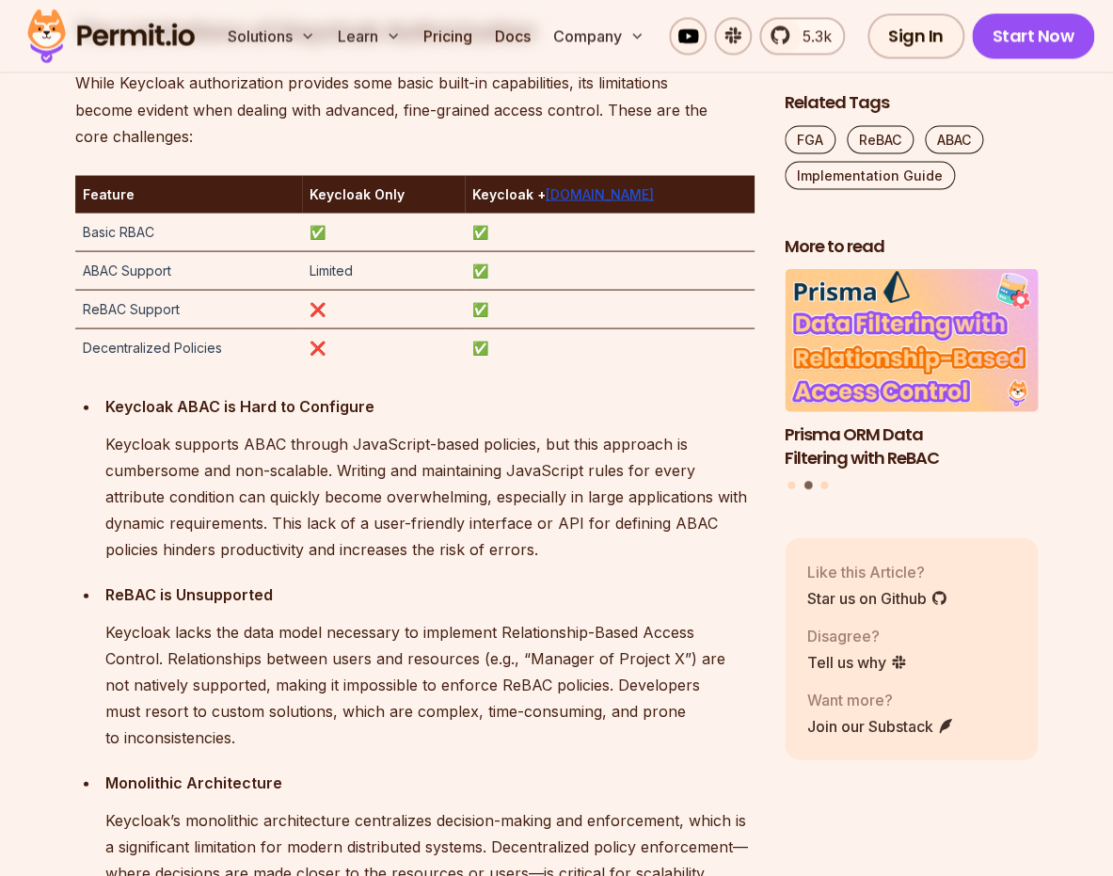
click at [263, 467] on p "Keycloak supports ABAC through JavaScript-based policies, but this approach is …" at bounding box center [429, 496] width 649 height 132
click at [262, 500] on p "Keycloak supports ABAC through JavaScript-based policies, but this approach is …" at bounding box center [429, 496] width 649 height 132
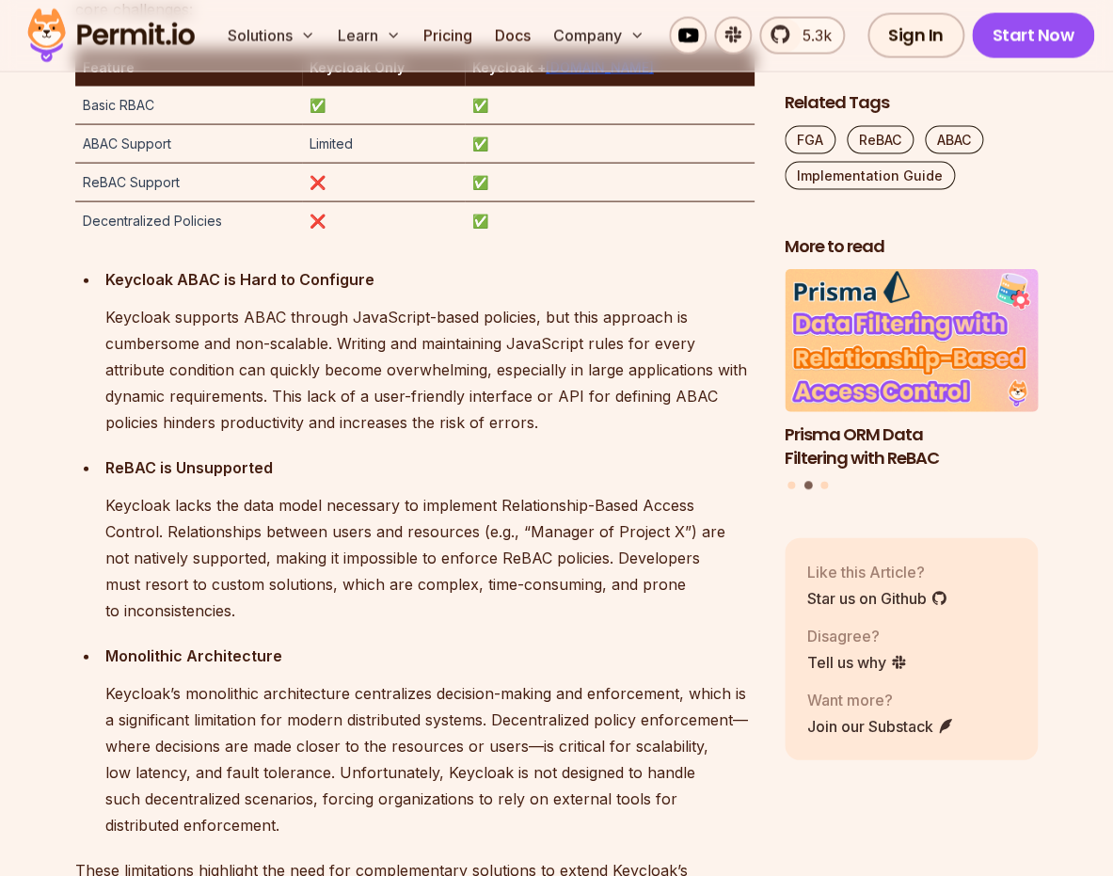
scroll to position [3390, 0]
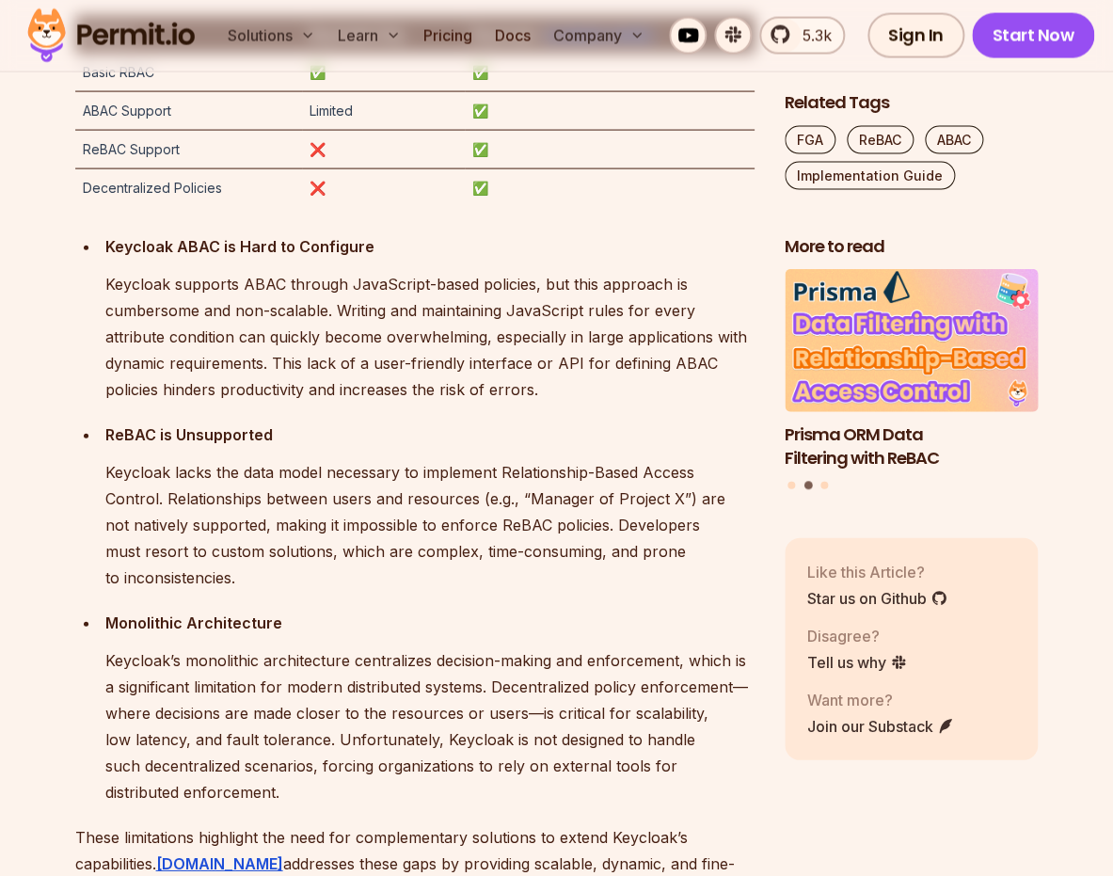
click at [262, 500] on p "Keycloak lacks the data model necessary to implement Relationship-Based Access …" at bounding box center [429, 525] width 649 height 132
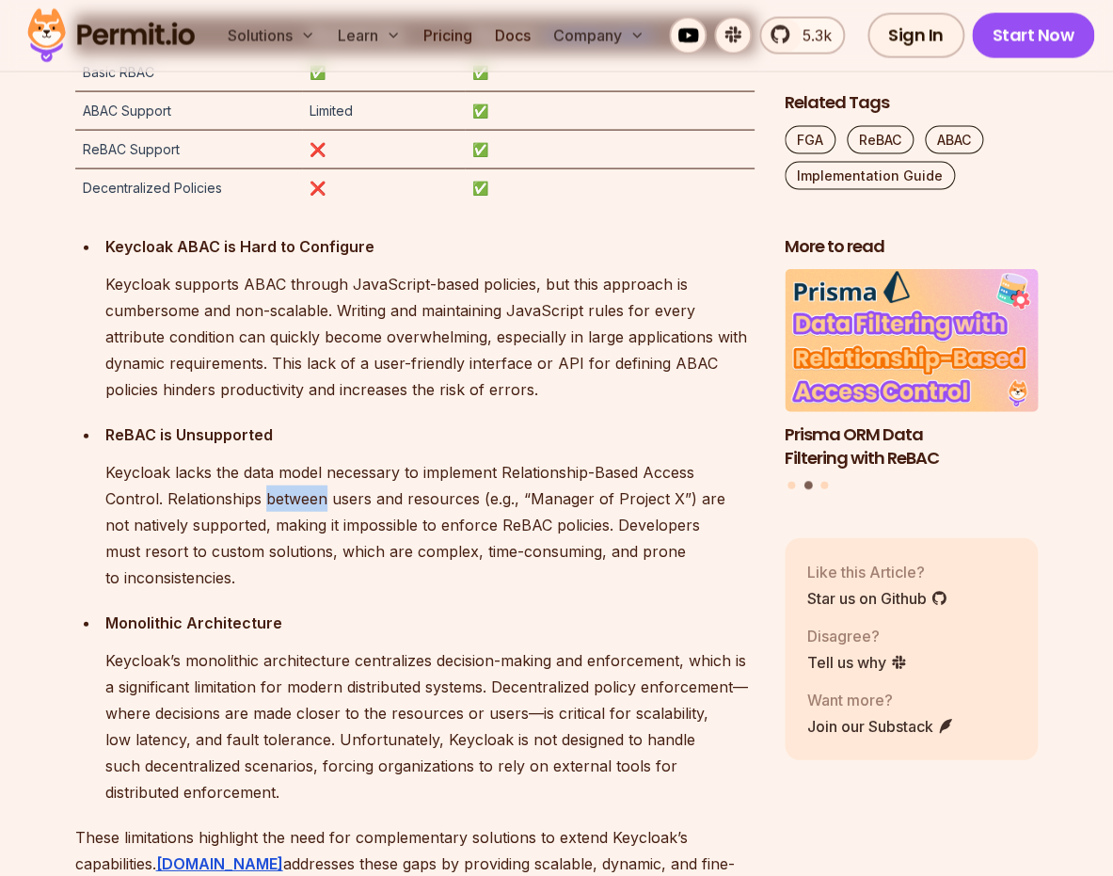
click at [262, 500] on p "Keycloak lacks the data model necessary to implement Relationship-Based Access …" at bounding box center [429, 525] width 649 height 132
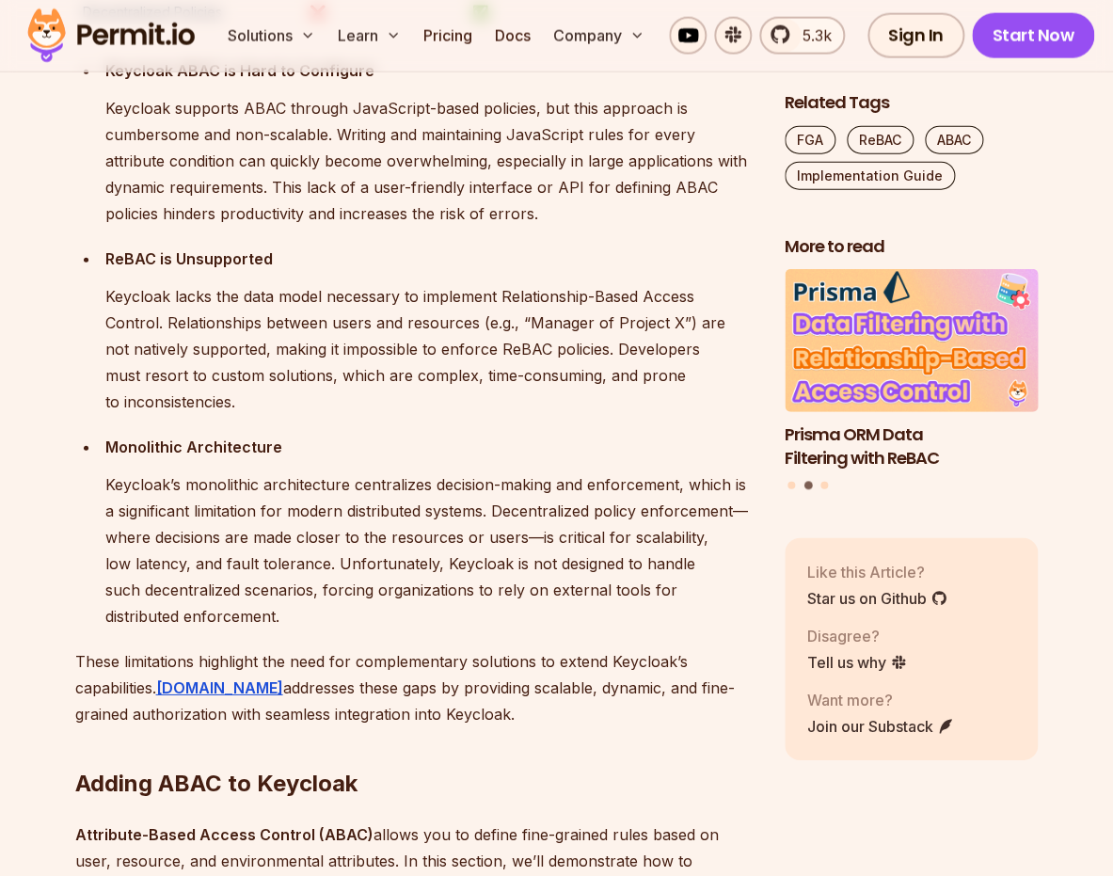
scroll to position [3602, 0]
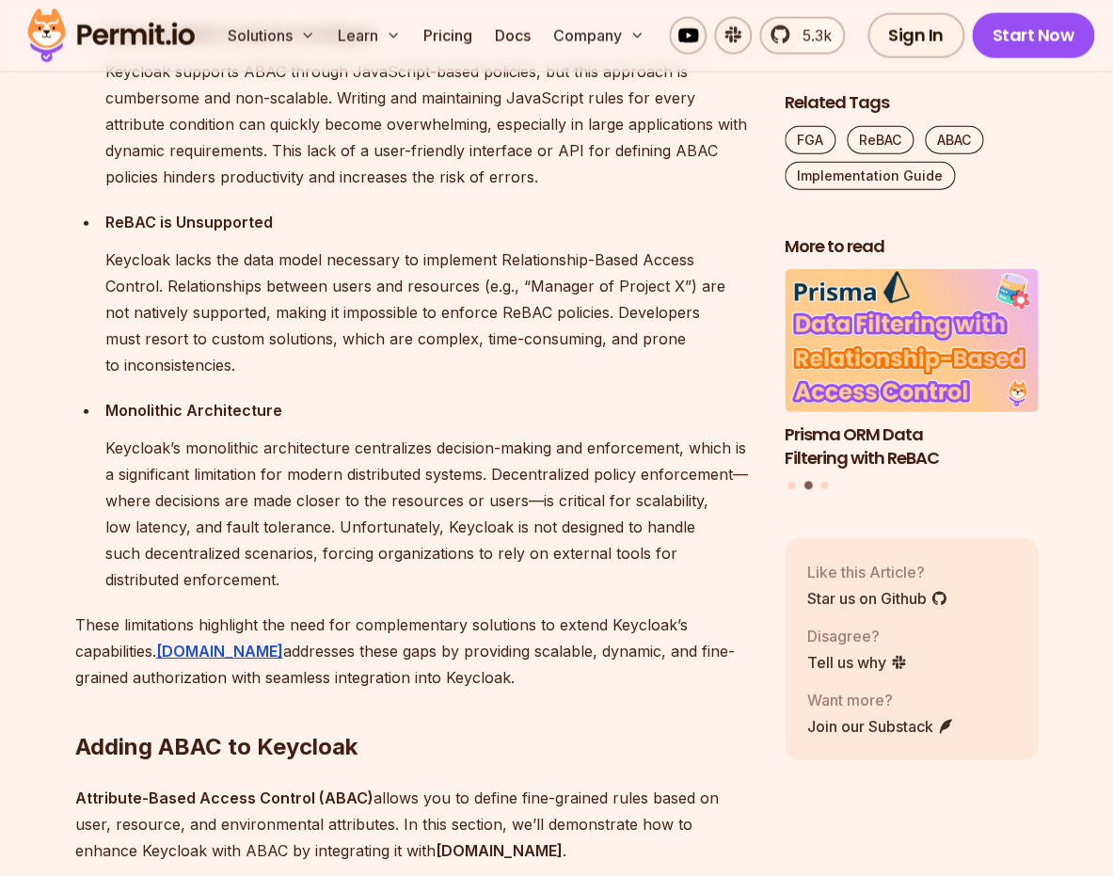
click at [262, 500] on p "Keycloak’s monolithic architecture centralizes decision-making and enforcement,…" at bounding box center [429, 514] width 649 height 158
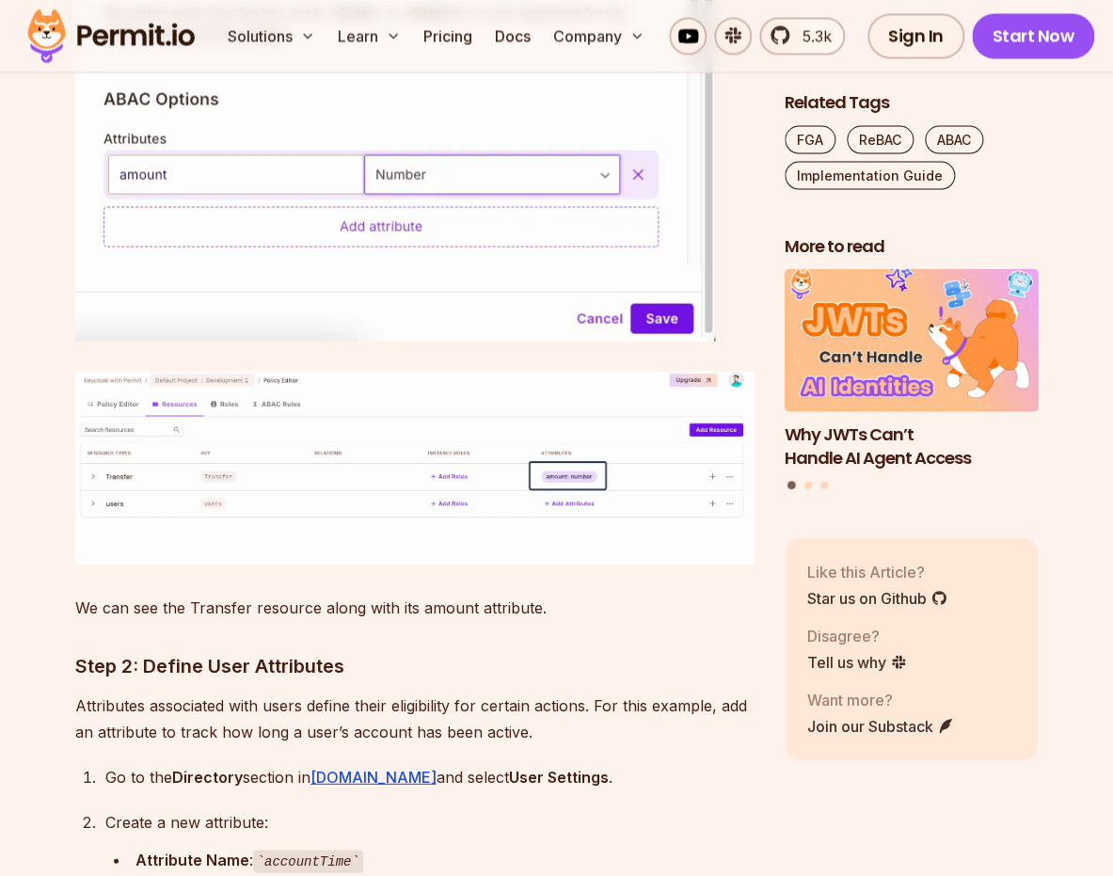
scroll to position [5473, 0]
click at [212, 691] on p "Attributes associated with users define their eligibility for certain actions. …" at bounding box center [414, 717] width 679 height 53
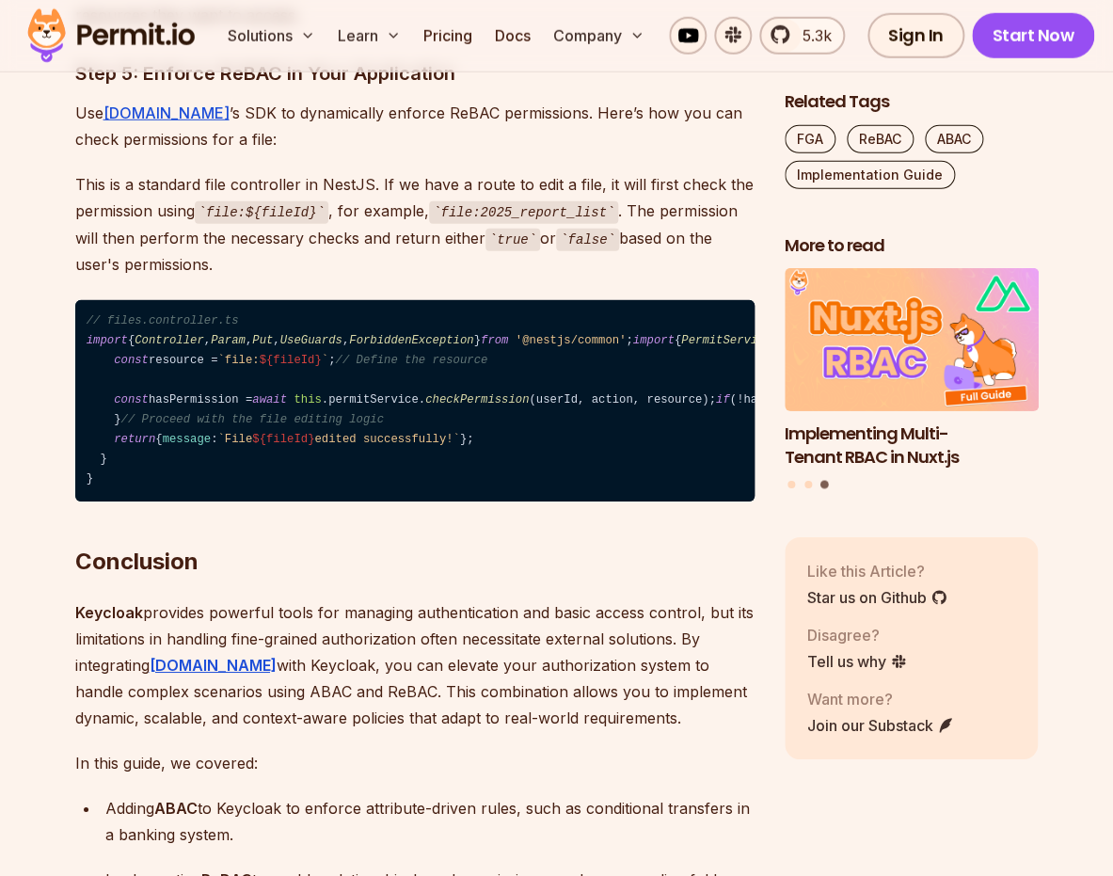
scroll to position [17549, 0]
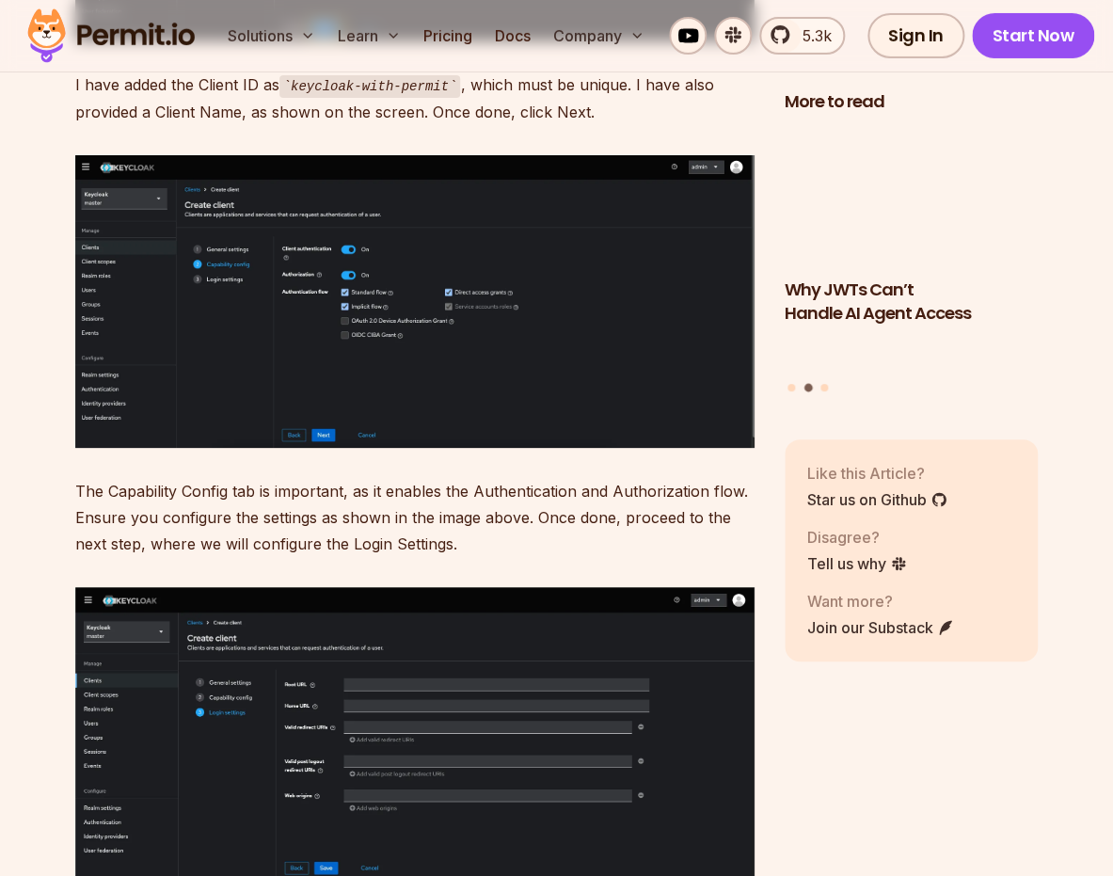
scroll to position [8831, 0]
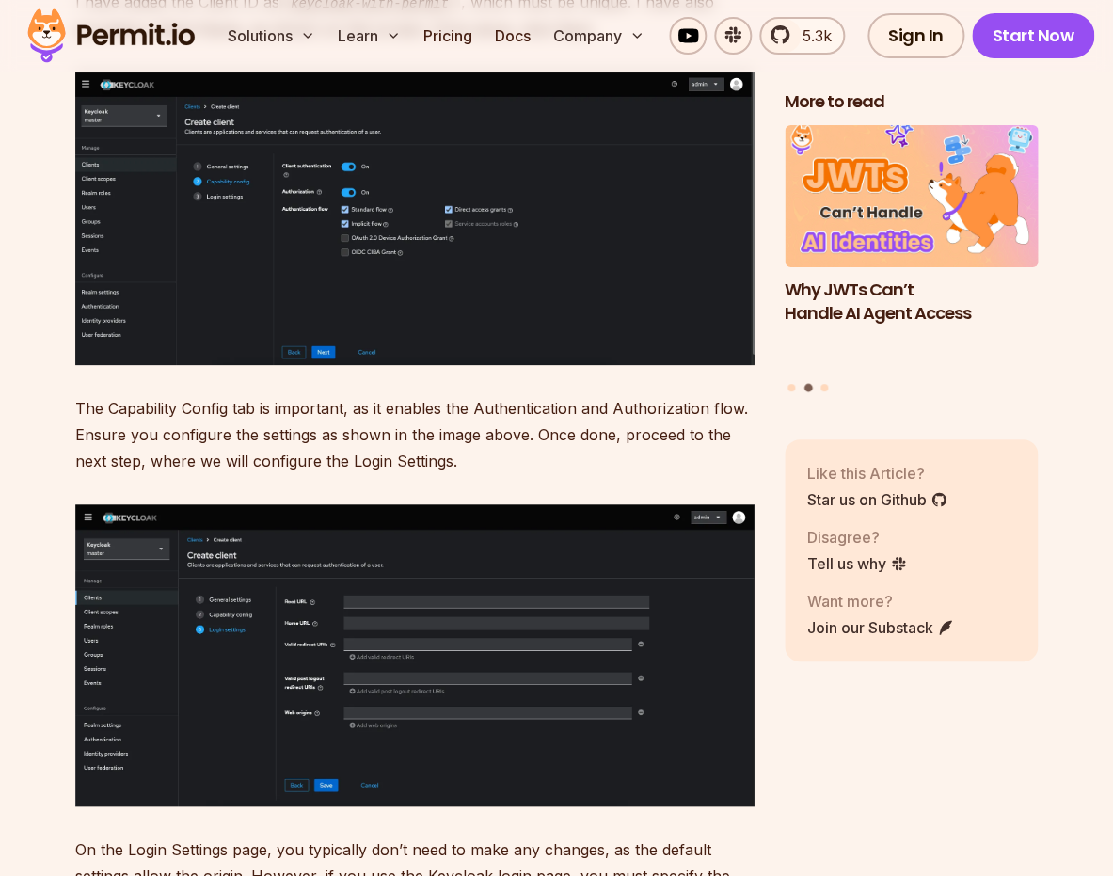
click at [393, 414] on p "The Capability Config tab is important, as it enables the Authentication and Au…" at bounding box center [414, 434] width 679 height 79
click at [437, 407] on p "The Capability Config tab is important, as it enables the Authentication and Au…" at bounding box center [414, 434] width 679 height 79
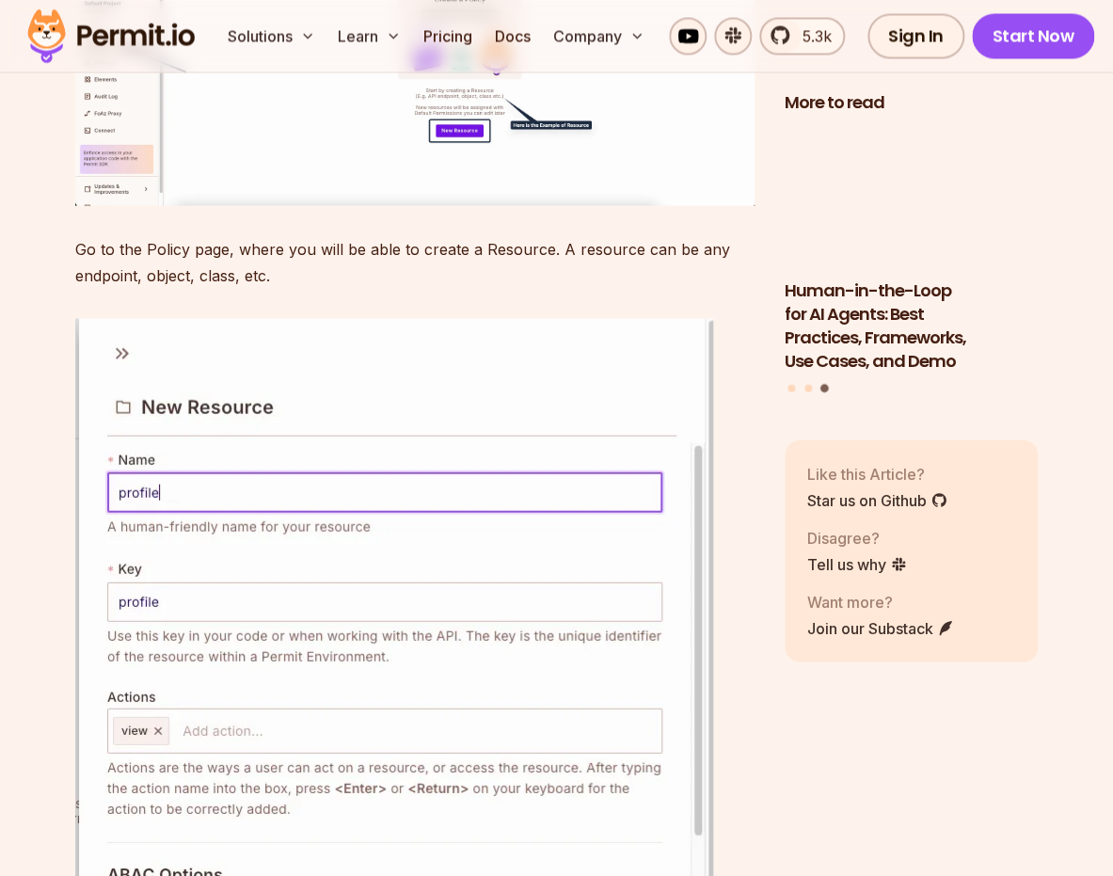
scroll to position [14554, 0]
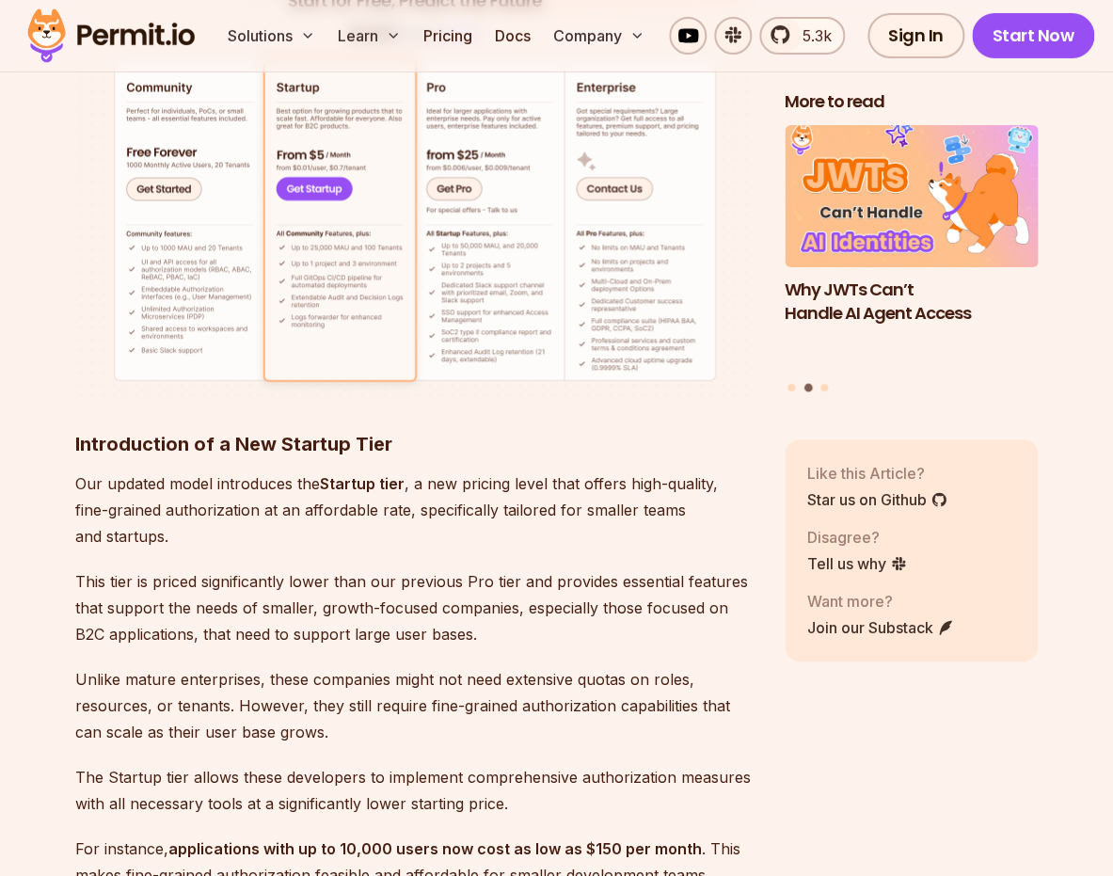
scroll to position [2066, 0]
click at [312, 567] on p "This tier is priced significantly lower than our previous Pro tier and provides…" at bounding box center [414, 606] width 679 height 79
click at [308, 665] on p "Unlike mature enterprises, these companies might not need extensive quotas on r…" at bounding box center [414, 704] width 679 height 79
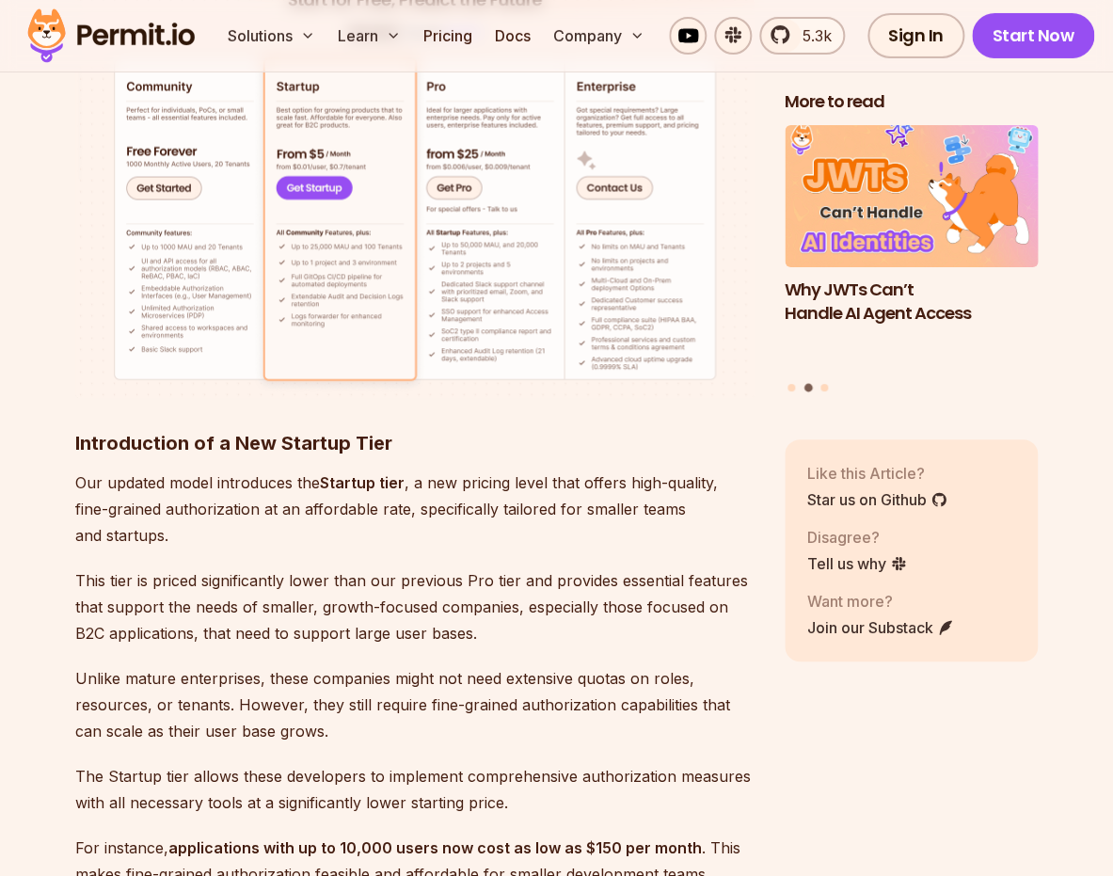
click at [308, 665] on p "Unlike mature enterprises, these companies might not need extensive quotas on r…" at bounding box center [414, 704] width 679 height 79
